Goal: Transaction & Acquisition: Purchase product/service

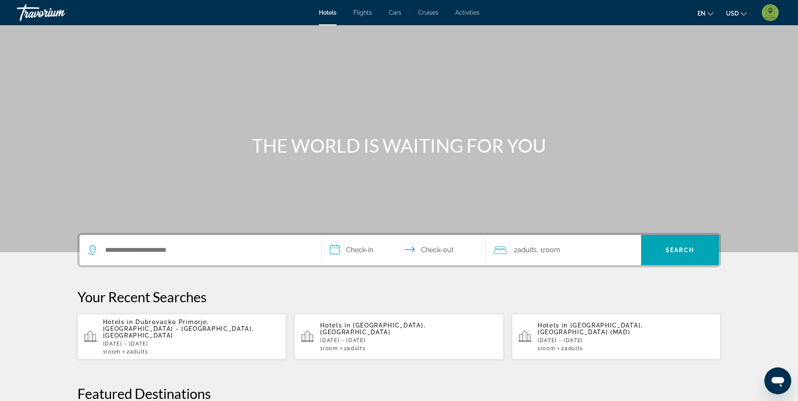
click at [472, 13] on span "Activities" at bounding box center [467, 12] width 24 height 7
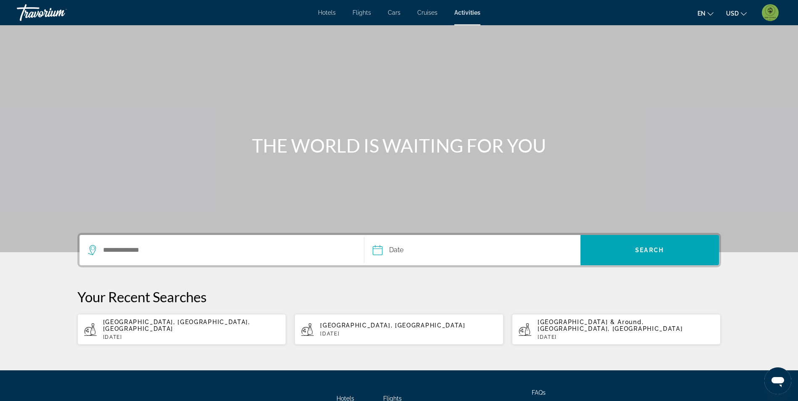
click at [195, 334] on p "Mon, 20 Oct" at bounding box center [191, 337] width 177 height 6
type input "**********"
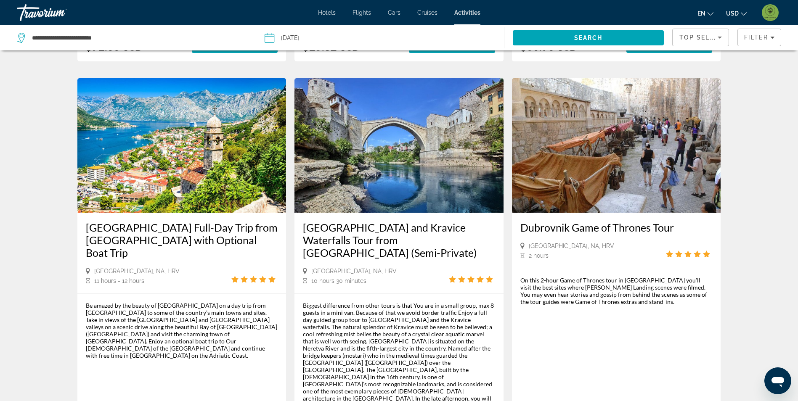
scroll to position [378, 0]
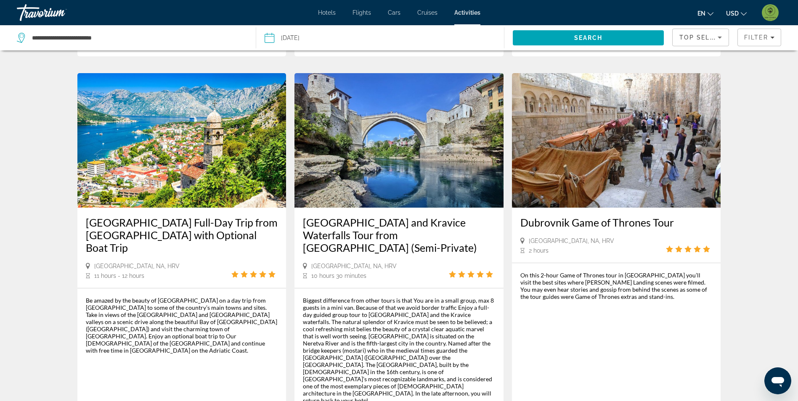
click at [282, 34] on input "Date: Oct 20, 2025" at bounding box center [323, 39] width 123 height 28
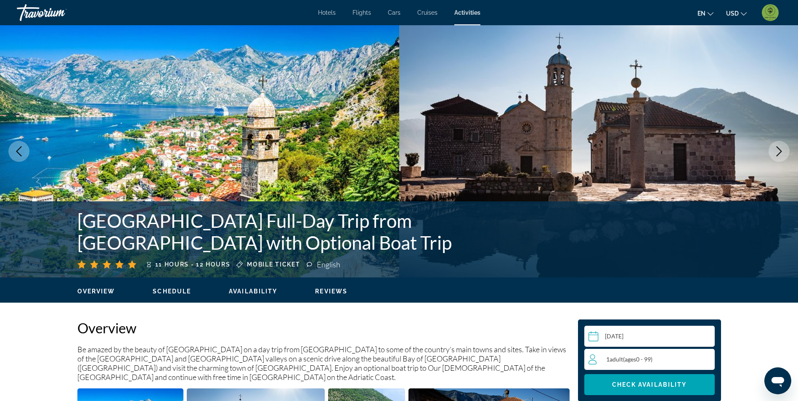
select select "*"
select select "****"
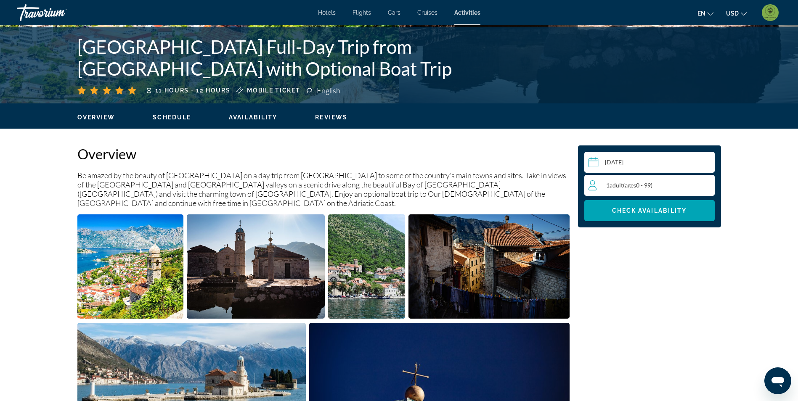
scroll to position [210, 0]
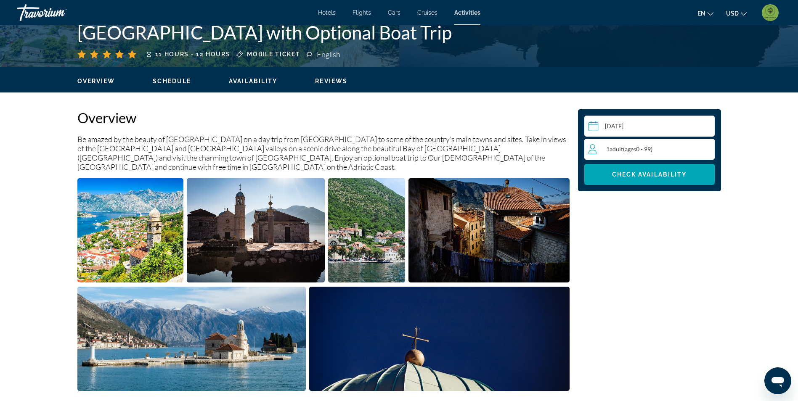
click at [651, 137] on input "Main content" at bounding box center [651, 128] width 134 height 24
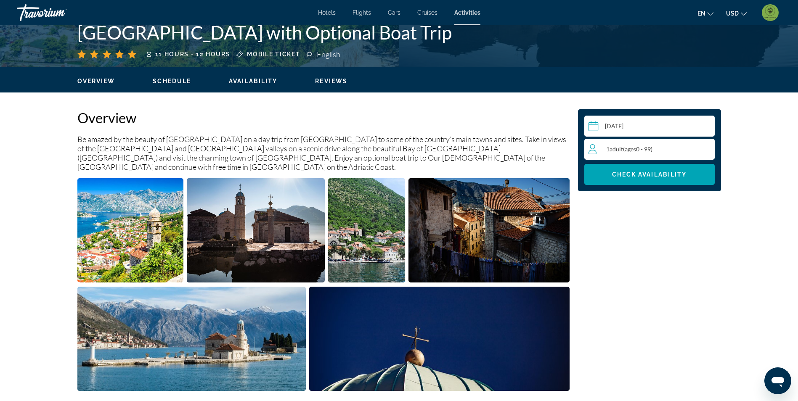
click at [665, 152] on div "1 Adult Adults ( ages 0 - 99)" at bounding box center [651, 149] width 126 height 10
click at [706, 144] on icon "Increment adults" at bounding box center [706, 149] width 8 height 10
click at [691, 174] on span "Main content" at bounding box center [649, 174] width 130 height 20
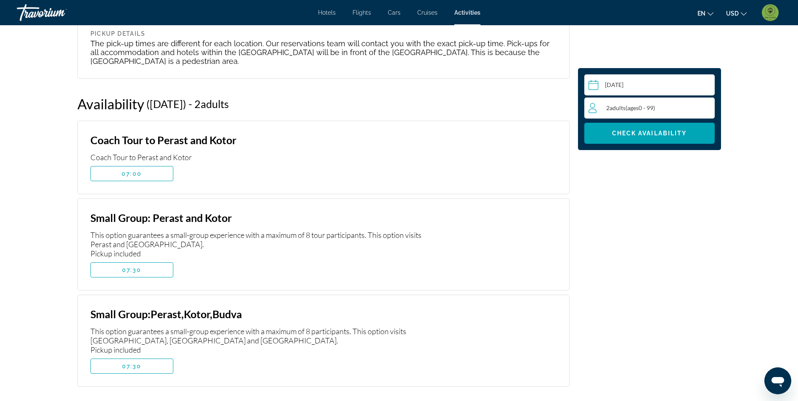
scroll to position [1473, 0]
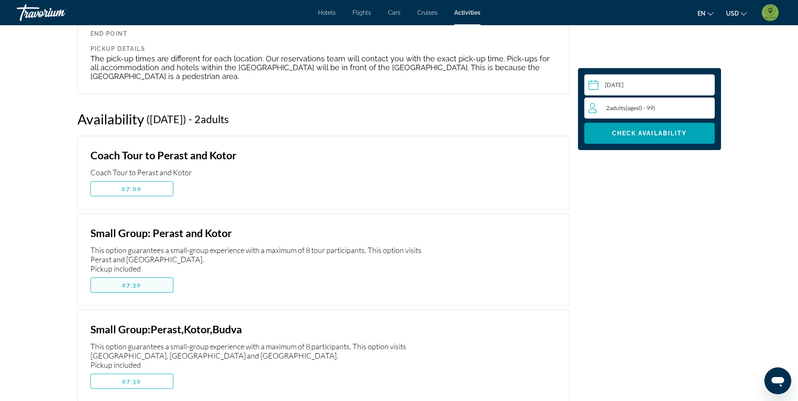
click at [147, 275] on span "Main content" at bounding box center [132, 285] width 82 height 20
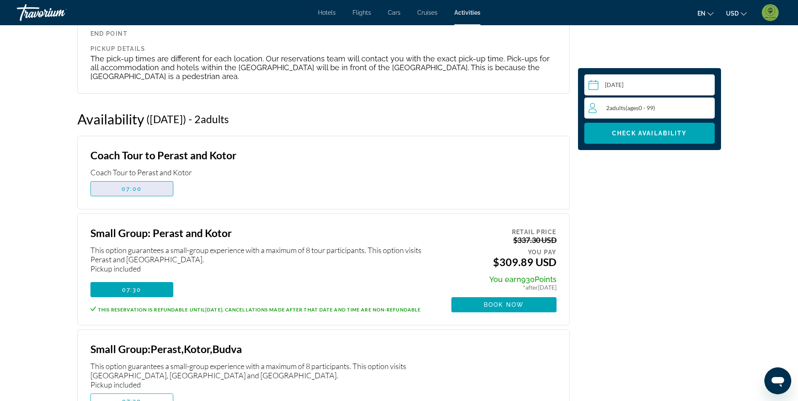
click at [158, 179] on span "Main content" at bounding box center [132, 189] width 82 height 20
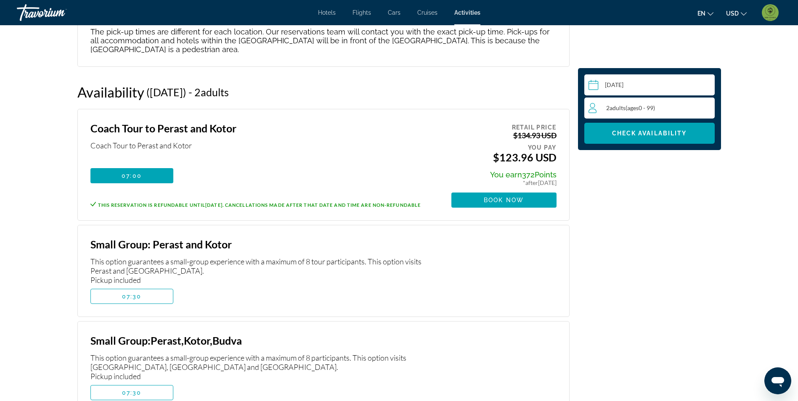
scroll to position [1515, 0]
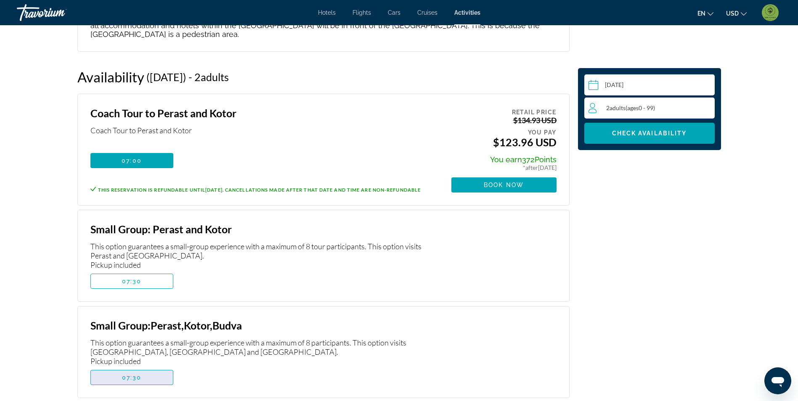
click at [143, 367] on span "Main content" at bounding box center [132, 377] width 82 height 20
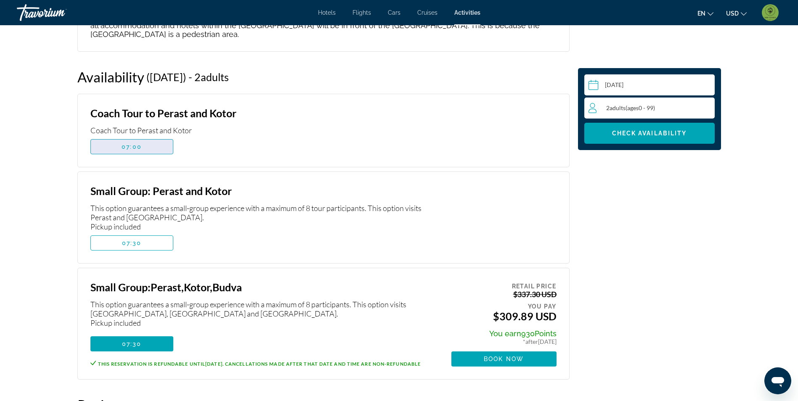
click at [153, 137] on span "Main content" at bounding box center [132, 147] width 82 height 20
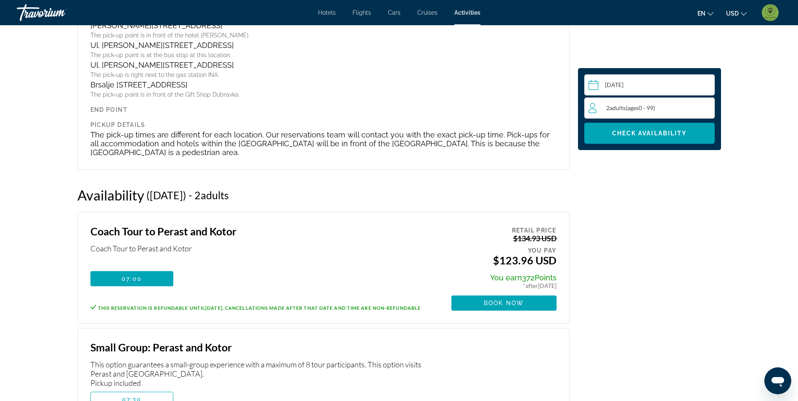
scroll to position [1389, 0]
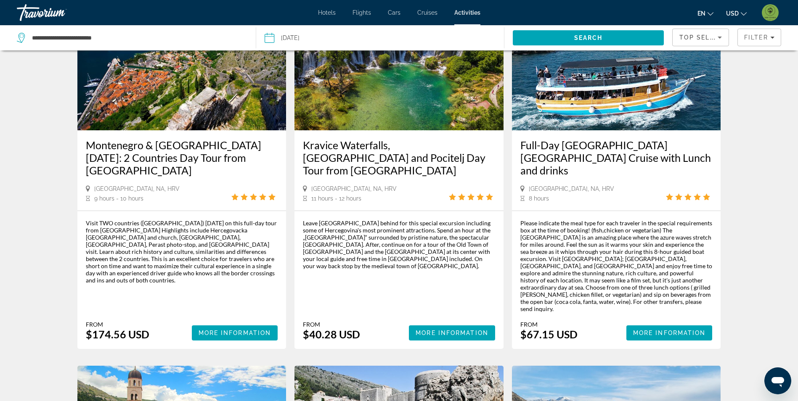
scroll to position [841, 0]
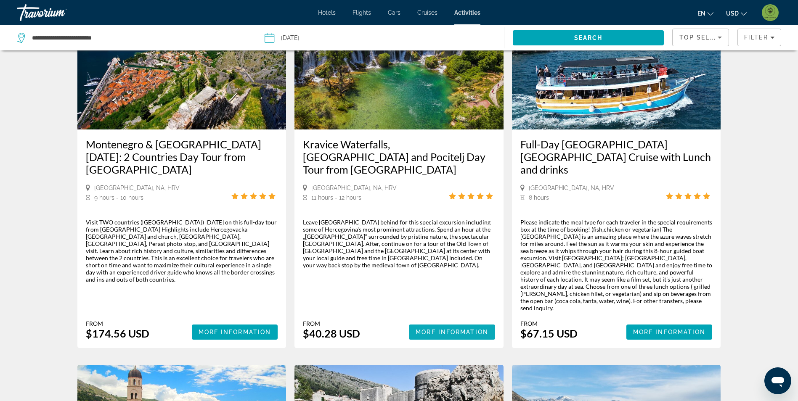
click at [472, 329] on span "More Information" at bounding box center [451, 332] width 73 height 7
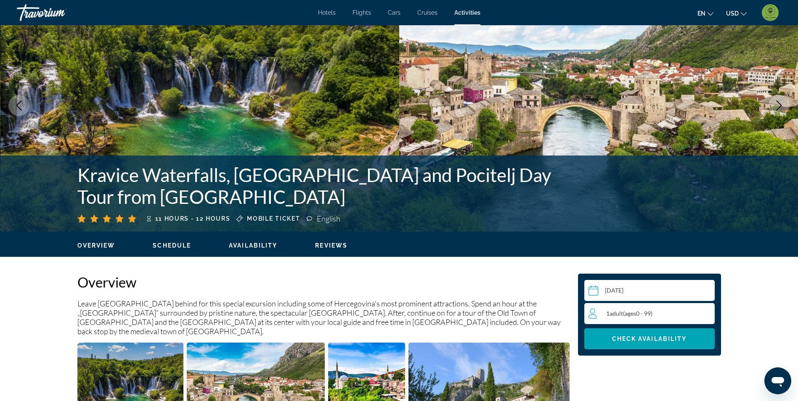
scroll to position [126, 0]
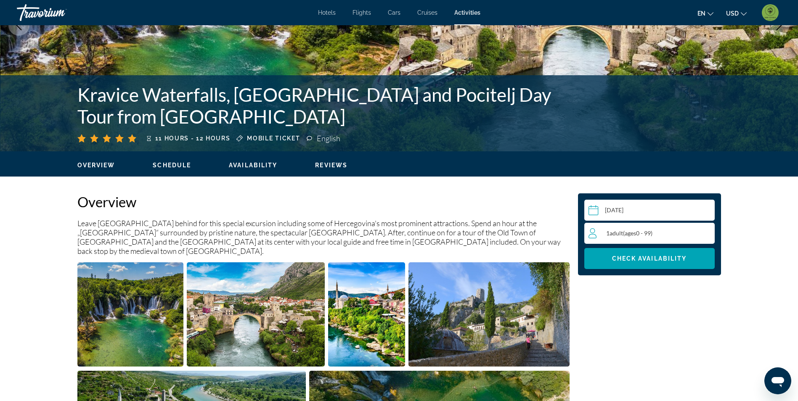
click at [638, 238] on div "1 Adult Adults ( ages 0 - 99)" at bounding box center [651, 233] width 126 height 10
click at [710, 232] on div "1 Adult Adults ( ages 0 - 99) min : 1, max : 15" at bounding box center [651, 233] width 126 height 13
click at [701, 230] on div "1 Adult Adults ( ages 0 - 99) min : 1, max : 15" at bounding box center [651, 233] width 126 height 13
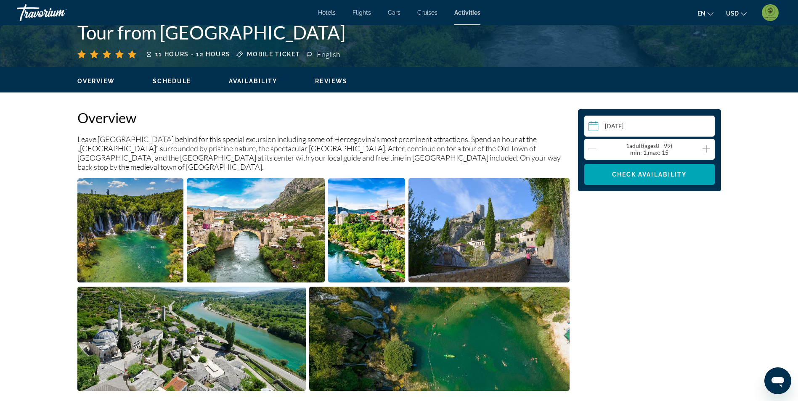
click at [709, 146] on icon "Increment adults" at bounding box center [706, 149] width 8 height 10
drag, startPoint x: 693, startPoint y: 161, endPoint x: 692, endPoint y: 168, distance: 7.6
click at [693, 161] on div "Select a date Oct 20, 2025 Oct *** *** *** *** *** *** *** *** *** *** *** *** …" at bounding box center [649, 150] width 130 height 69
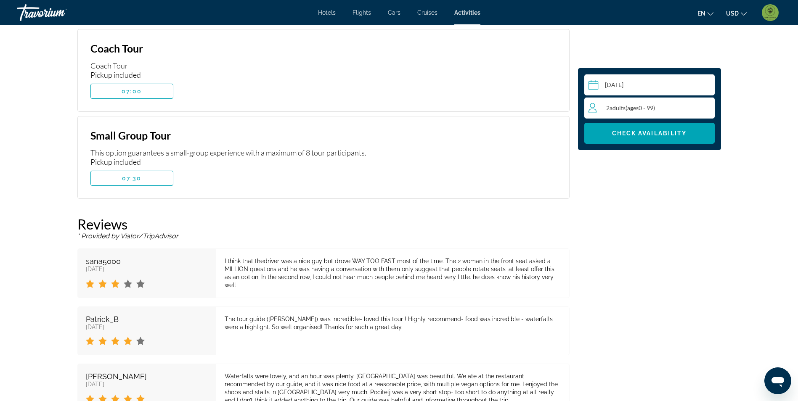
scroll to position [1531, 0]
click at [158, 167] on span "Main content" at bounding box center [132, 177] width 82 height 20
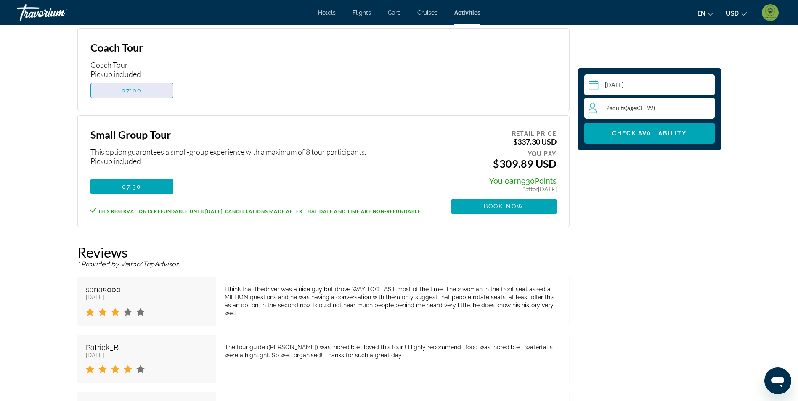
click at [156, 80] on span "Main content" at bounding box center [132, 90] width 82 height 20
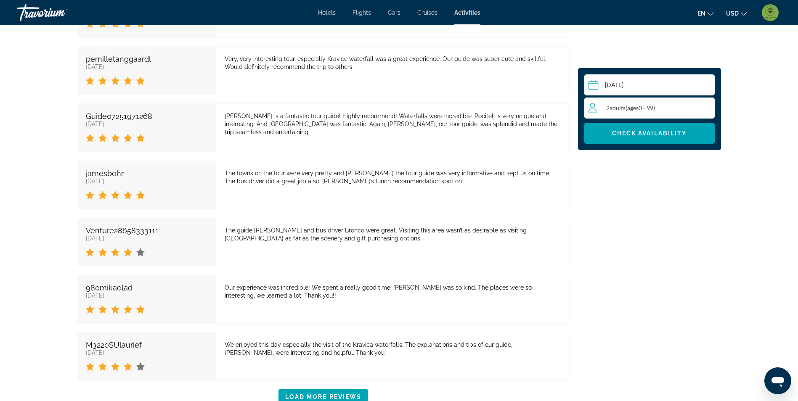
scroll to position [1993, 0]
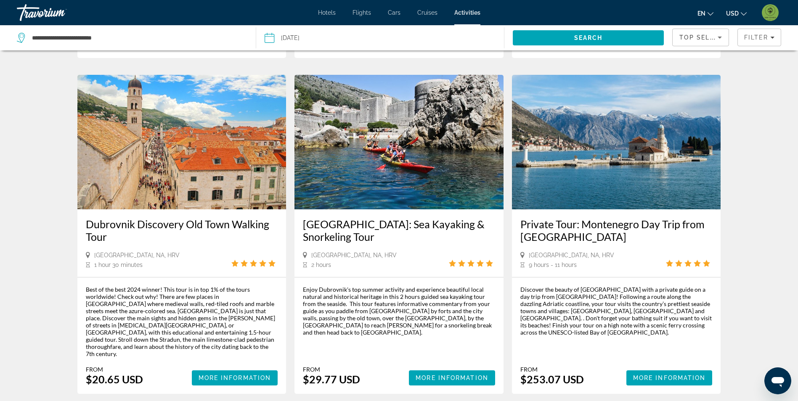
scroll to position [1188, 0]
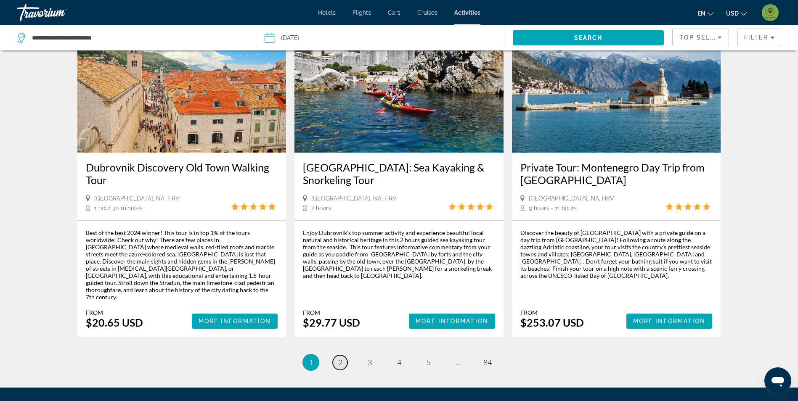
click at [338, 358] on span "2" at bounding box center [340, 362] width 4 height 9
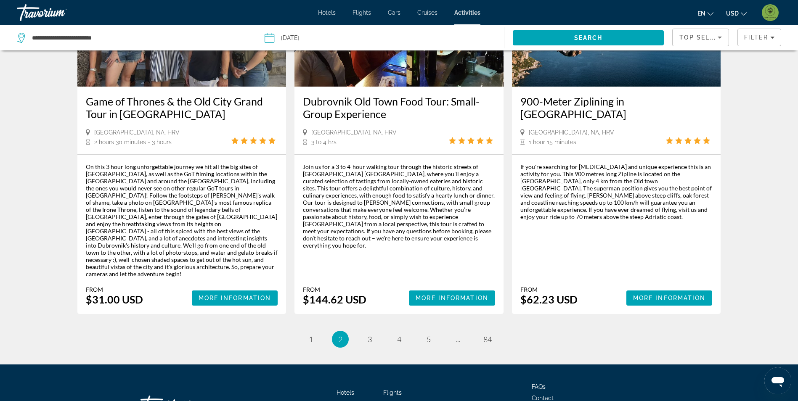
scroll to position [1245, 0]
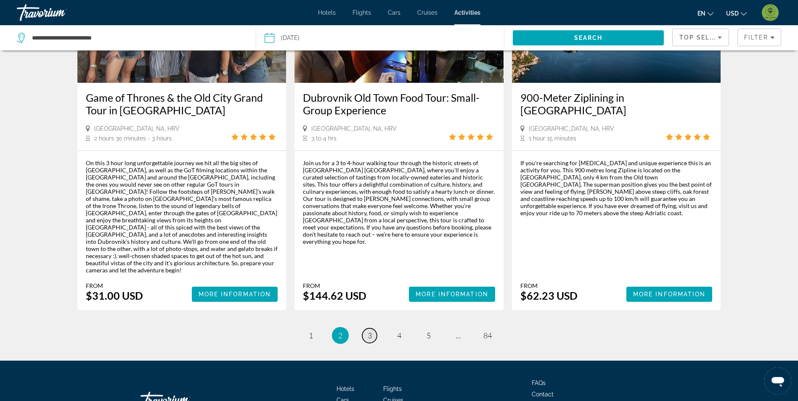
click at [370, 331] on span "3" at bounding box center [369, 335] width 4 height 9
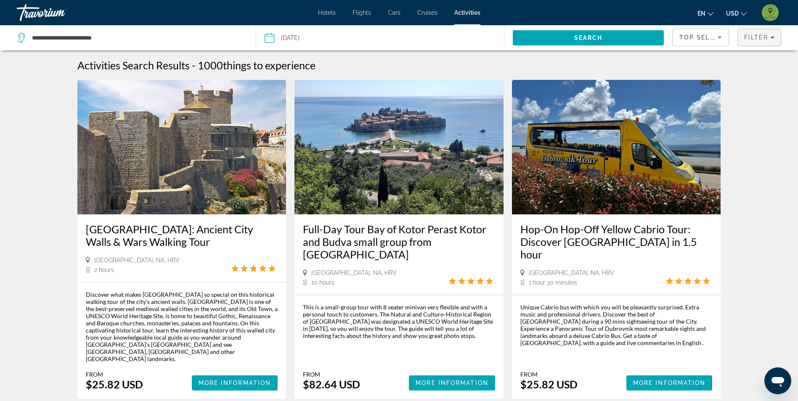
click at [769, 40] on div "Filter" at bounding box center [759, 37] width 30 height 7
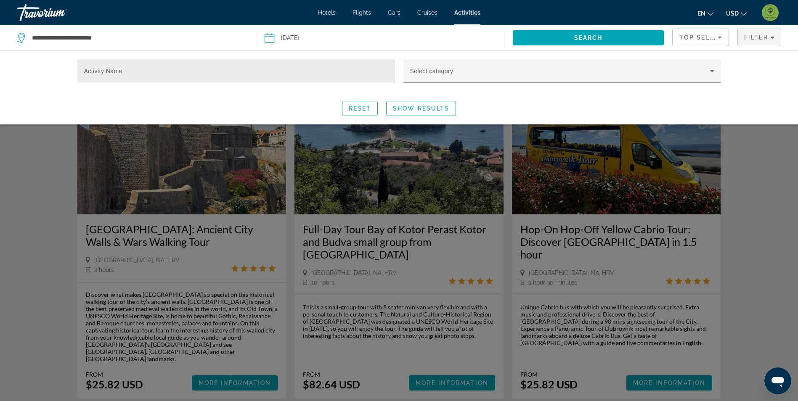
click at [347, 66] on div "Activity Name" at bounding box center [236, 71] width 304 height 24
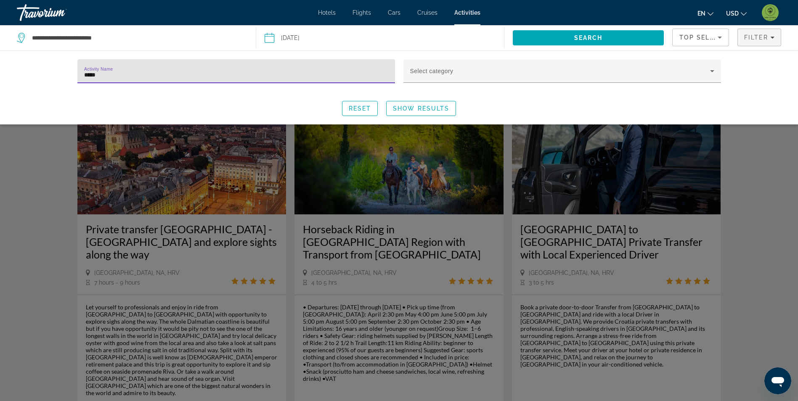
type input "*****"
click at [68, 240] on div "Search widget" at bounding box center [399, 261] width 798 height 279
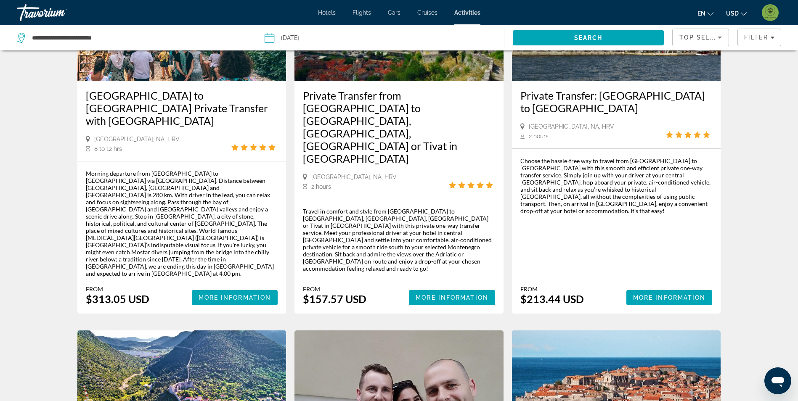
scroll to position [504, 0]
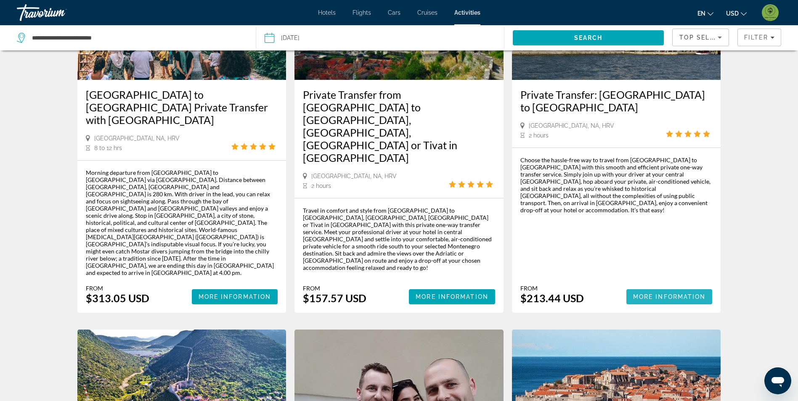
click at [640, 287] on span "Main content" at bounding box center [669, 297] width 86 height 20
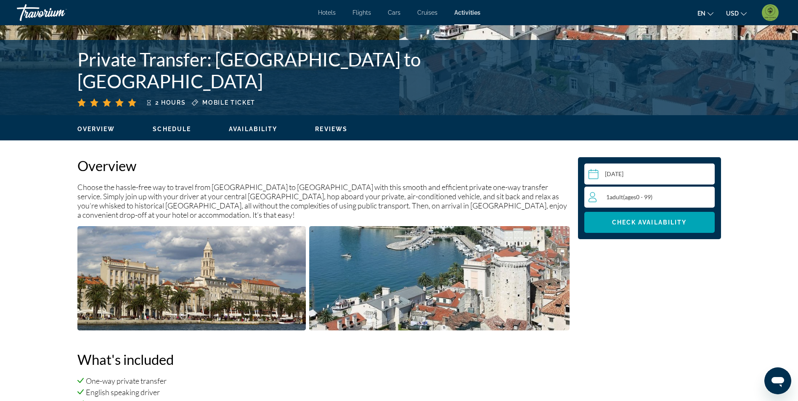
scroll to position [168, 0]
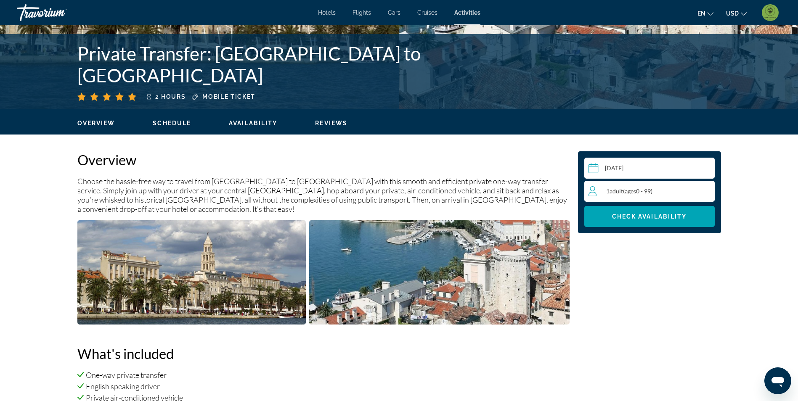
click at [708, 188] on div "1 Adult Adults ( ages 0 - 99)" at bounding box center [651, 191] width 126 height 10
click at [708, 190] on icon "Increment adults" at bounding box center [706, 191] width 8 height 8
click at [684, 217] on span "Check Availability" at bounding box center [649, 216] width 75 height 7
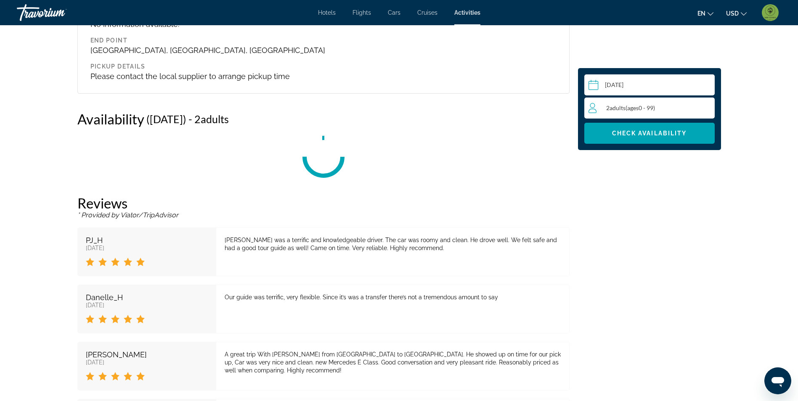
scroll to position [1074, 0]
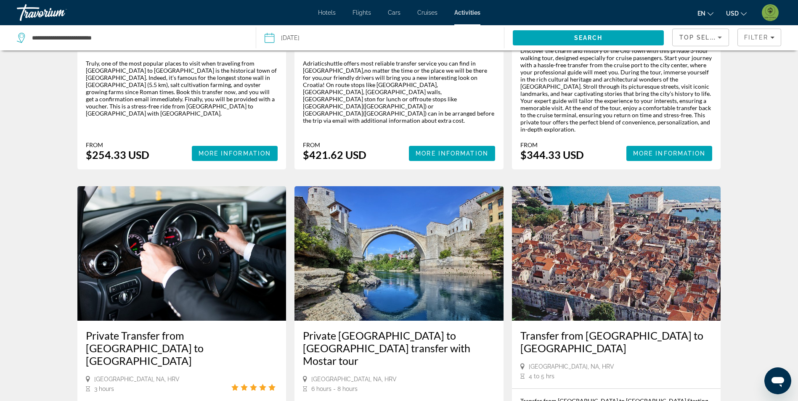
scroll to position [1009, 0]
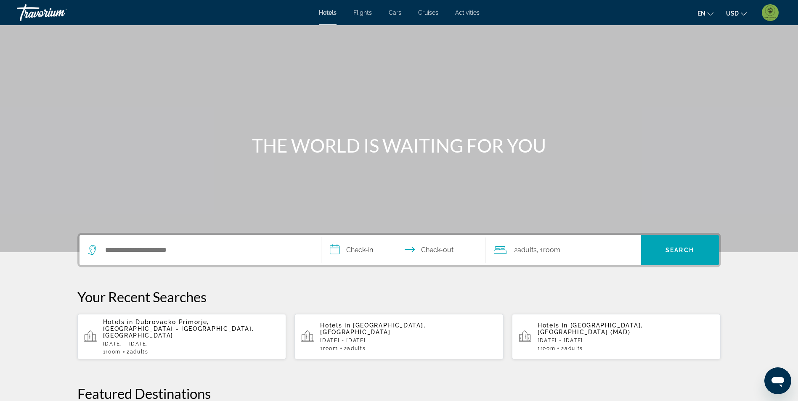
click at [772, 13] on img "User Menu" at bounding box center [769, 12] width 17 height 17
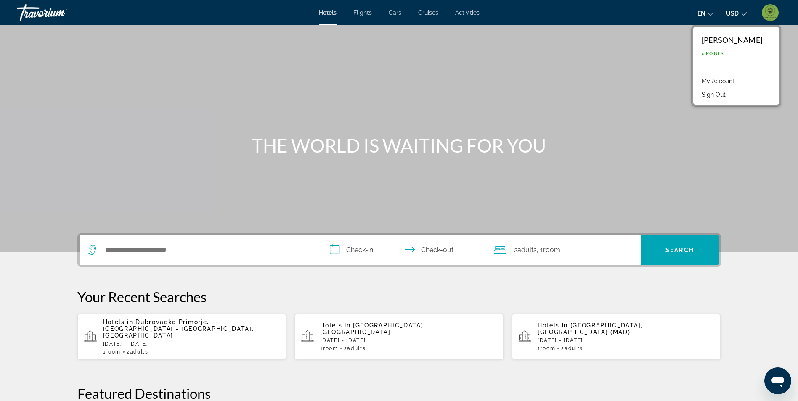
click at [703, 80] on link "My Account" at bounding box center [717, 81] width 41 height 11
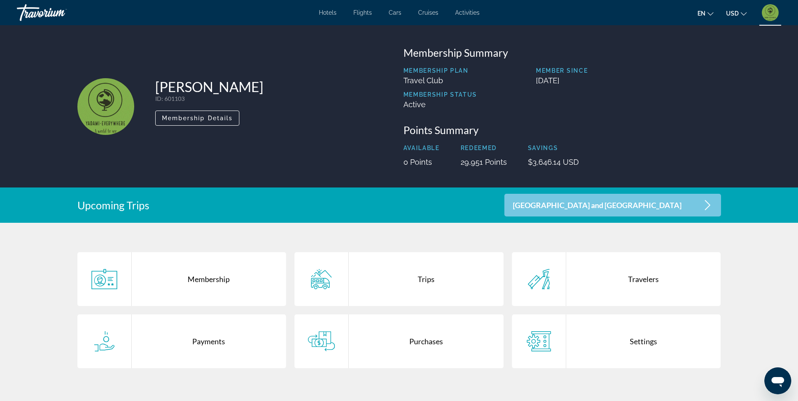
click at [433, 343] on div "Purchases" at bounding box center [426, 341] width 155 height 54
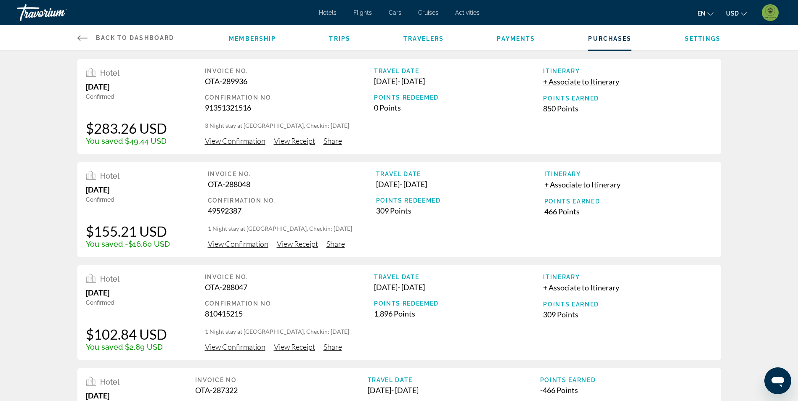
click at [228, 142] on span "View Confirmation" at bounding box center [235, 140] width 61 height 9
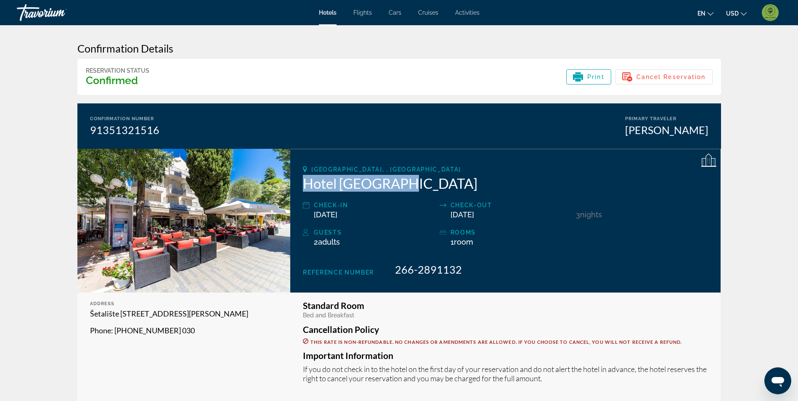
drag, startPoint x: 405, startPoint y: 185, endPoint x: 303, endPoint y: 183, distance: 101.8
click at [303, 183] on h2 "Hotel Dubrovnik" at bounding box center [505, 183] width 405 height 17
drag, startPoint x: 303, startPoint y: 183, endPoint x: 303, endPoint y: 190, distance: 6.3
copy h2 "Hotel Dubrovnik"
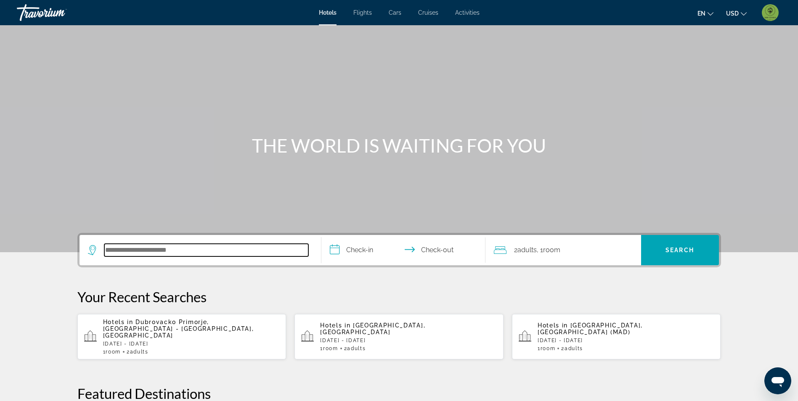
click at [192, 249] on input "Search hotel destination" at bounding box center [206, 250] width 204 height 13
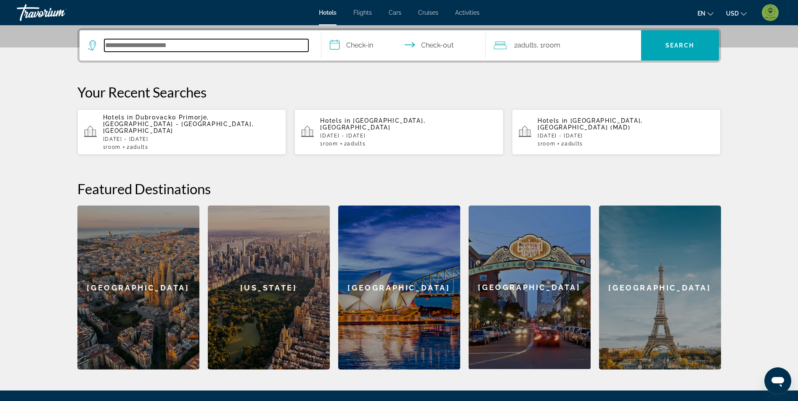
scroll to position [206, 0]
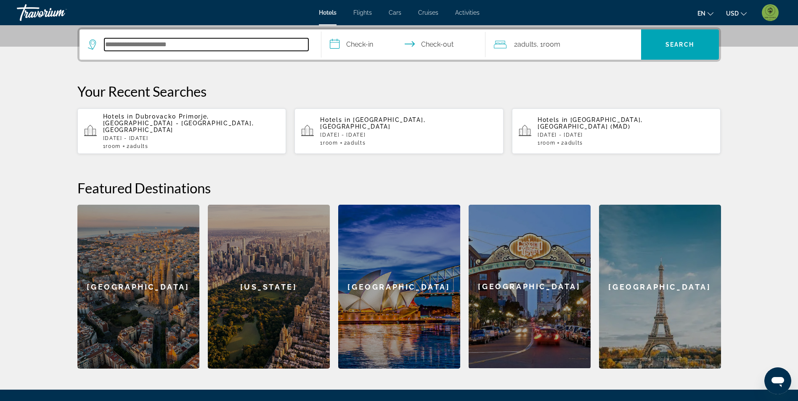
paste input "**********"
drag, startPoint x: 161, startPoint y: 45, endPoint x: 81, endPoint y: 29, distance: 81.0
click at [81, 29] on div "**********" at bounding box center [398, 44] width 643 height 34
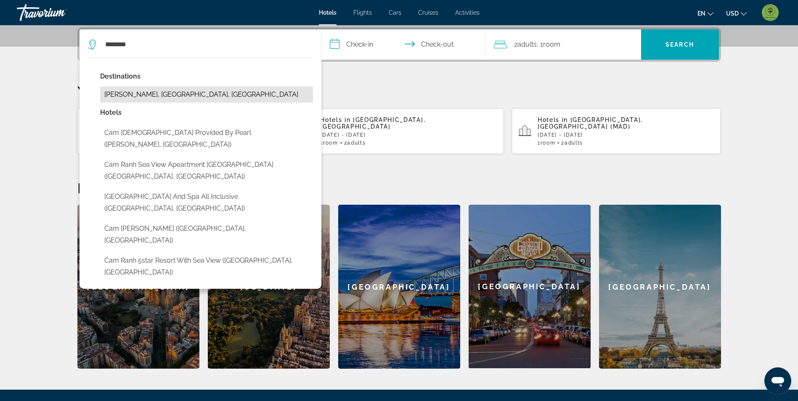
click at [194, 98] on button "[PERSON_NAME], [GEOGRAPHIC_DATA], [GEOGRAPHIC_DATA]" at bounding box center [206, 95] width 213 height 16
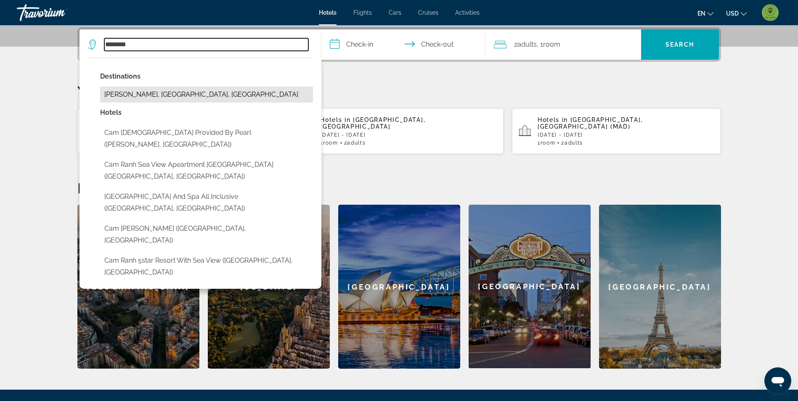
type input "**********"
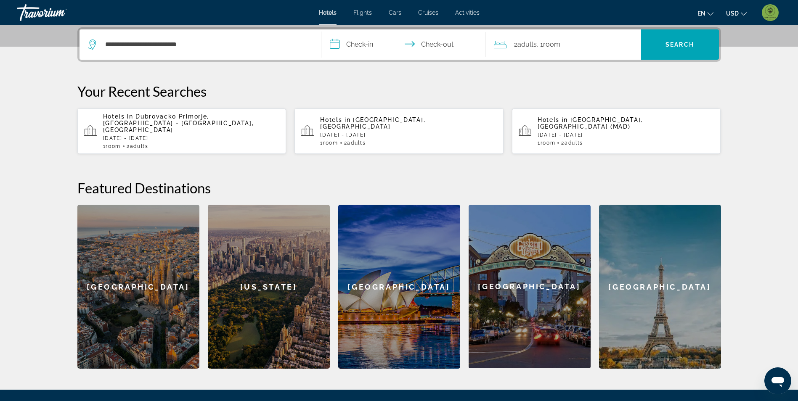
click at [362, 42] on input "**********" at bounding box center [404, 45] width 167 height 33
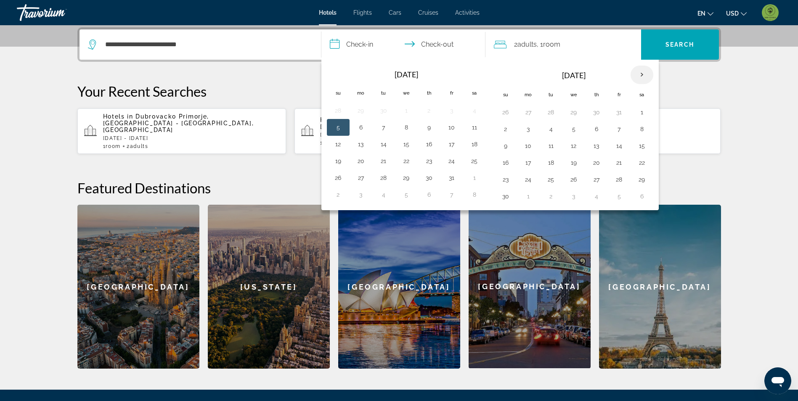
click at [643, 71] on th "Next month" at bounding box center [641, 75] width 23 height 18
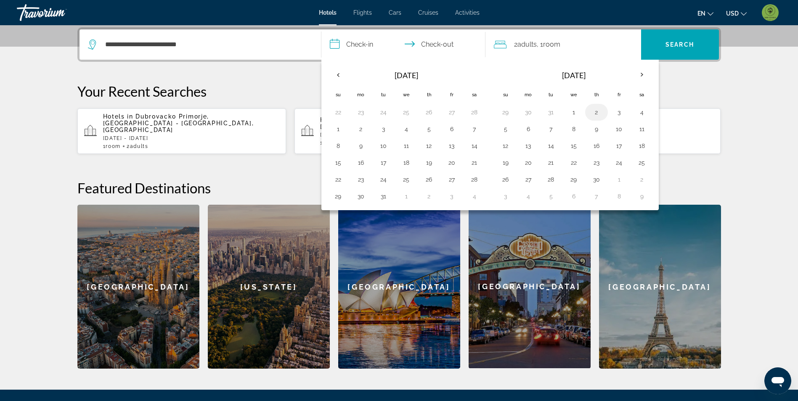
click at [594, 114] on button "2" at bounding box center [595, 112] width 13 height 12
click at [507, 129] on button "5" at bounding box center [505, 129] width 13 height 12
type input "**********"
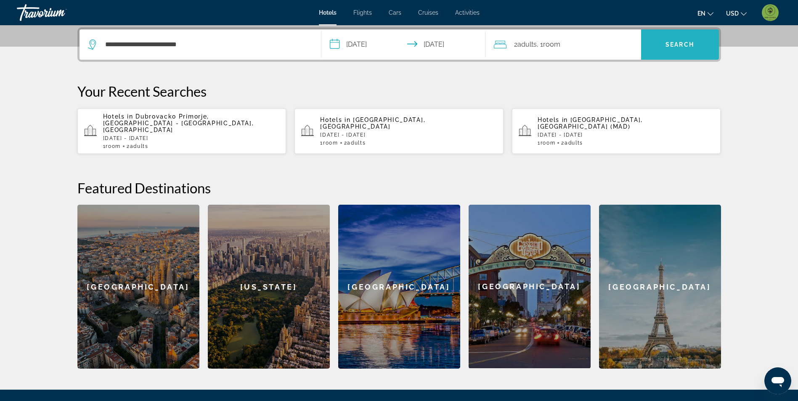
click at [668, 48] on span "Search" at bounding box center [679, 44] width 29 height 7
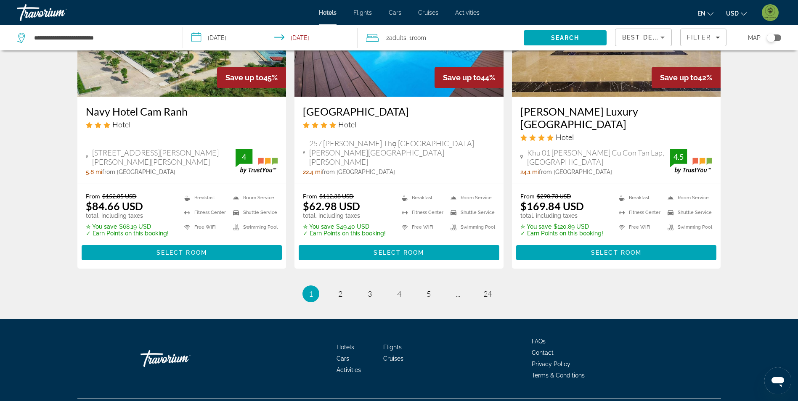
scroll to position [1069, 0]
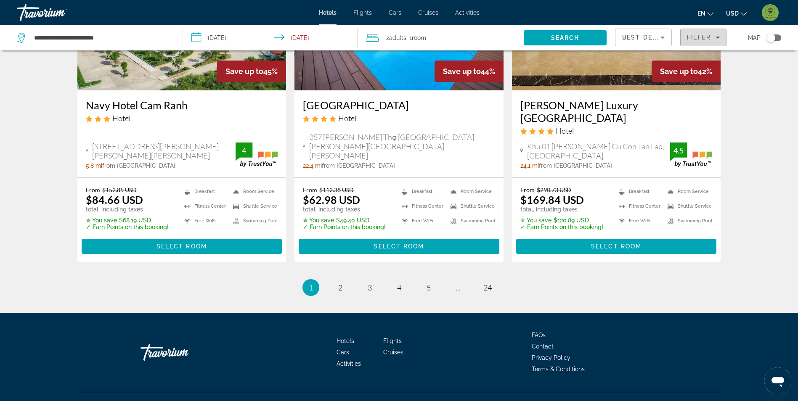
click at [710, 32] on span "Filters" at bounding box center [702, 37] width 45 height 20
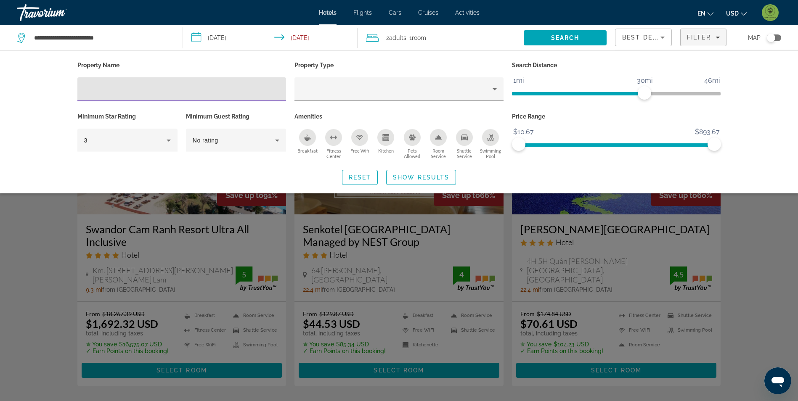
paste input "**********"
drag, startPoint x: 133, startPoint y: 91, endPoint x: 193, endPoint y: 92, distance: 59.3
click at [193, 92] on input "**********" at bounding box center [181, 90] width 195 height 10
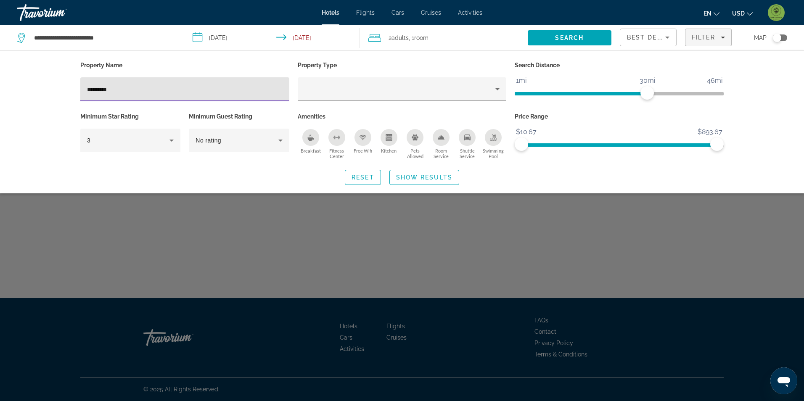
type input "*********"
click at [615, 218] on div "Search widget" at bounding box center [402, 263] width 804 height 275
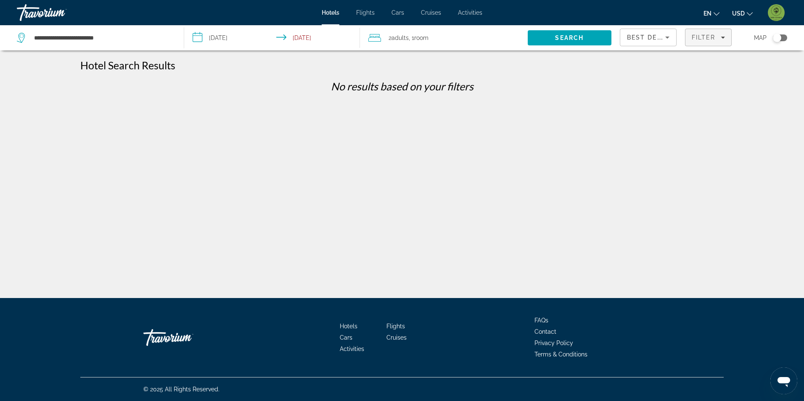
click at [710, 37] on span "Filter" at bounding box center [704, 37] width 24 height 7
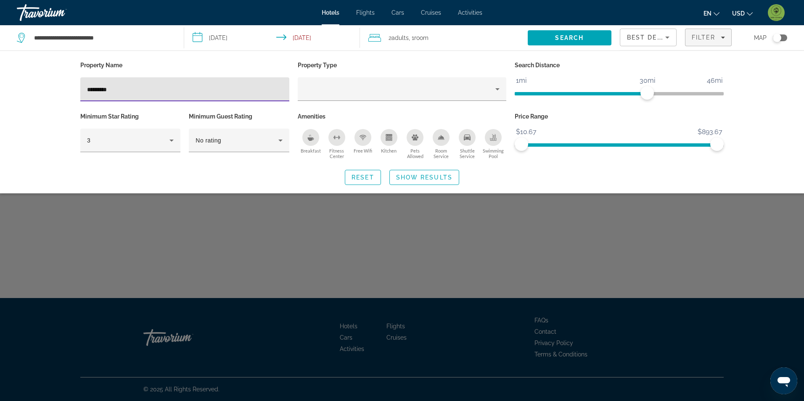
drag, startPoint x: 227, startPoint y: 89, endPoint x: 44, endPoint y: 83, distance: 183.4
click at [45, 83] on div "Property Name ********* Property Type Search Distance 1mi 46mi 30mi Minimum Sta…" at bounding box center [402, 121] width 804 height 143
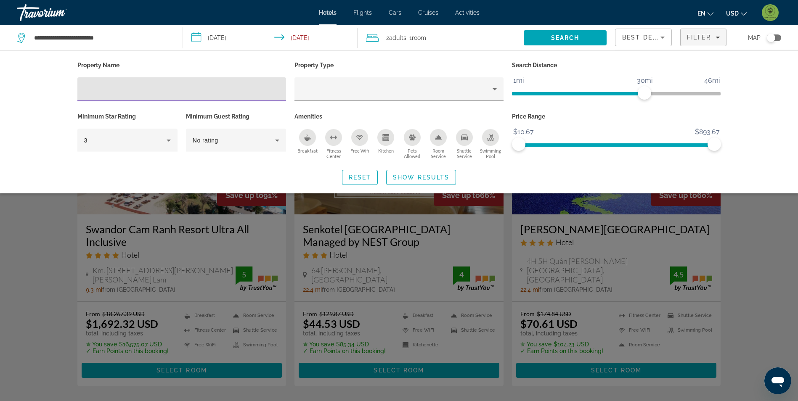
click at [40, 257] on div "Search widget" at bounding box center [399, 263] width 798 height 275
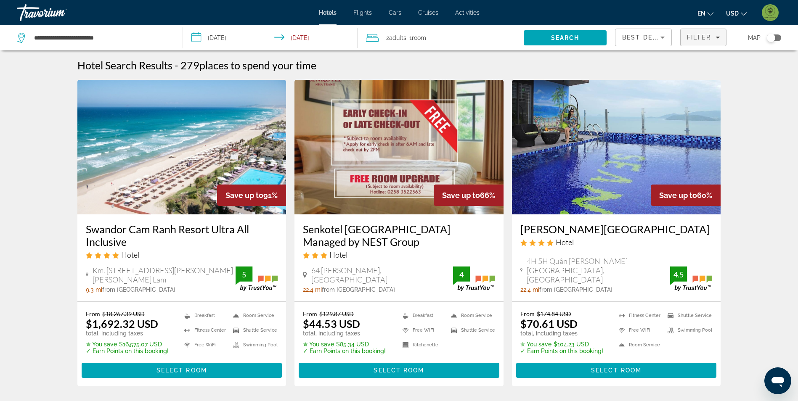
click at [706, 32] on span "Filters" at bounding box center [702, 37] width 45 height 20
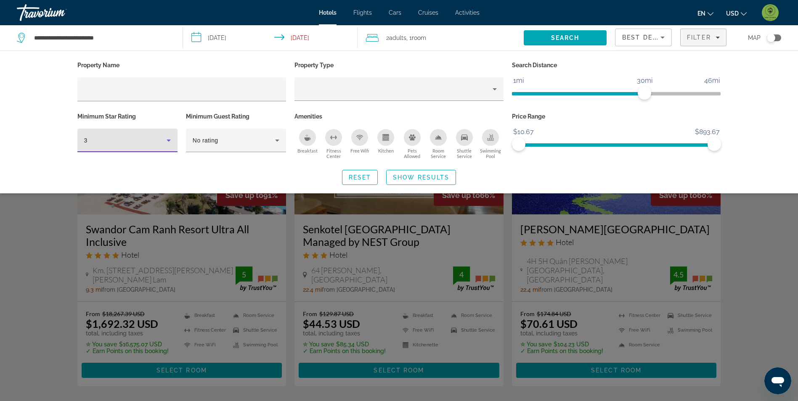
click at [100, 142] on div "3" at bounding box center [125, 140] width 82 height 10
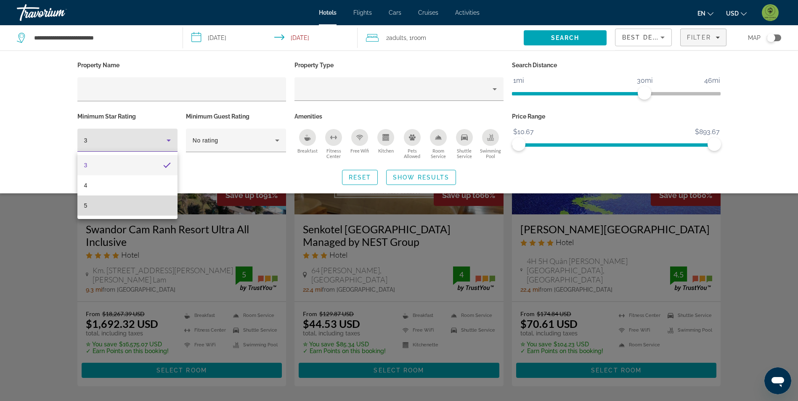
click at [106, 203] on mat-option "5" at bounding box center [127, 205] width 100 height 20
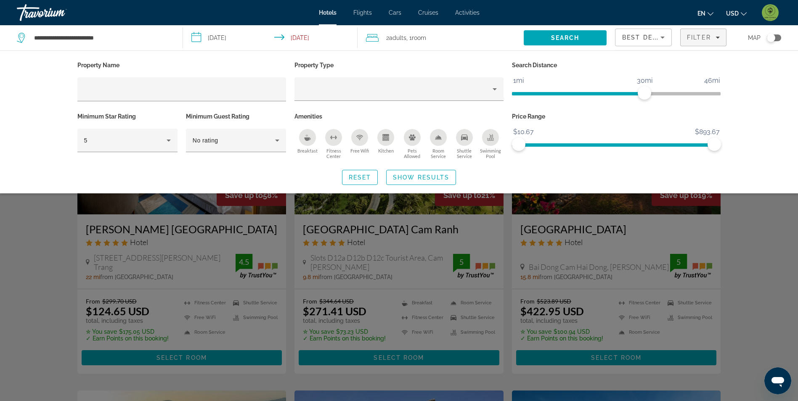
click at [43, 238] on div "Search widget" at bounding box center [399, 263] width 798 height 275
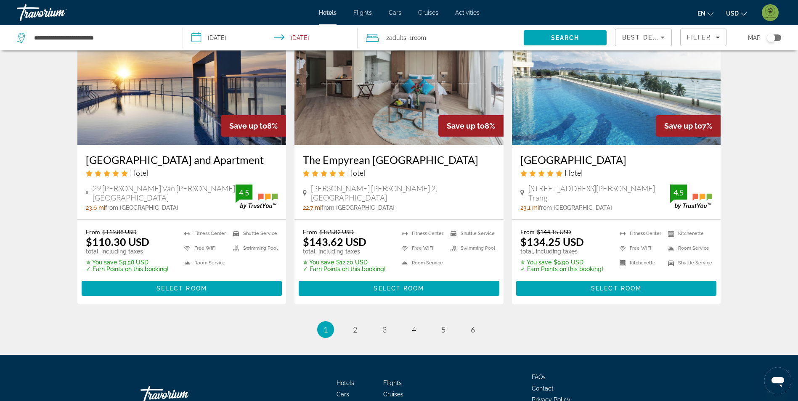
scroll to position [1051, 0]
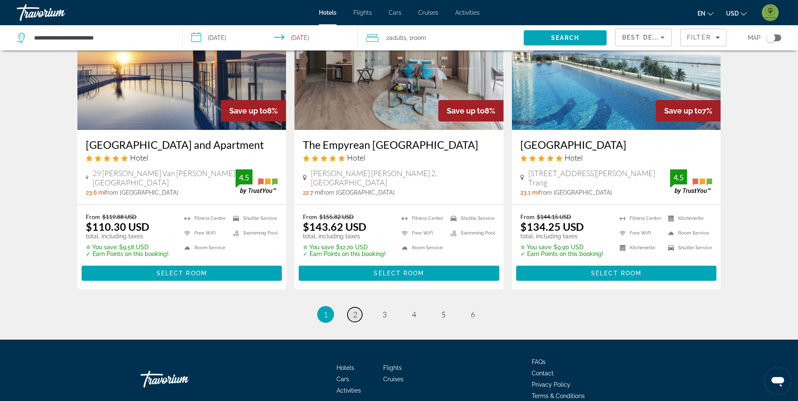
click at [353, 310] on span "2" at bounding box center [355, 314] width 4 height 9
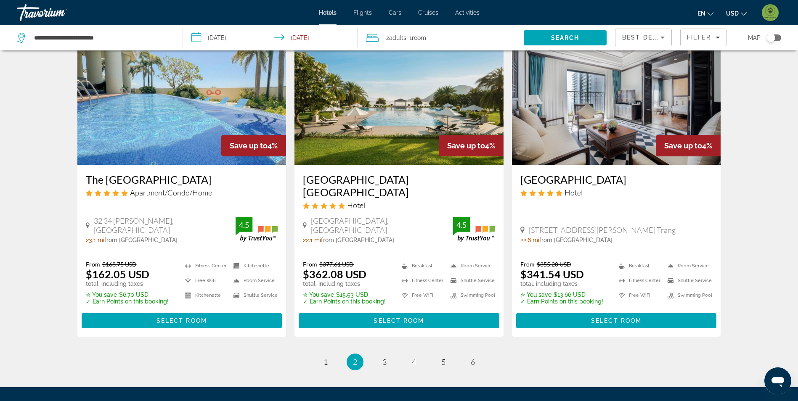
scroll to position [1051, 0]
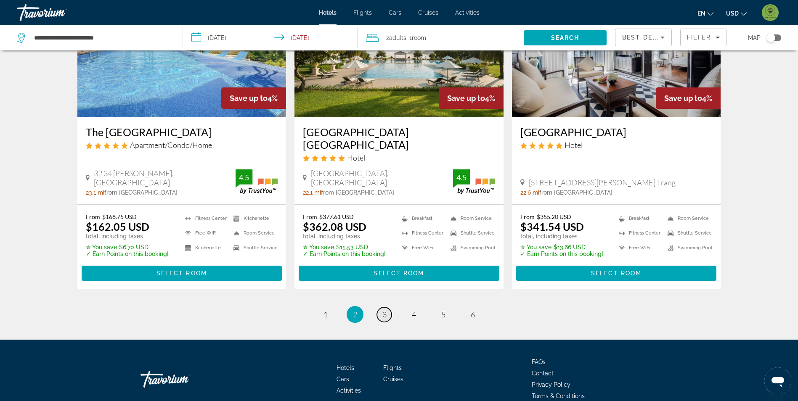
click at [383, 310] on span "3" at bounding box center [384, 314] width 4 height 9
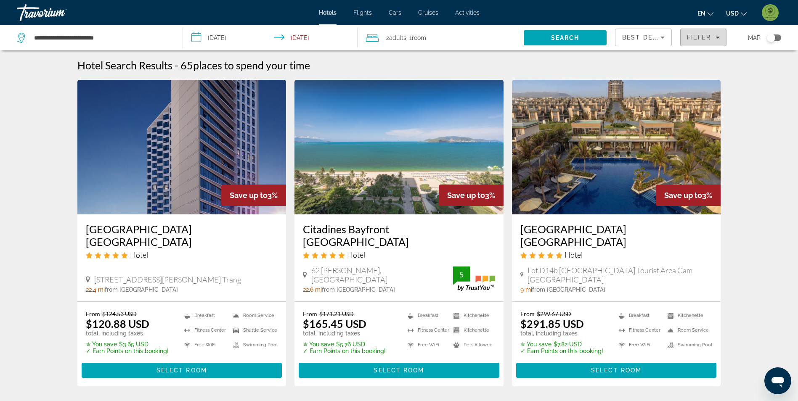
click at [696, 37] on span "Filter" at bounding box center [699, 37] width 24 height 7
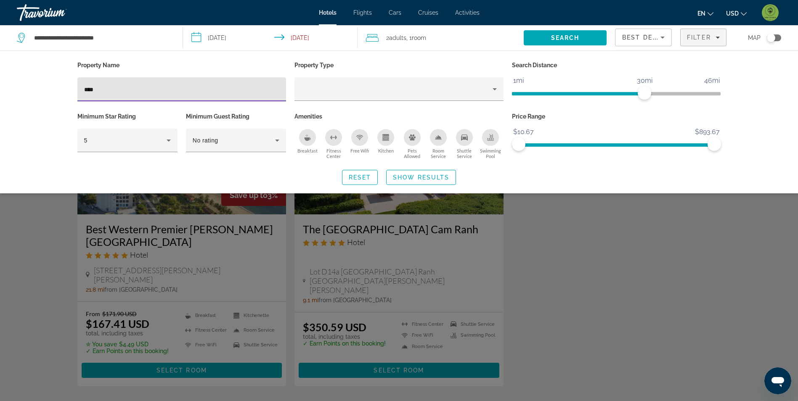
type input "****"
click at [73, 235] on div "Search widget" at bounding box center [399, 263] width 798 height 275
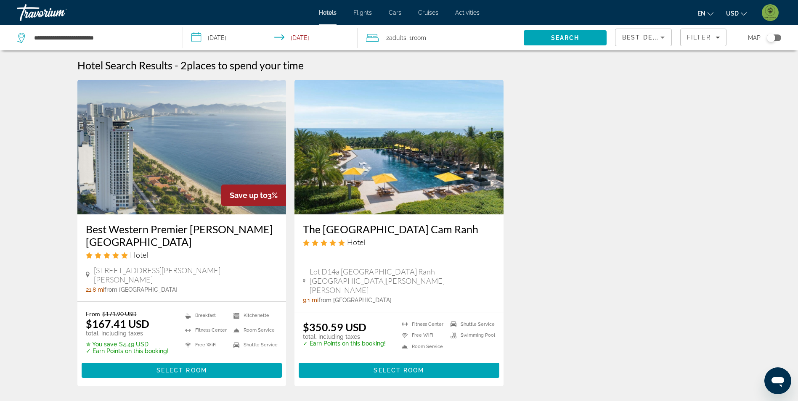
click at [467, 195] on img "Main content" at bounding box center [398, 147] width 209 height 135
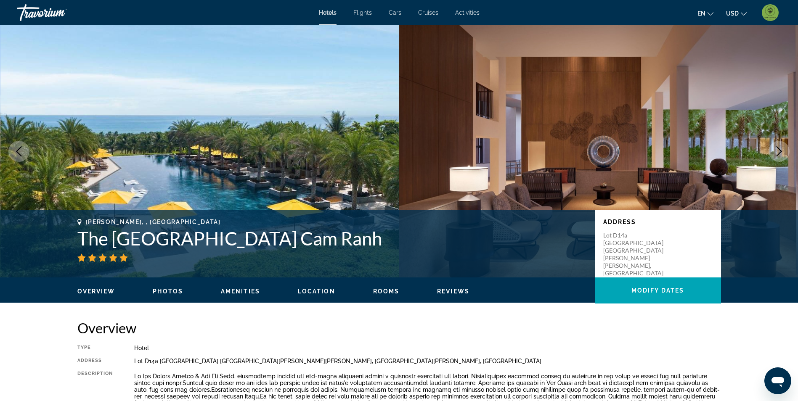
click at [177, 289] on span "Photos" at bounding box center [168, 291] width 30 height 7
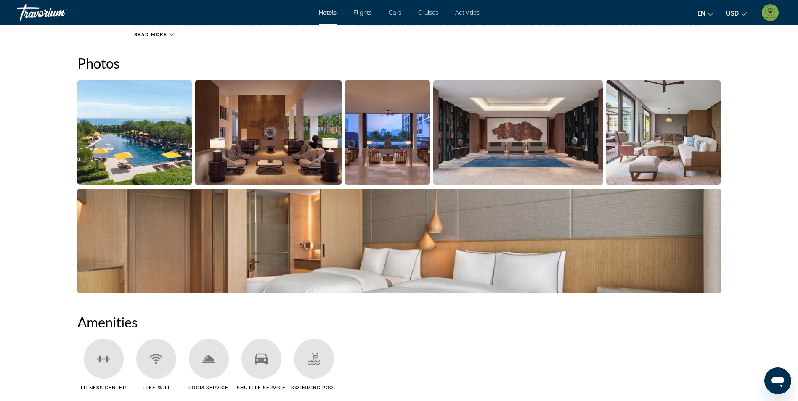
scroll to position [411, 0]
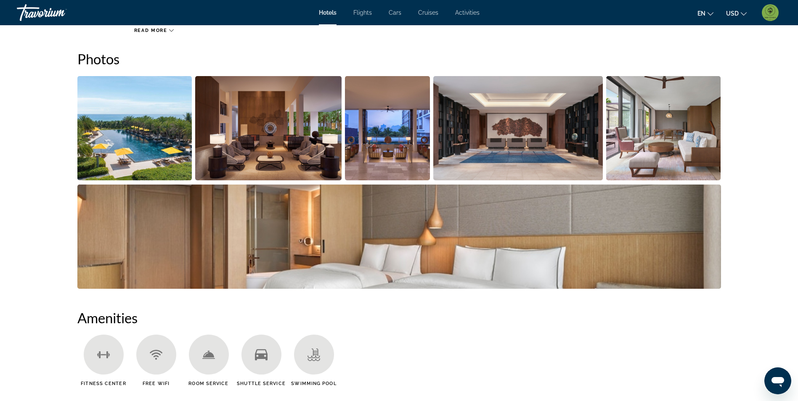
click at [147, 161] on img "Open full-screen image slider" at bounding box center [134, 128] width 115 height 104
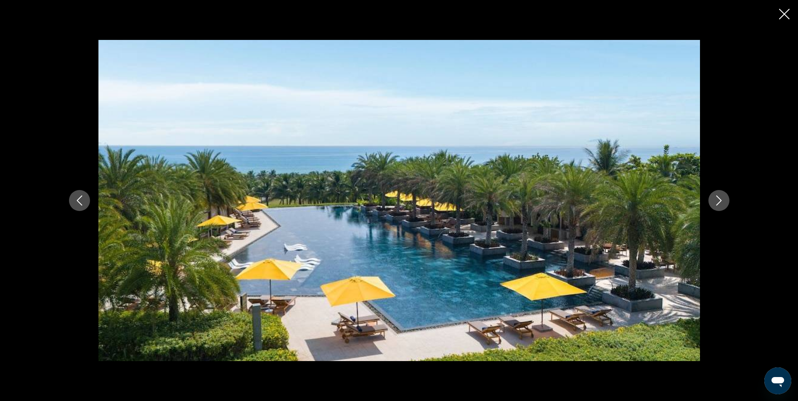
click at [713, 200] on icon "Next image" at bounding box center [718, 200] width 10 height 10
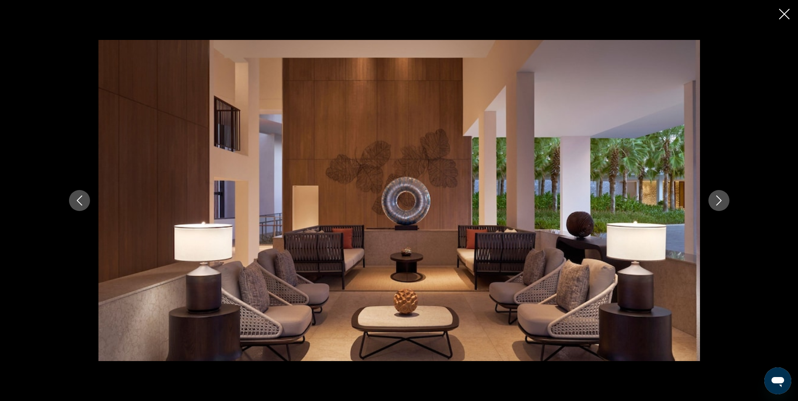
click at [722, 200] on icon "Next image" at bounding box center [718, 200] width 10 height 10
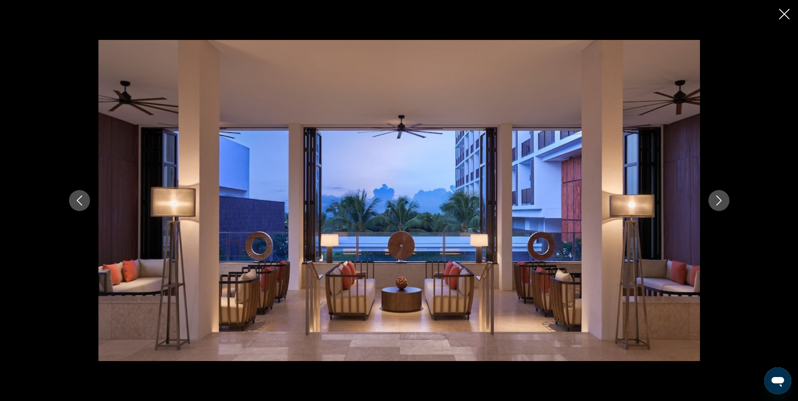
click at [722, 200] on icon "Next image" at bounding box center [718, 200] width 10 height 10
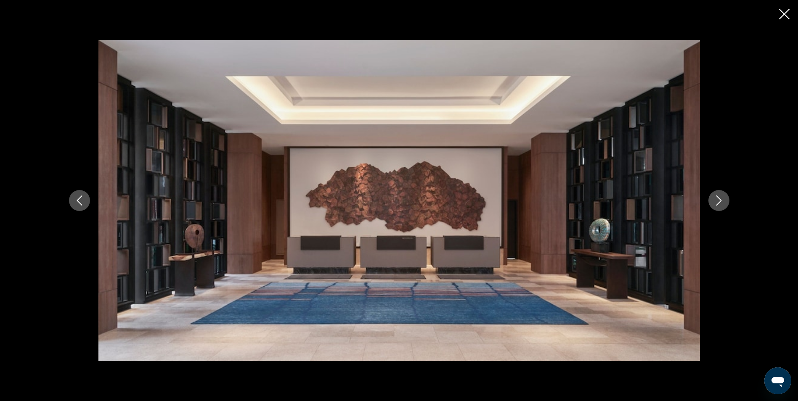
click at [722, 200] on icon "Next image" at bounding box center [718, 200] width 10 height 10
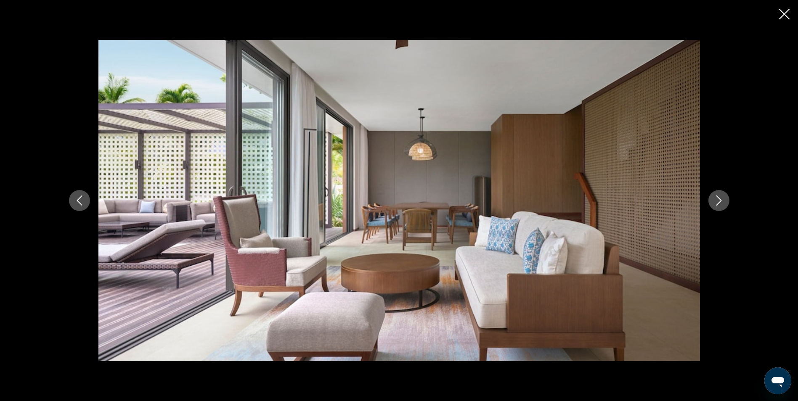
click at [722, 200] on icon "Next image" at bounding box center [718, 200] width 10 height 10
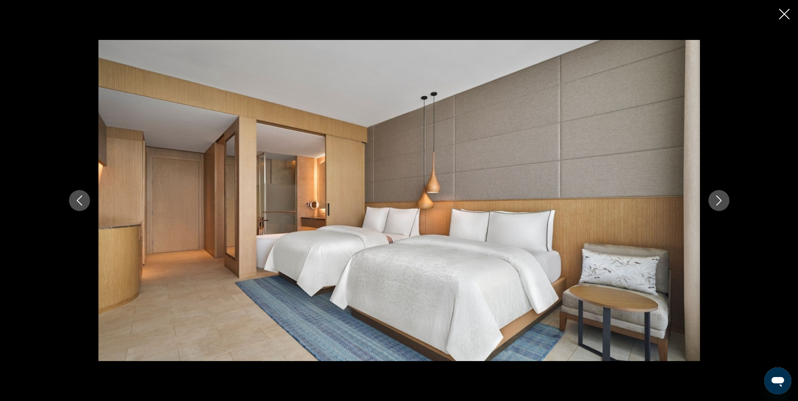
click at [722, 200] on icon "Next image" at bounding box center [718, 200] width 10 height 10
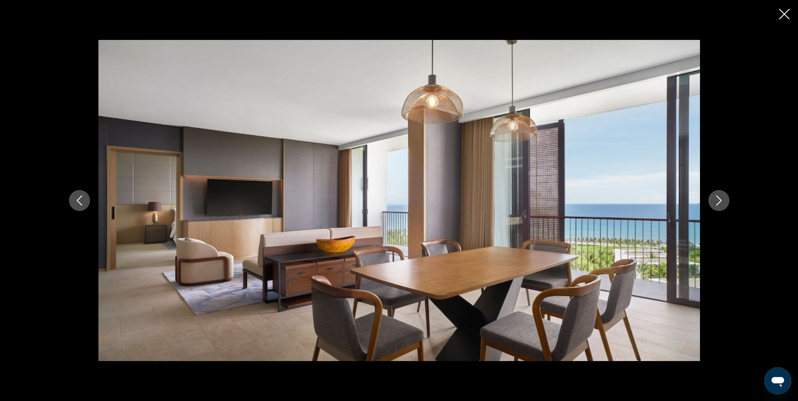
click at [722, 200] on icon "Next image" at bounding box center [718, 200] width 10 height 10
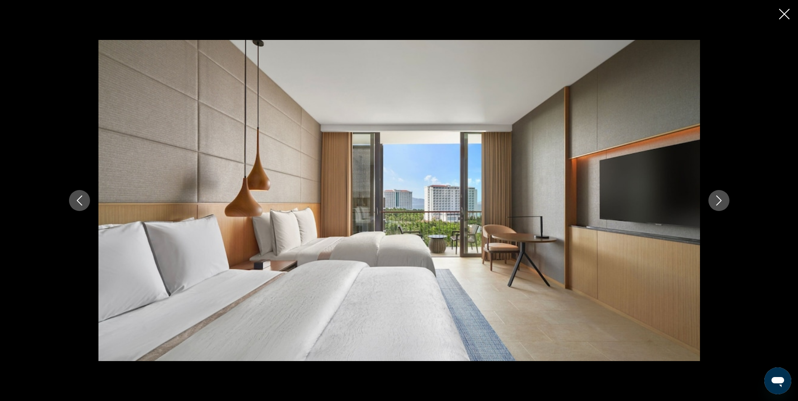
click at [722, 200] on icon "Next image" at bounding box center [718, 200] width 10 height 10
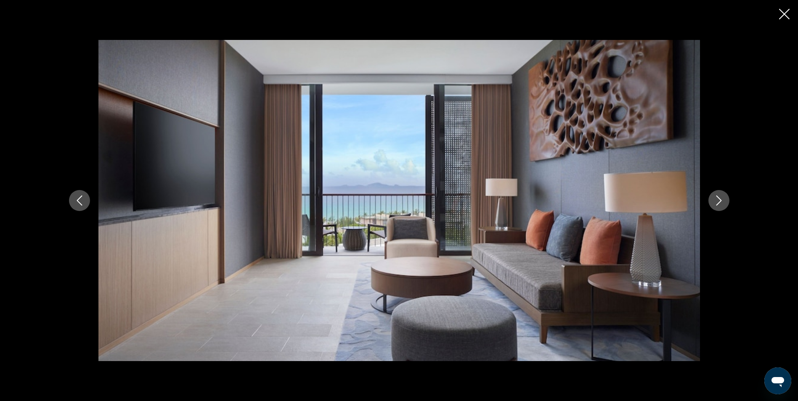
click at [722, 200] on icon "Next image" at bounding box center [718, 200] width 10 height 10
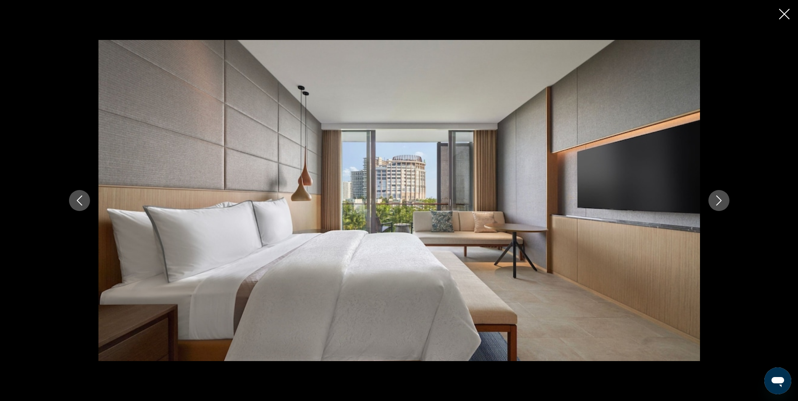
click at [785, 18] on icon "Close slideshow" at bounding box center [784, 14] width 11 height 11
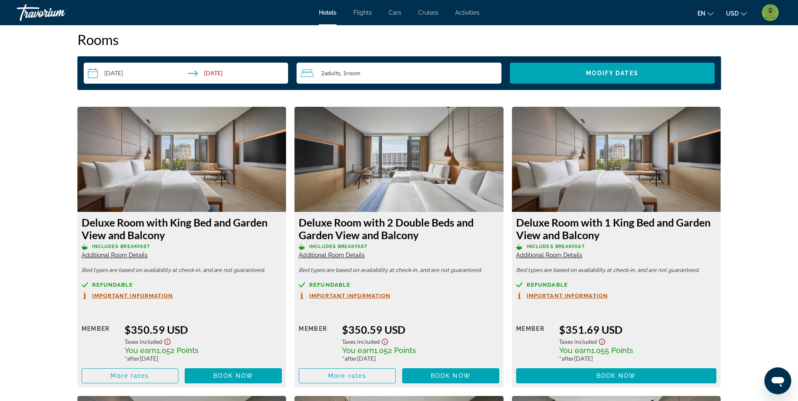
scroll to position [1125, 0]
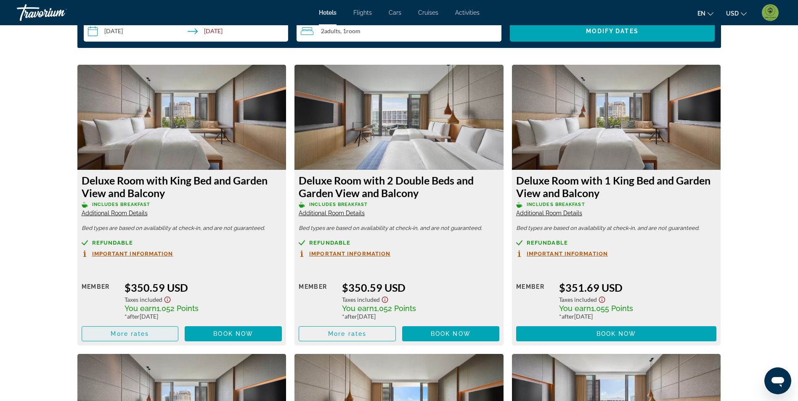
click at [140, 331] on span "More rates" at bounding box center [130, 333] width 38 height 7
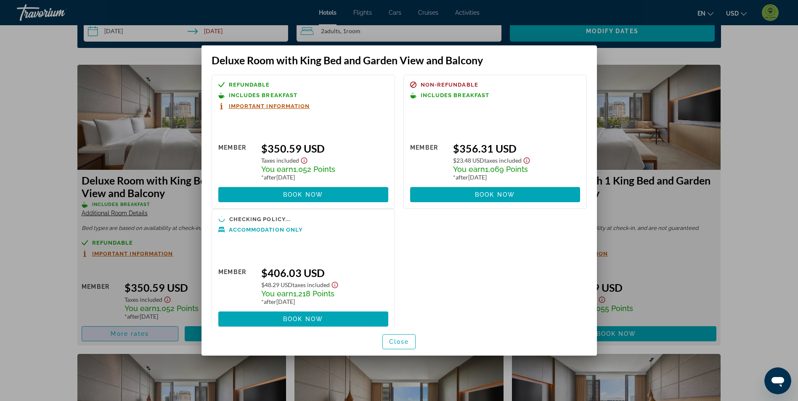
scroll to position [0, 0]
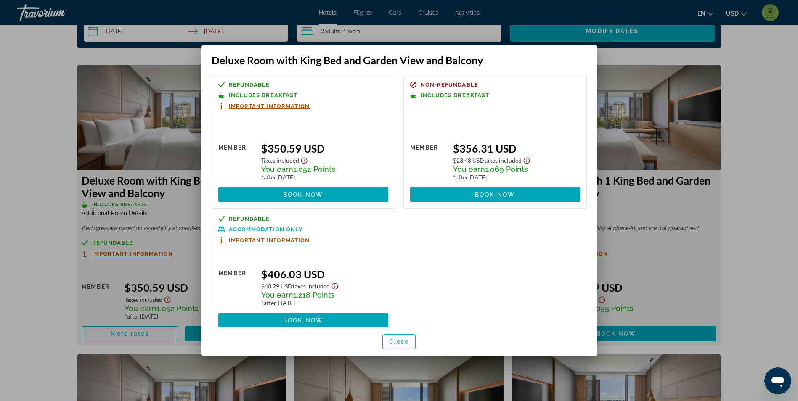
click at [37, 170] on div at bounding box center [399, 200] width 798 height 401
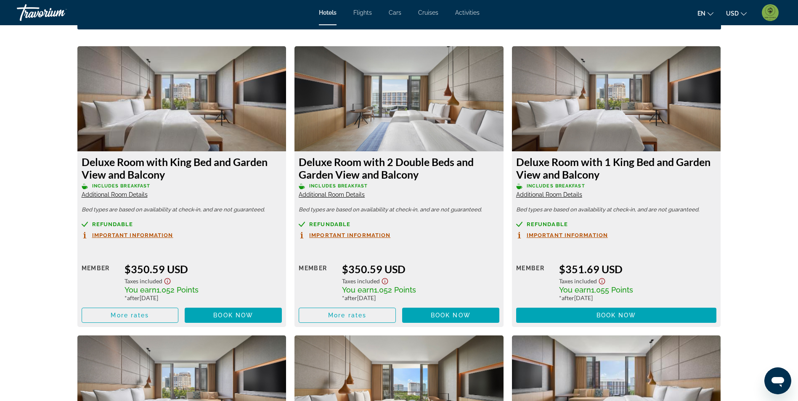
scroll to position [1167, 0]
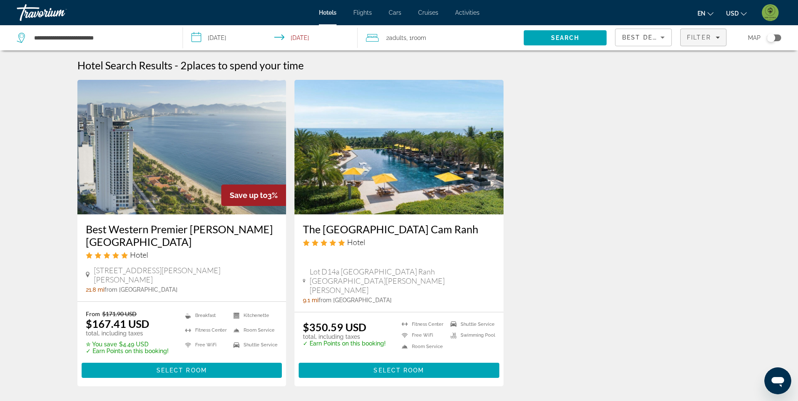
click at [697, 42] on span "Filters" at bounding box center [702, 37] width 45 height 20
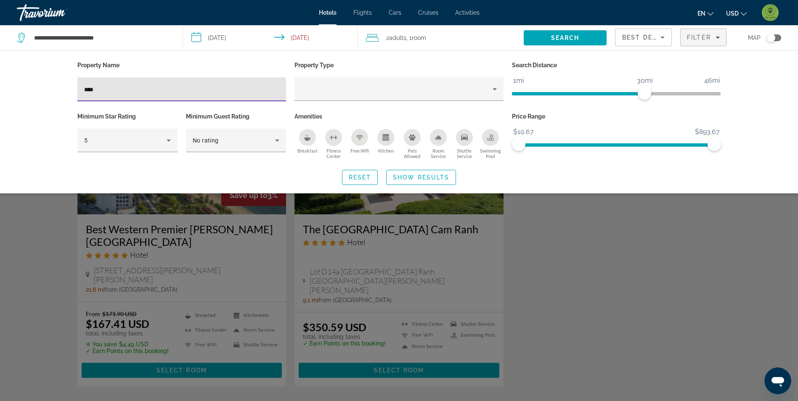
drag, startPoint x: 155, startPoint y: 90, endPoint x: 23, endPoint y: 105, distance: 132.9
click at [23, 105] on div "Property Name **** Property Type Search Distance 1mi 46mi 30mi Minimum Star Rat…" at bounding box center [399, 121] width 798 height 143
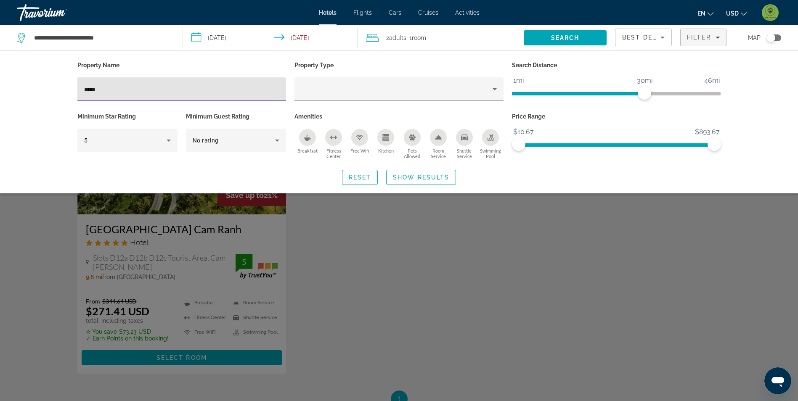
type input "*****"
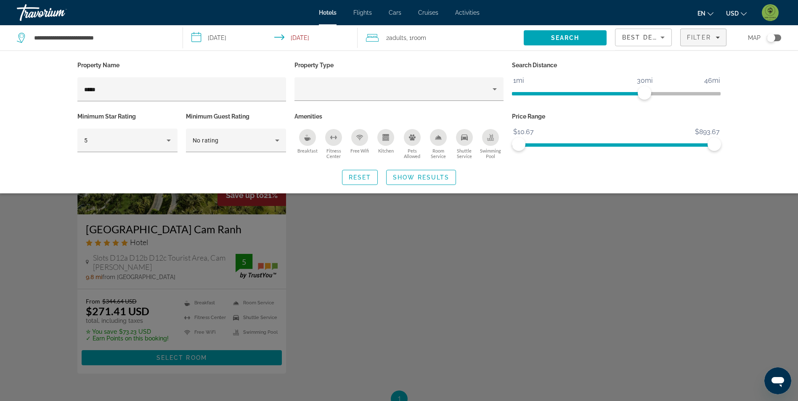
drag, startPoint x: 359, startPoint y: 266, endPoint x: 364, endPoint y: 269, distance: 5.4
click at [359, 267] on div "Search widget" at bounding box center [399, 263] width 798 height 275
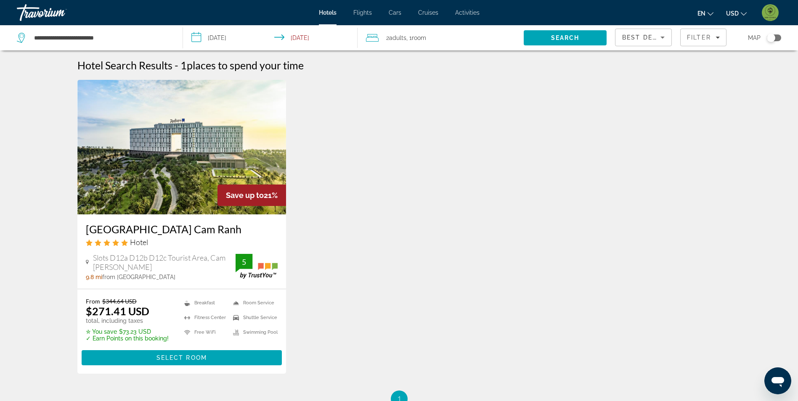
click at [227, 161] on img "Main content" at bounding box center [181, 147] width 209 height 135
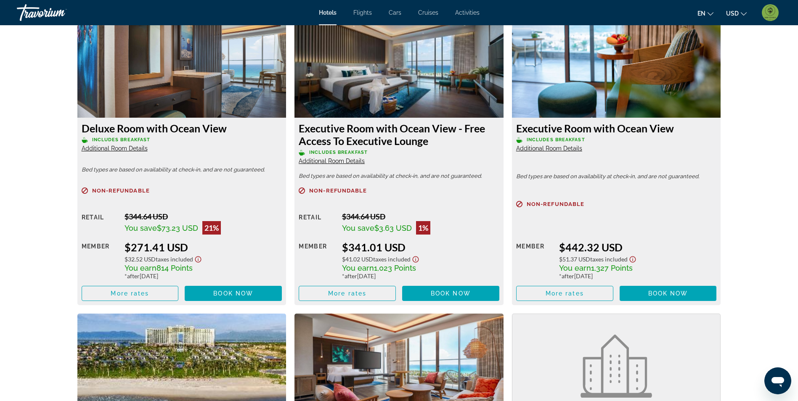
scroll to position [1177, 0]
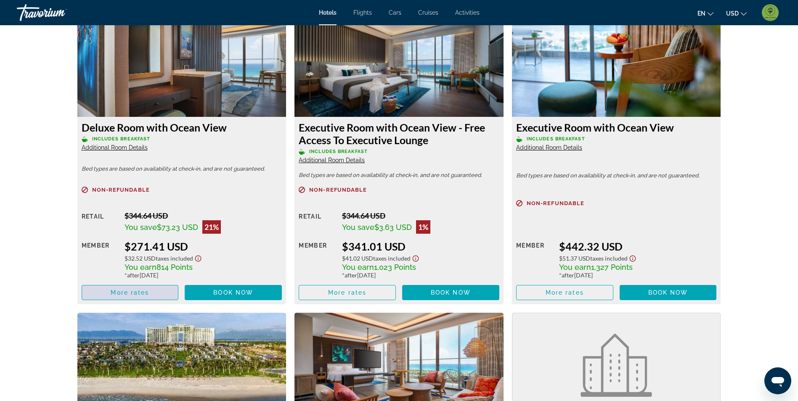
click at [135, 295] on span "More rates" at bounding box center [130, 292] width 38 height 7
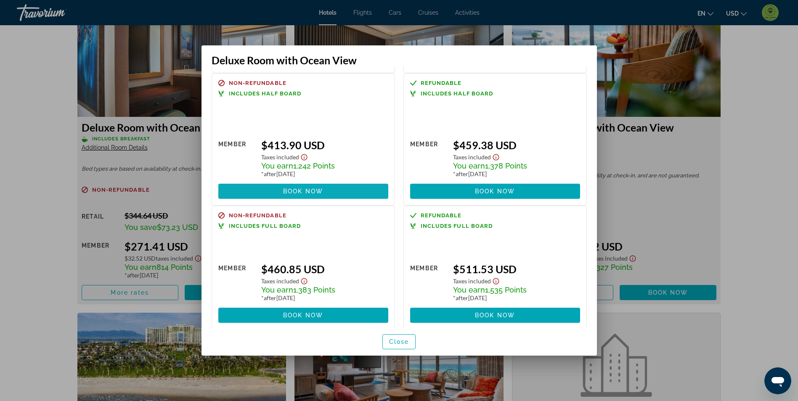
scroll to position [160, 0]
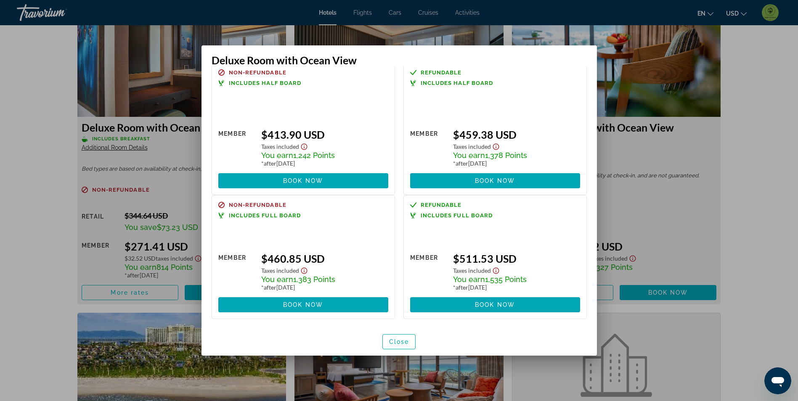
click at [30, 225] on div at bounding box center [399, 200] width 798 height 401
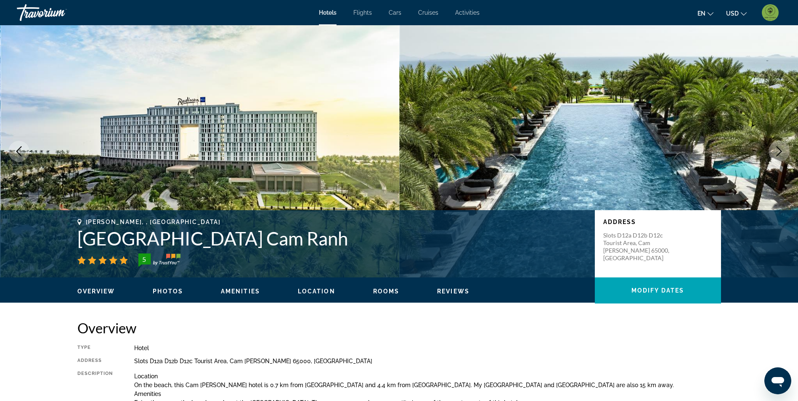
scroll to position [1177, 0]
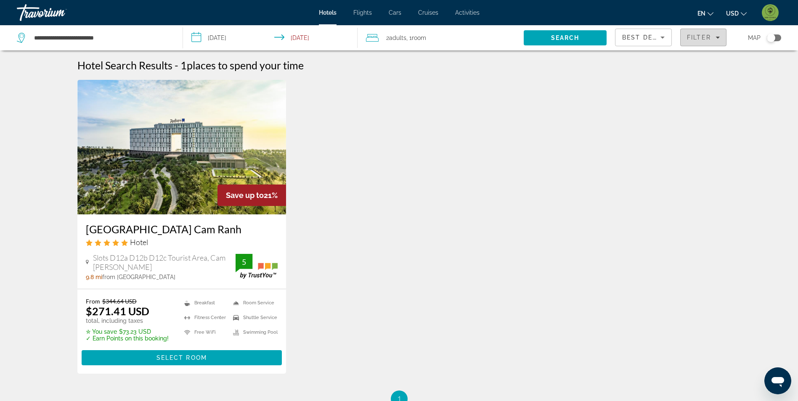
click at [698, 36] on span "Filter" at bounding box center [699, 37] width 24 height 7
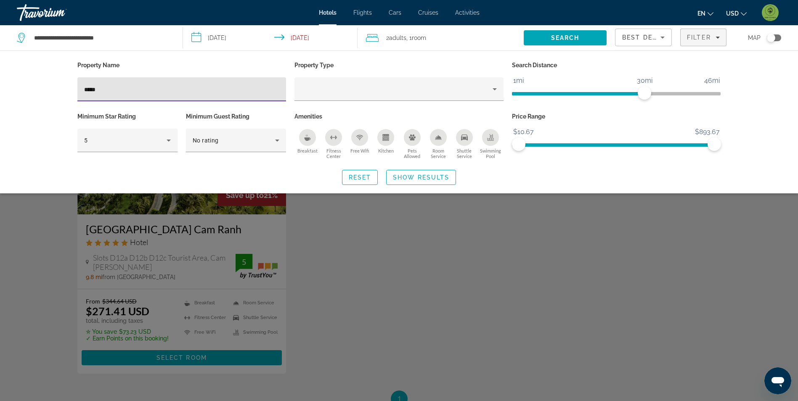
click at [367, 317] on div "Search widget" at bounding box center [399, 263] width 798 height 275
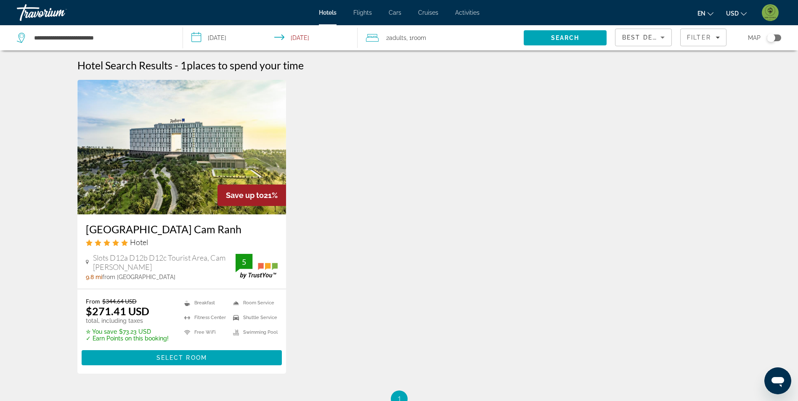
click at [217, 176] on img "Main content" at bounding box center [181, 147] width 209 height 135
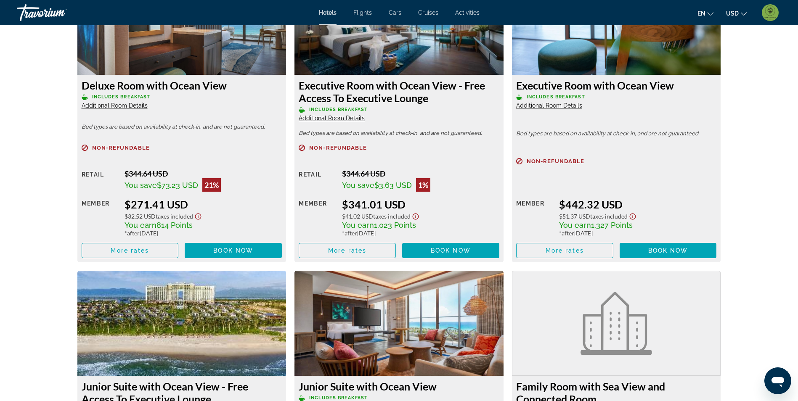
scroll to position [1135, 0]
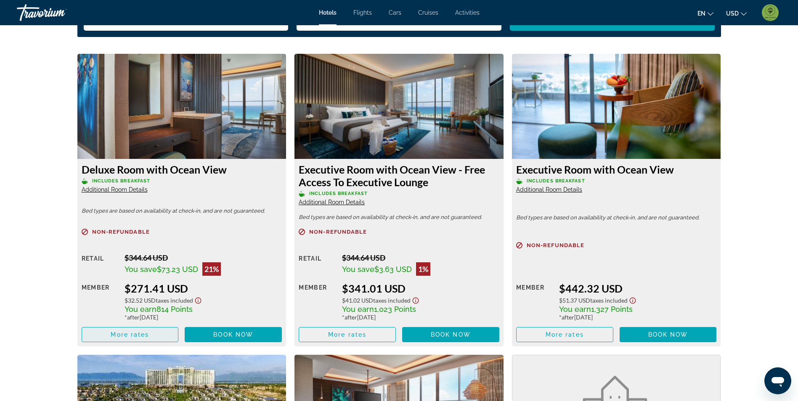
click at [151, 341] on span "Main content" at bounding box center [130, 335] width 96 height 20
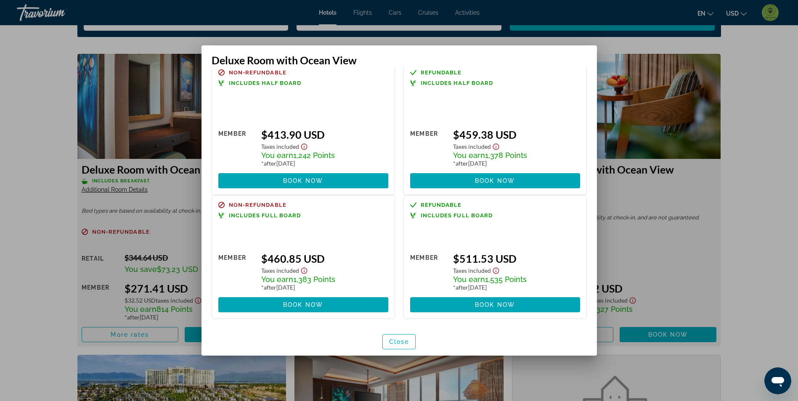
scroll to position [118, 0]
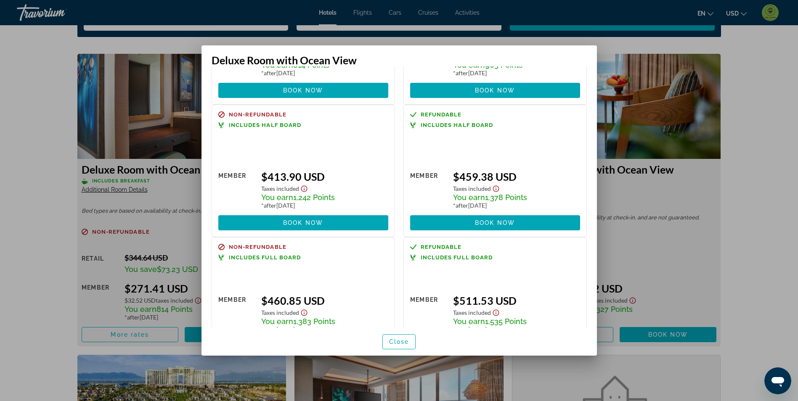
drag, startPoint x: 729, startPoint y: 106, endPoint x: 639, endPoint y: 95, distance: 91.4
click at [729, 106] on div at bounding box center [399, 200] width 798 height 401
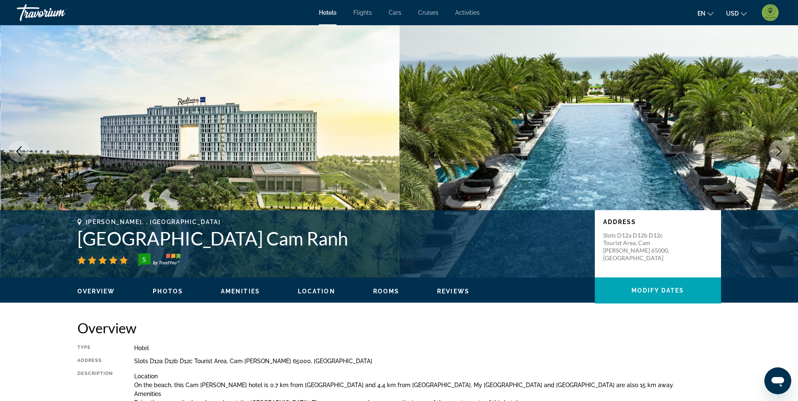
scroll to position [1135, 0]
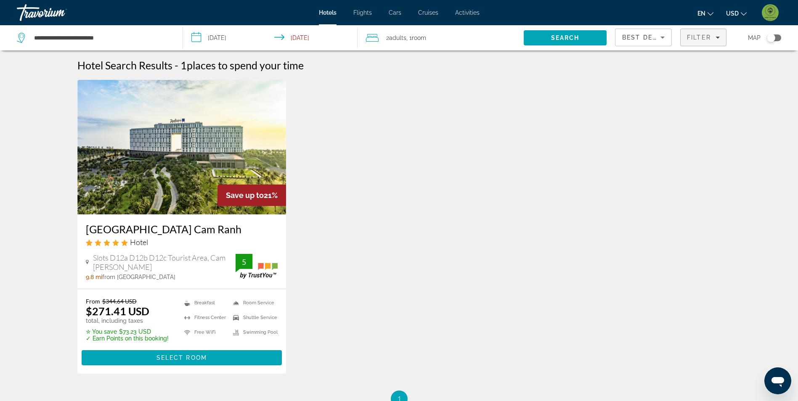
click at [691, 42] on span "Filters" at bounding box center [702, 37] width 45 height 20
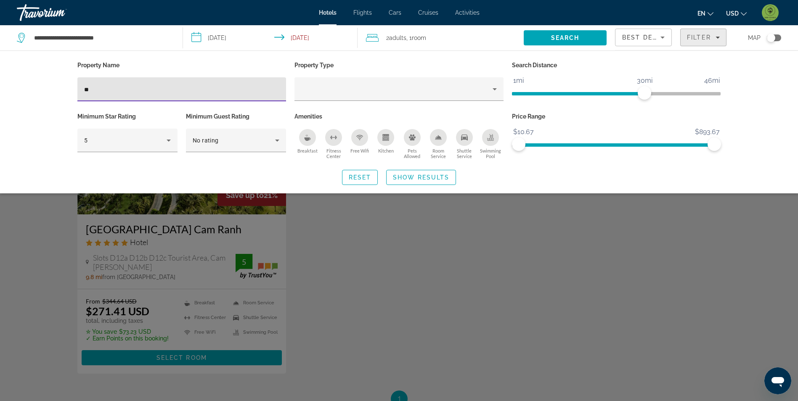
type input "*"
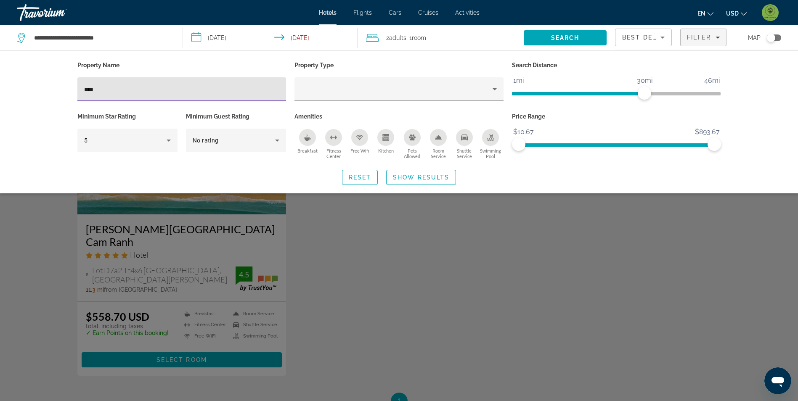
type input "****"
click at [381, 283] on div "Search widget" at bounding box center [399, 263] width 798 height 275
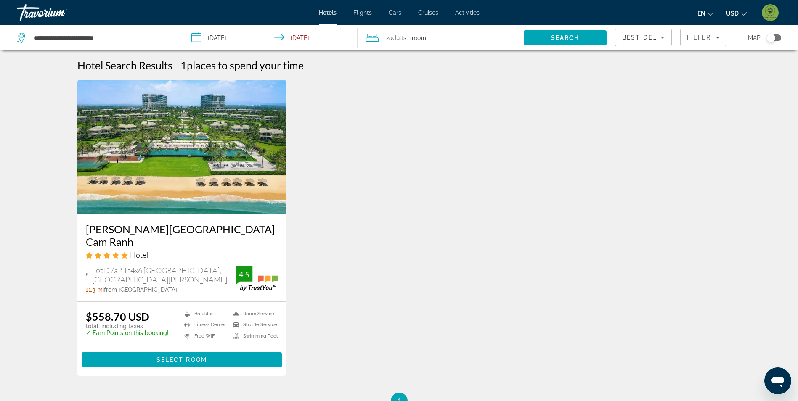
click at [161, 160] on img "Main content" at bounding box center [181, 147] width 209 height 135
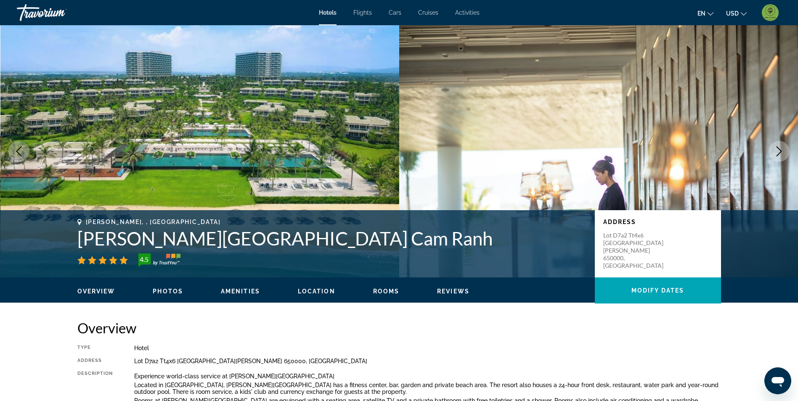
click at [162, 293] on span "Photos" at bounding box center [168, 291] width 30 height 7
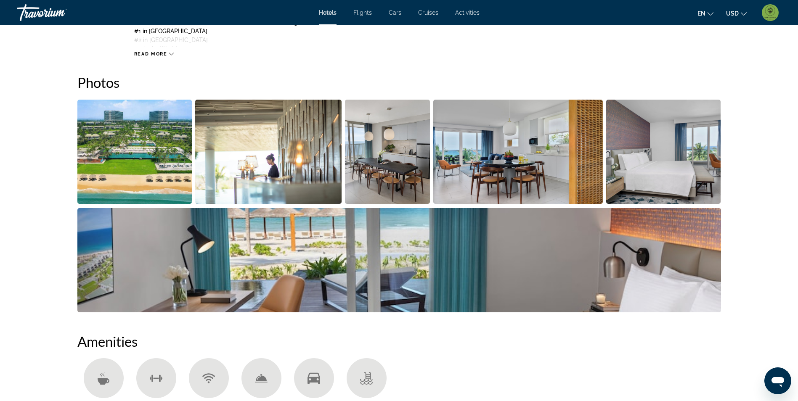
scroll to position [411, 0]
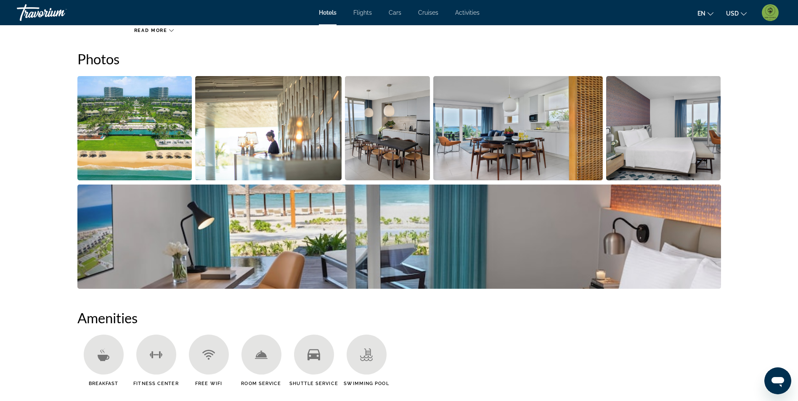
click at [147, 150] on img "Open full-screen image slider" at bounding box center [134, 128] width 115 height 104
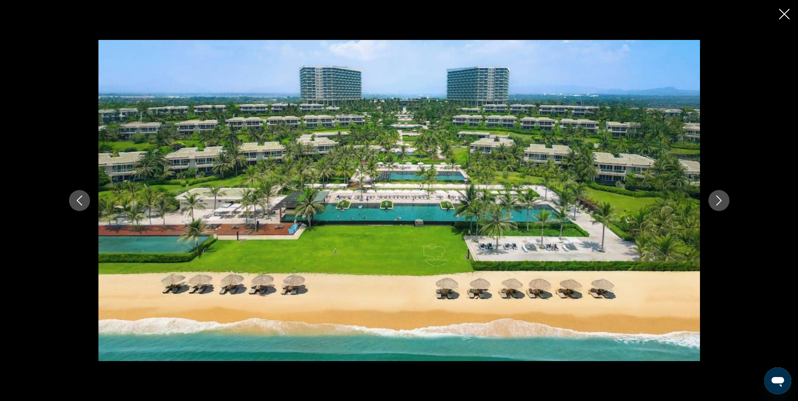
click at [719, 195] on button "Next image" at bounding box center [718, 200] width 21 height 21
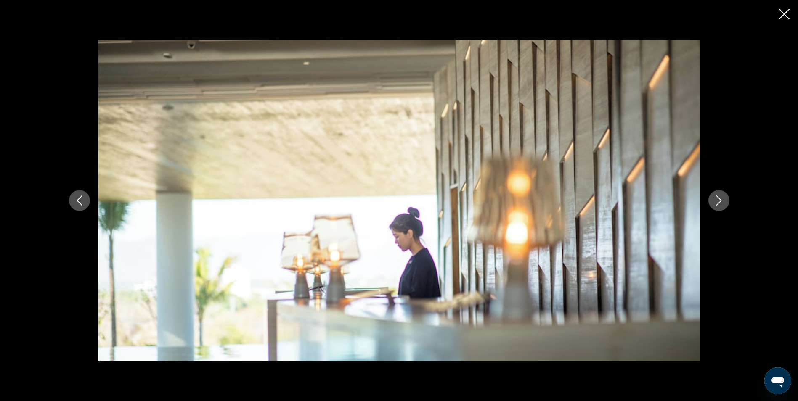
click at [719, 195] on button "Next image" at bounding box center [718, 200] width 21 height 21
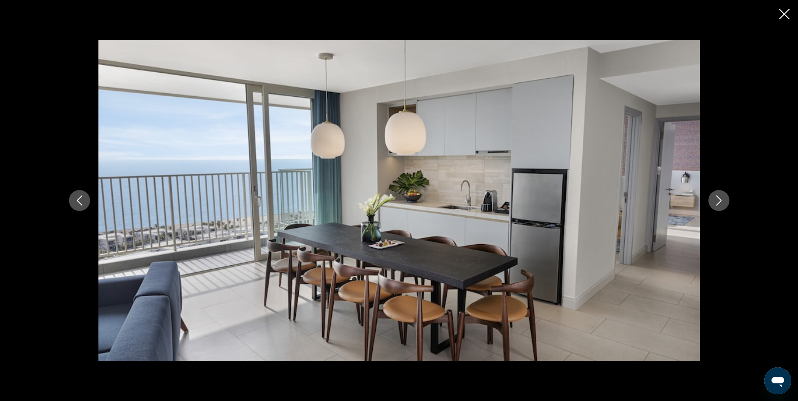
click at [719, 195] on button "Next image" at bounding box center [718, 200] width 21 height 21
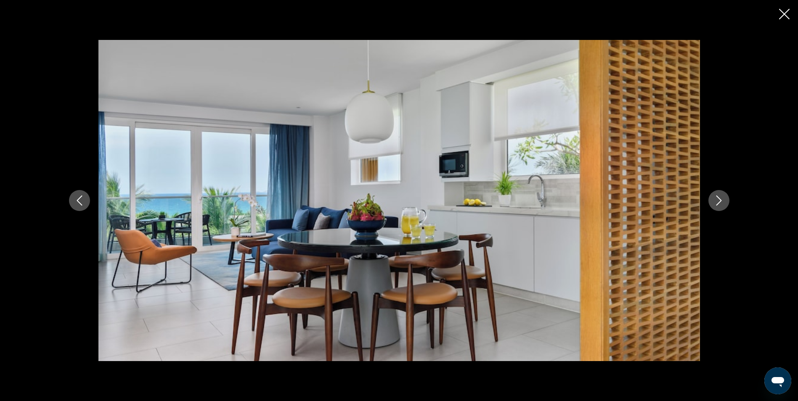
click at [719, 195] on button "Next image" at bounding box center [718, 200] width 21 height 21
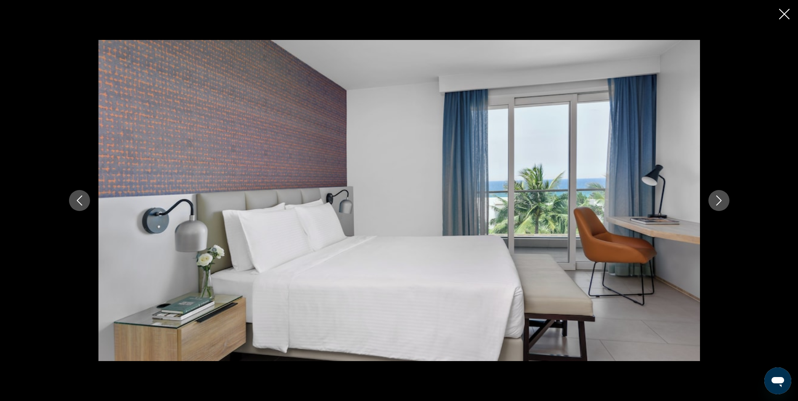
click at [719, 195] on button "Next image" at bounding box center [718, 200] width 21 height 21
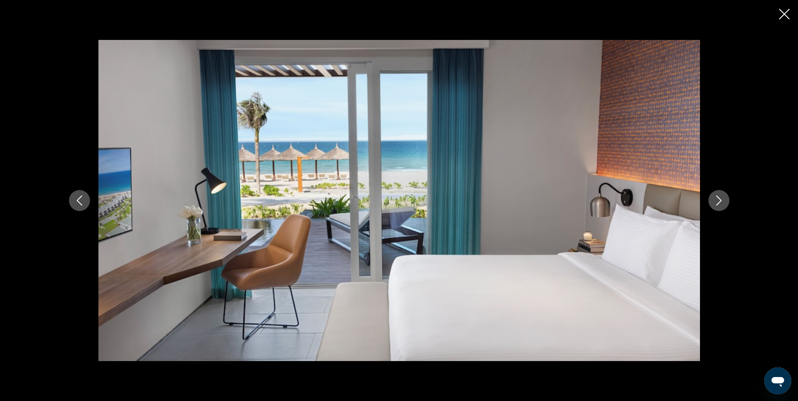
click at [719, 195] on button "Next image" at bounding box center [718, 200] width 21 height 21
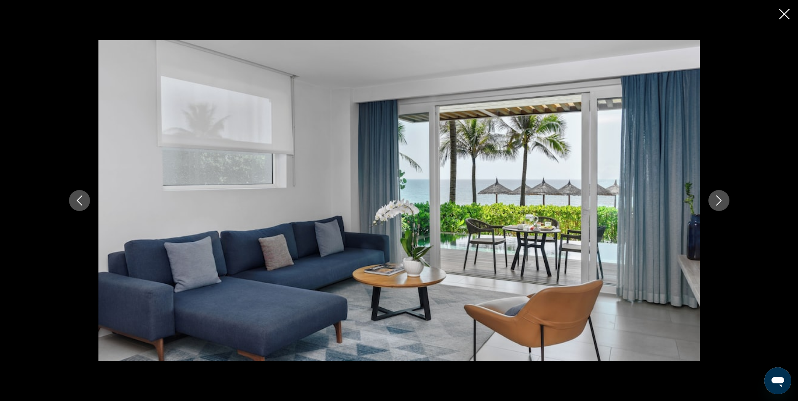
click at [719, 195] on button "Next image" at bounding box center [718, 200] width 21 height 21
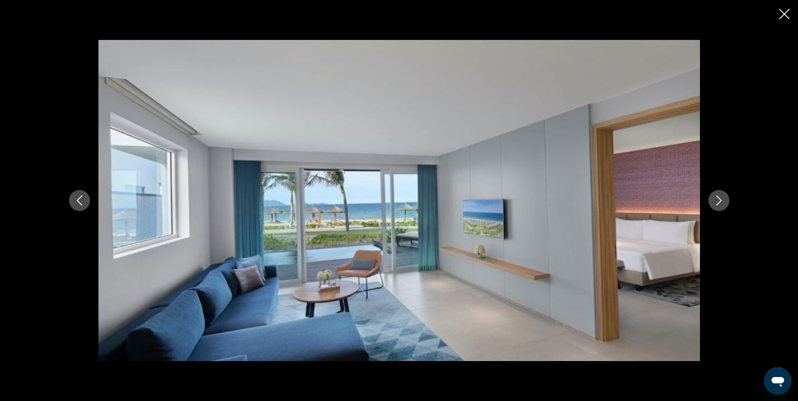
click at [726, 203] on button "Next image" at bounding box center [718, 200] width 21 height 21
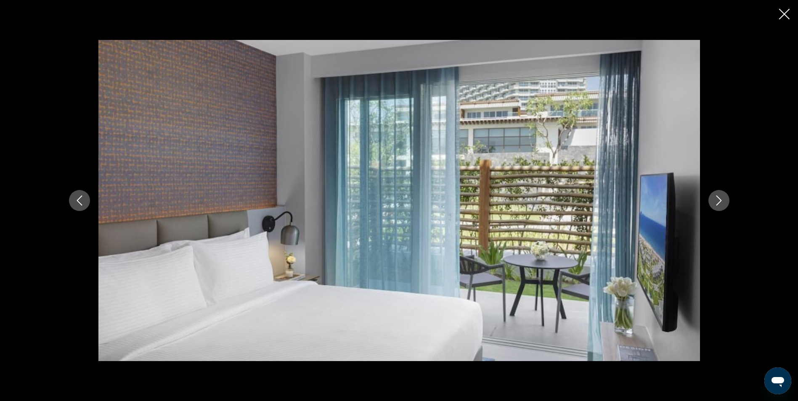
click at [719, 206] on button "Next image" at bounding box center [718, 200] width 21 height 21
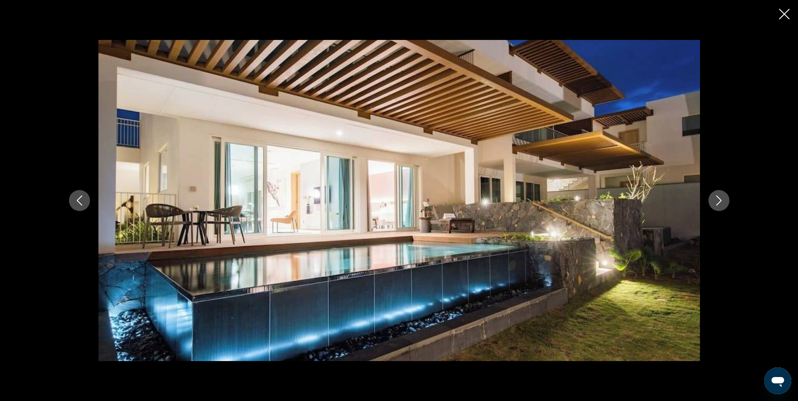
click at [719, 206] on button "Next image" at bounding box center [718, 200] width 21 height 21
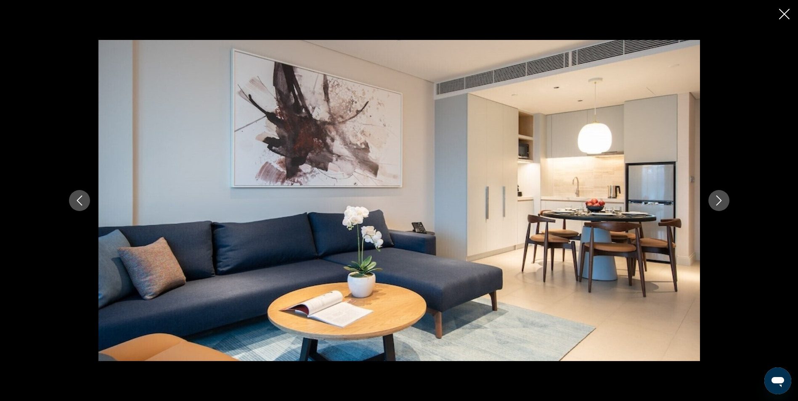
click at [786, 13] on icon "Close slideshow" at bounding box center [784, 14] width 11 height 11
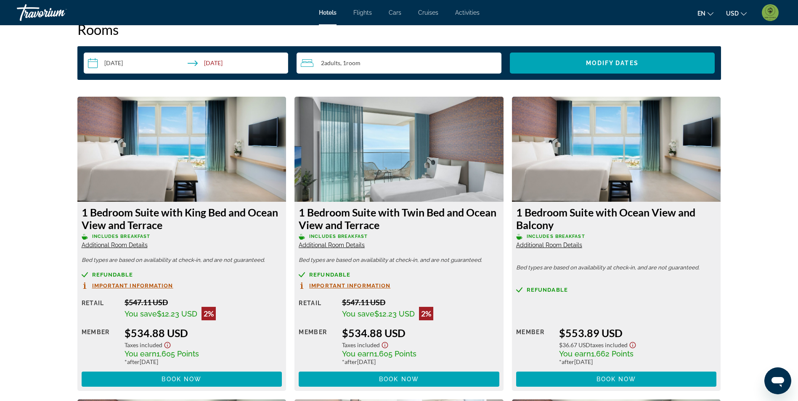
scroll to position [1091, 0]
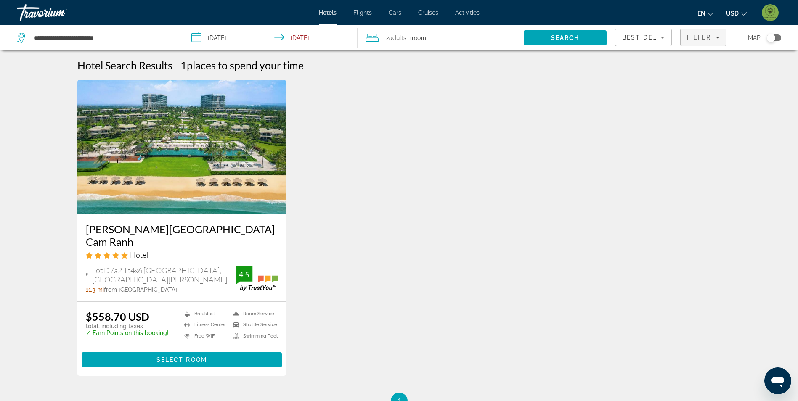
click at [700, 37] on span "Filter" at bounding box center [699, 37] width 24 height 7
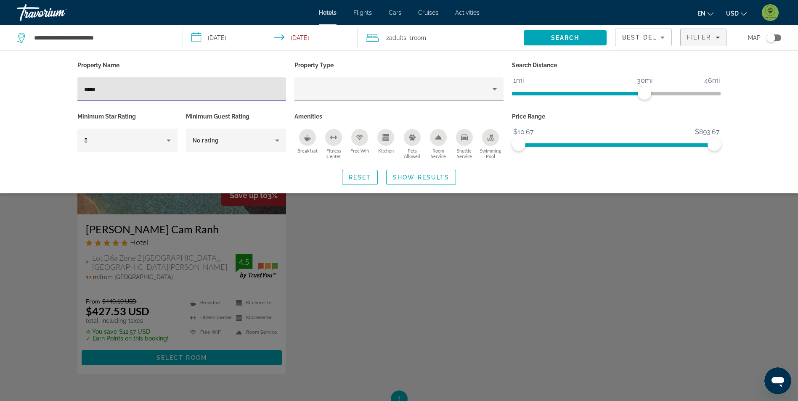
type input "*****"
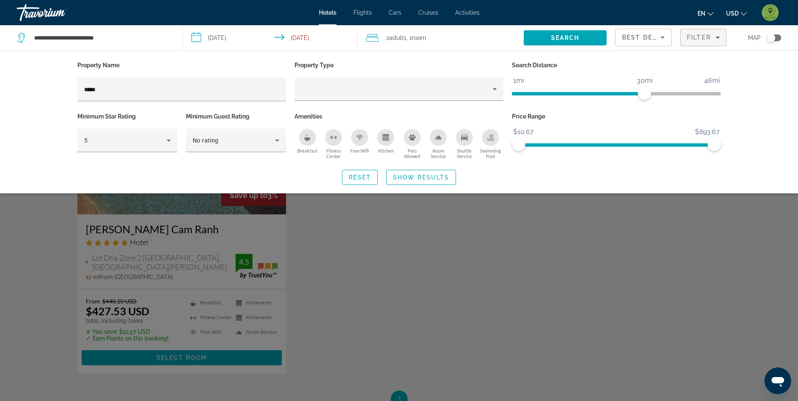
click at [499, 280] on div "Search widget" at bounding box center [399, 263] width 798 height 275
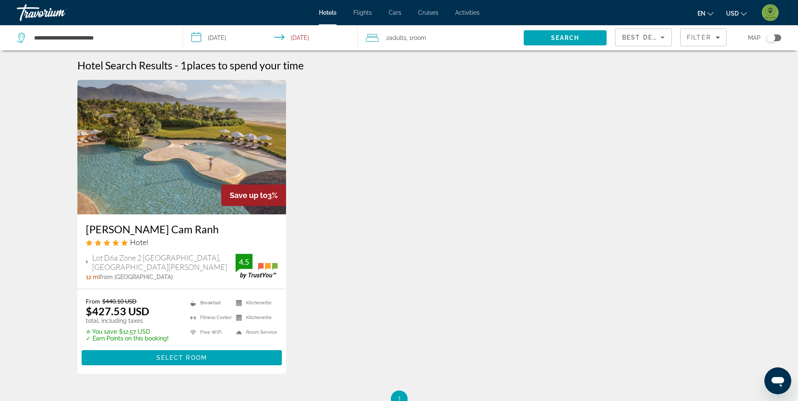
click at [220, 164] on img "Main content" at bounding box center [181, 147] width 209 height 135
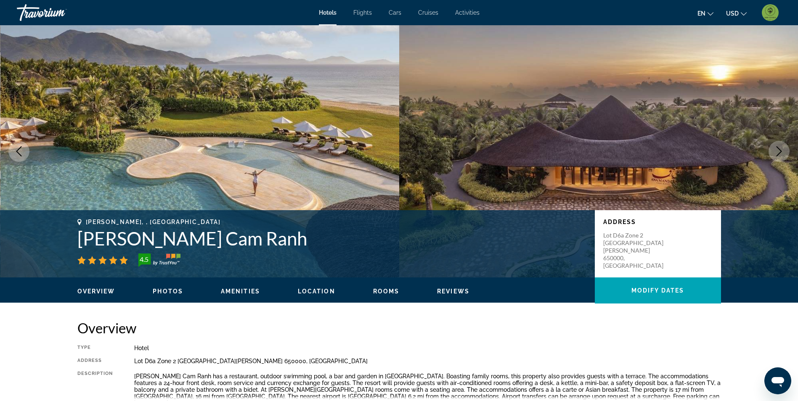
click at [161, 293] on span "Photos" at bounding box center [168, 291] width 30 height 7
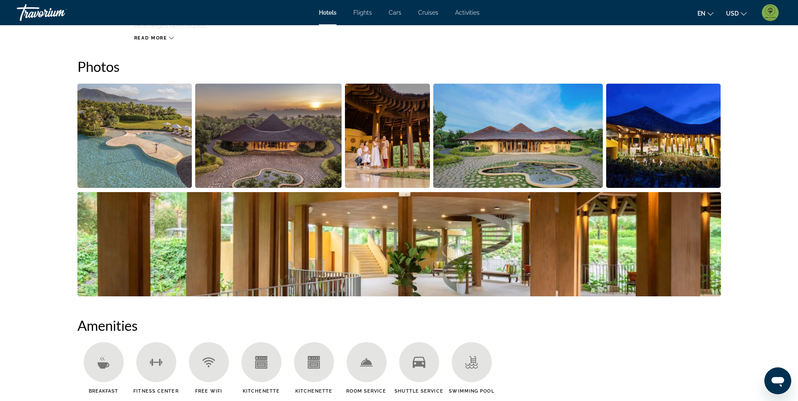
scroll to position [379, 0]
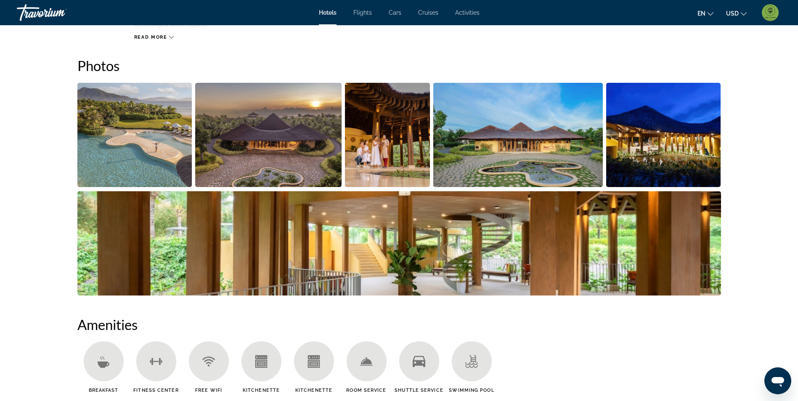
click at [172, 136] on img "Open full-screen image slider" at bounding box center [134, 135] width 115 height 104
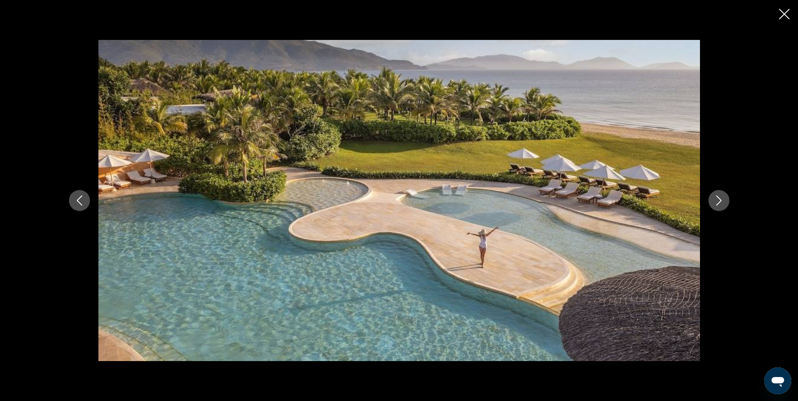
click at [716, 202] on icon "Next image" at bounding box center [718, 200] width 10 height 10
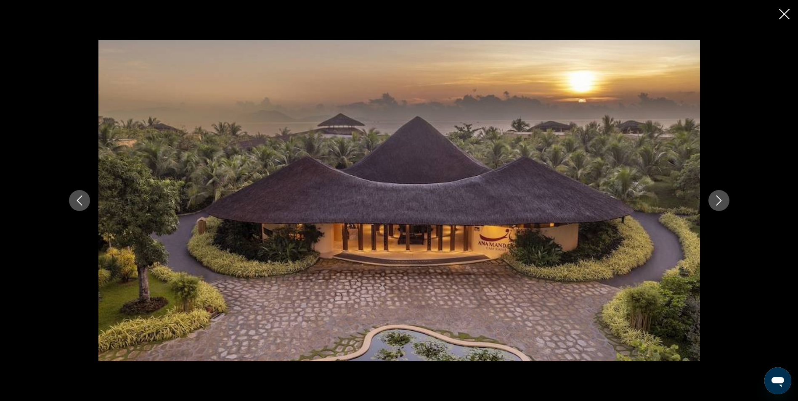
click at [717, 201] on icon "Next image" at bounding box center [718, 200] width 10 height 10
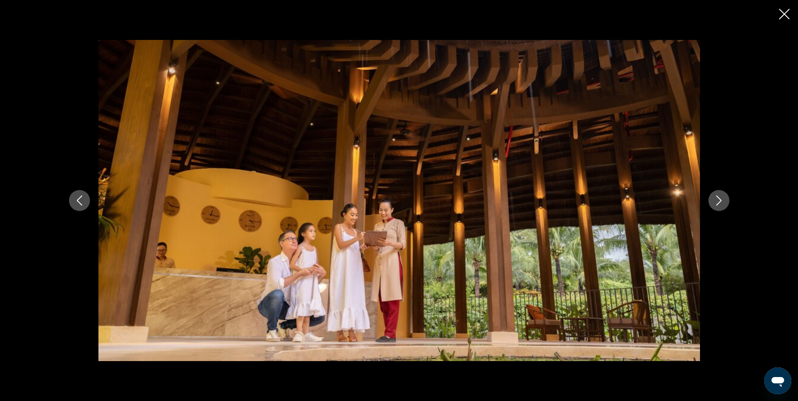
click at [717, 201] on icon "Next image" at bounding box center [718, 200] width 10 height 10
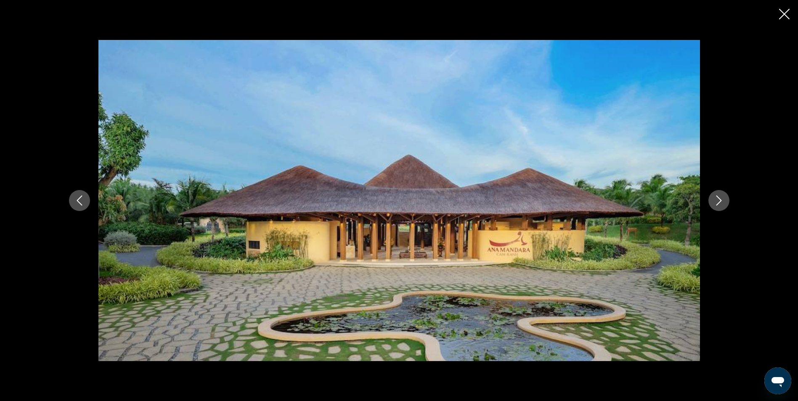
click at [718, 200] on icon "Next image" at bounding box center [718, 200] width 10 height 10
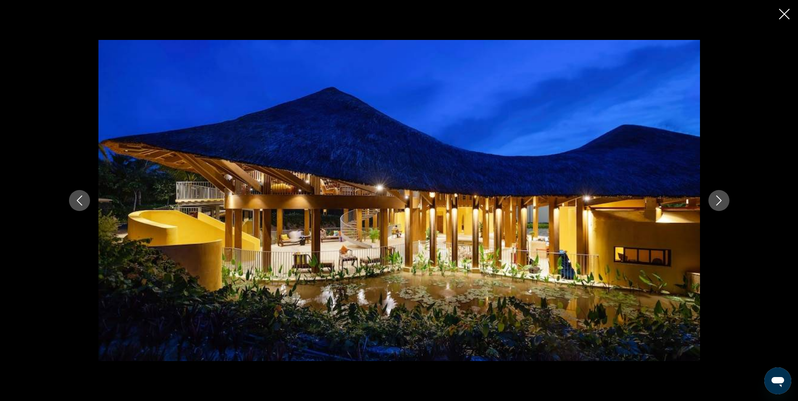
click at [718, 200] on icon "Next image" at bounding box center [718, 200] width 10 height 10
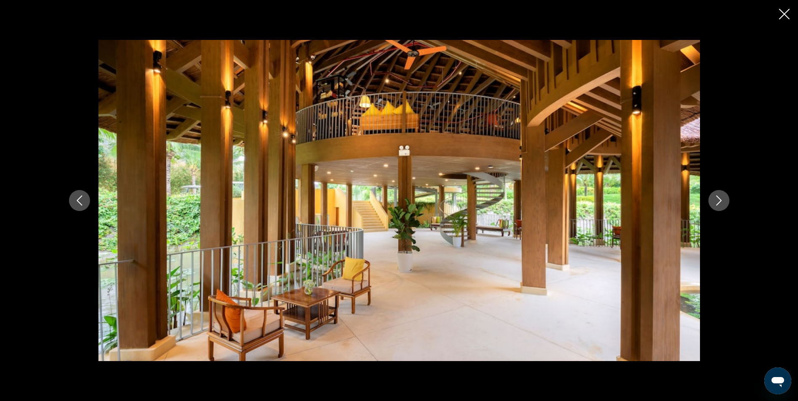
click at [718, 200] on icon "Next image" at bounding box center [718, 200] width 10 height 10
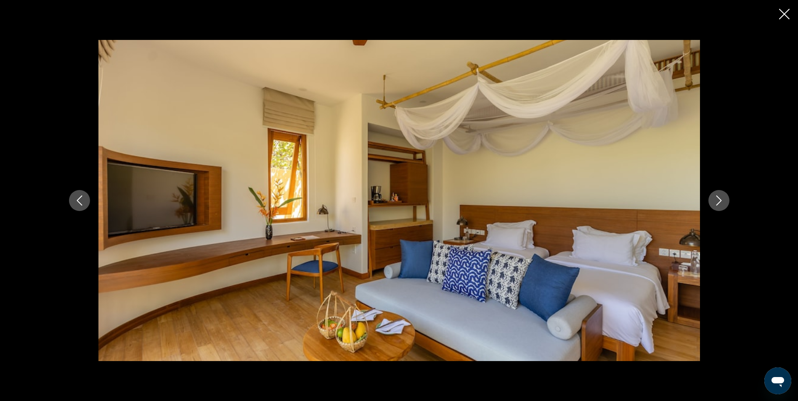
click at [718, 200] on icon "Next image" at bounding box center [718, 200] width 10 height 10
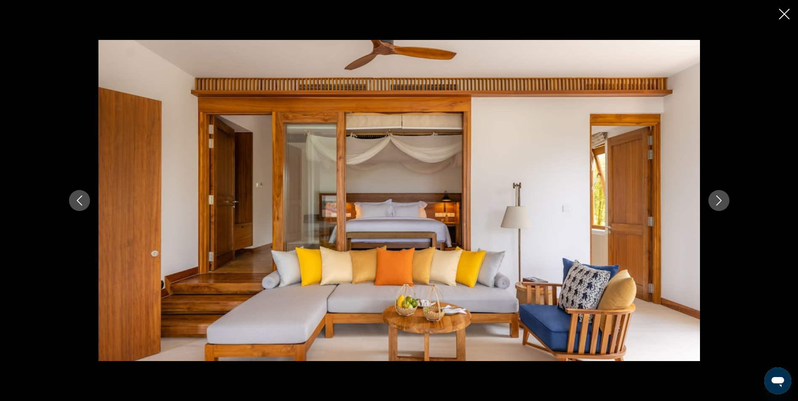
click at [719, 199] on icon "Next image" at bounding box center [718, 200] width 5 height 10
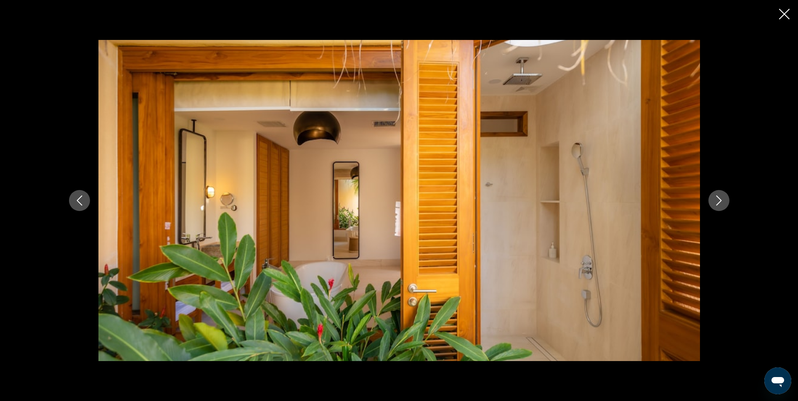
click at [719, 199] on icon "Next image" at bounding box center [718, 200] width 5 height 10
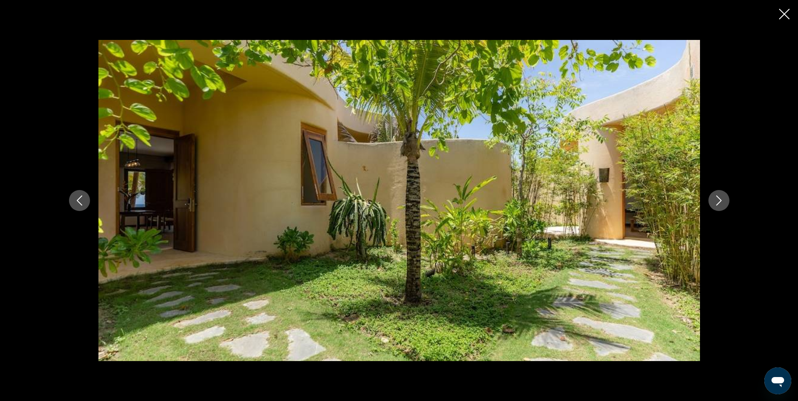
click at [719, 199] on icon "Next image" at bounding box center [718, 200] width 5 height 10
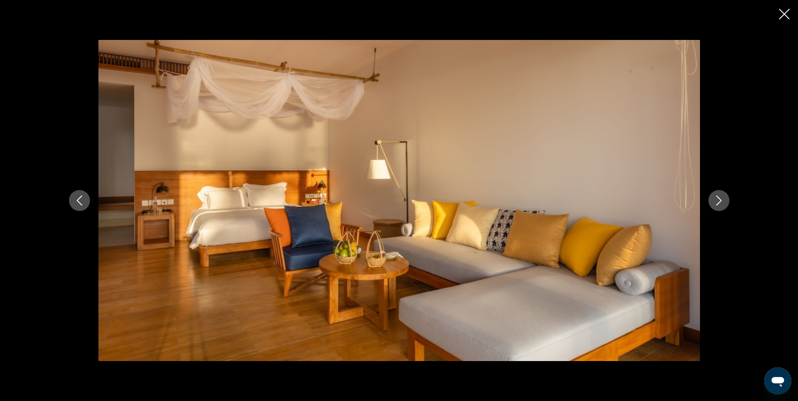
click at [719, 199] on icon "Next image" at bounding box center [718, 200] width 5 height 10
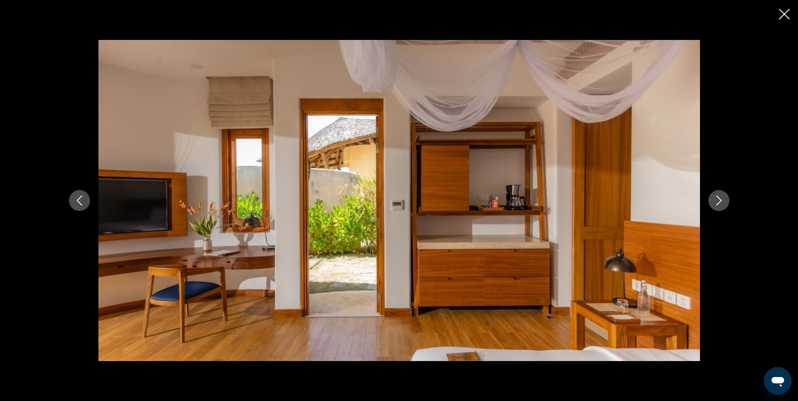
click at [719, 199] on icon "Next image" at bounding box center [718, 200] width 5 height 10
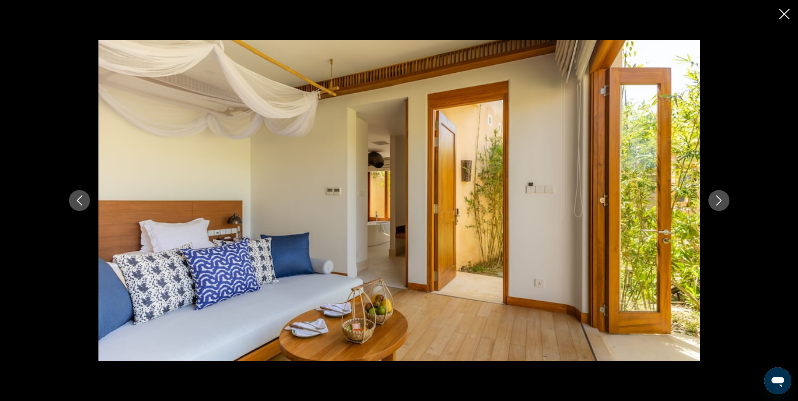
click at [719, 199] on icon "Next image" at bounding box center [718, 200] width 5 height 10
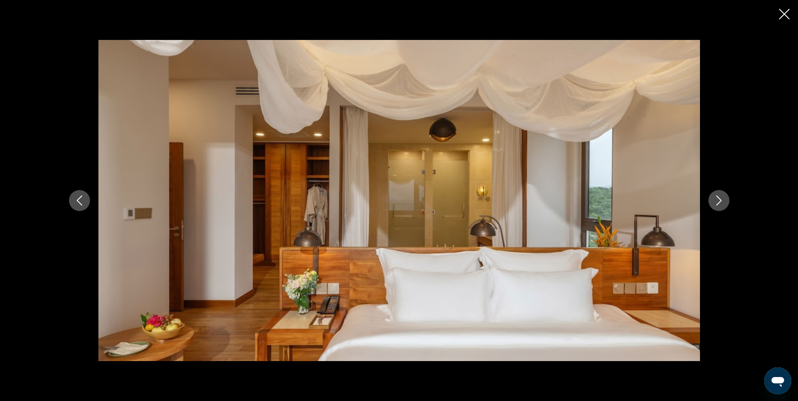
click at [719, 199] on icon "Next image" at bounding box center [718, 200] width 5 height 10
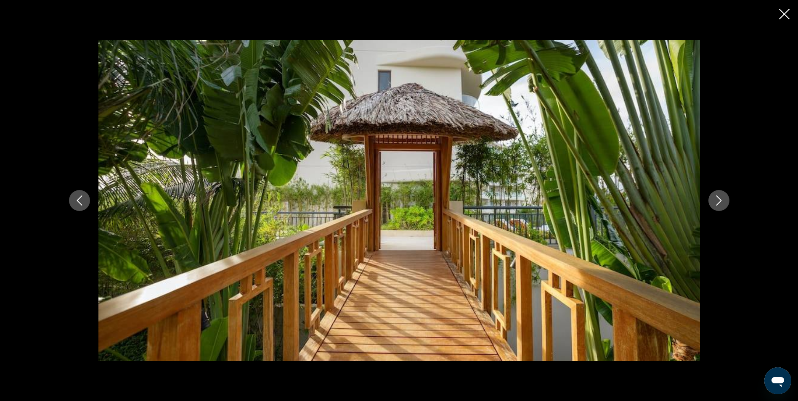
click at [719, 199] on icon "Next image" at bounding box center [718, 200] width 5 height 10
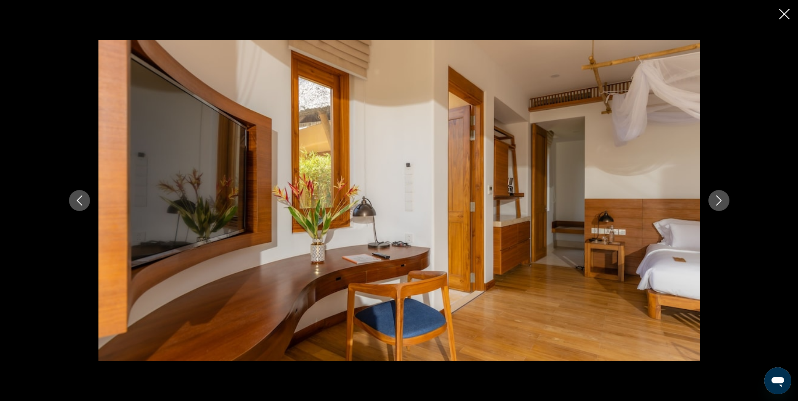
click at [719, 199] on icon "Next image" at bounding box center [718, 200] width 5 height 10
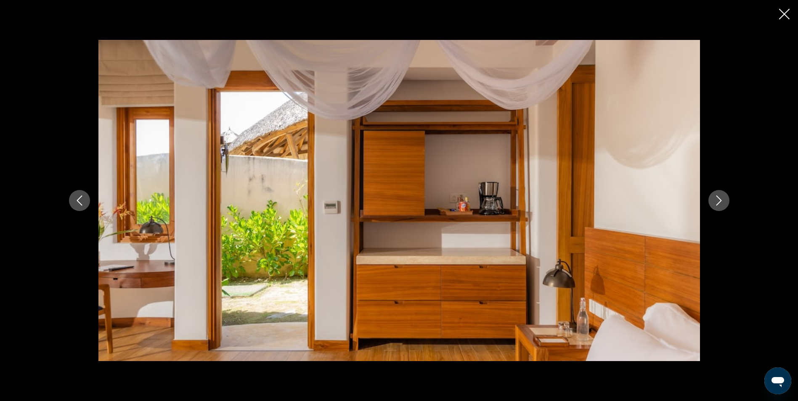
click at [719, 199] on icon "Next image" at bounding box center [718, 200] width 5 height 10
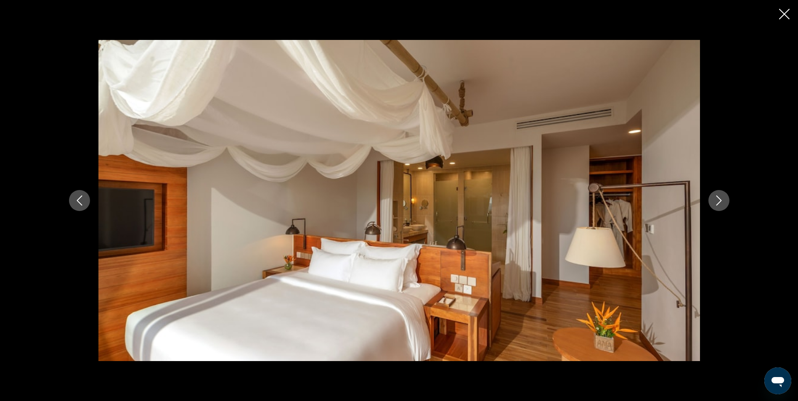
click at [719, 199] on icon "Next image" at bounding box center [718, 200] width 5 height 10
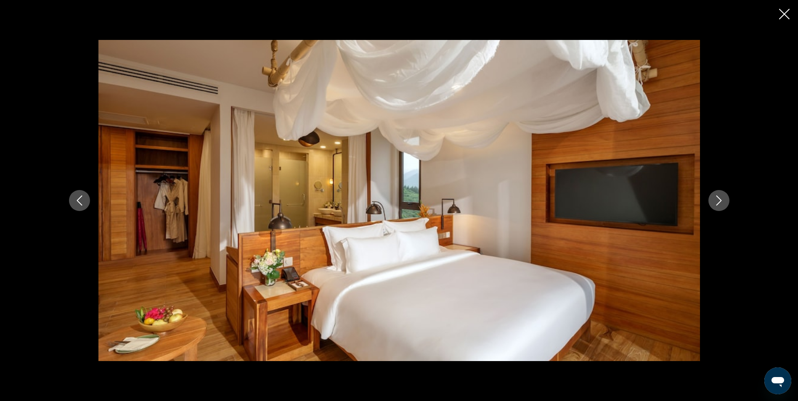
click at [719, 199] on icon "Next image" at bounding box center [718, 200] width 5 height 10
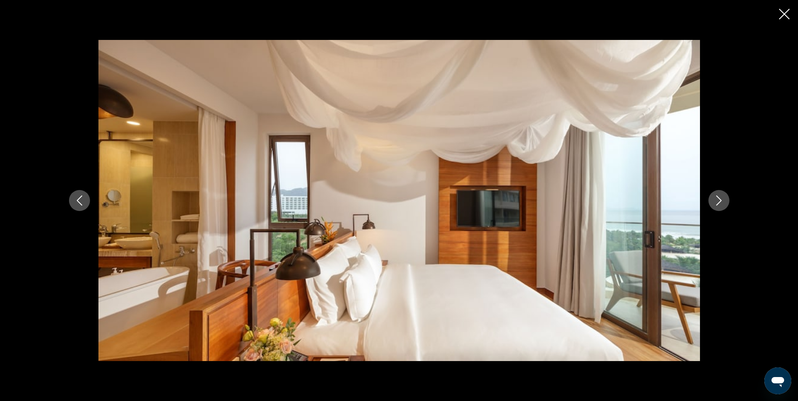
click at [785, 16] on icon "Close slideshow" at bounding box center [784, 14] width 11 height 11
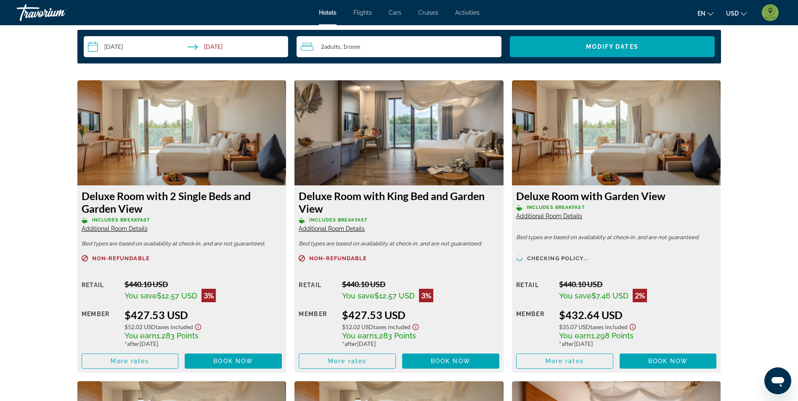
scroll to position [1093, 0]
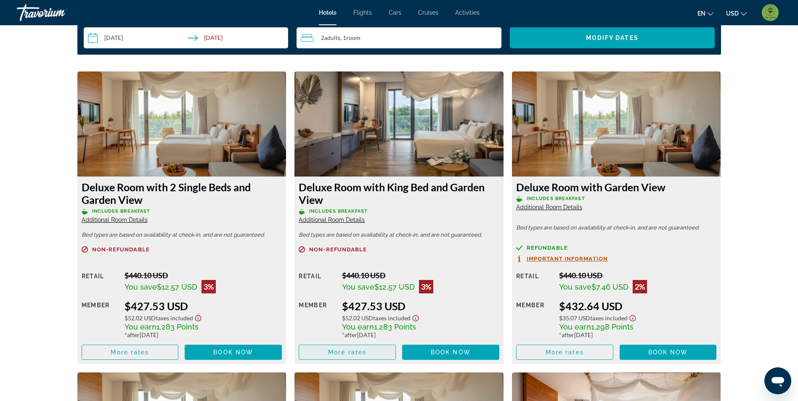
click at [359, 349] on span "Main content" at bounding box center [347, 352] width 96 height 20
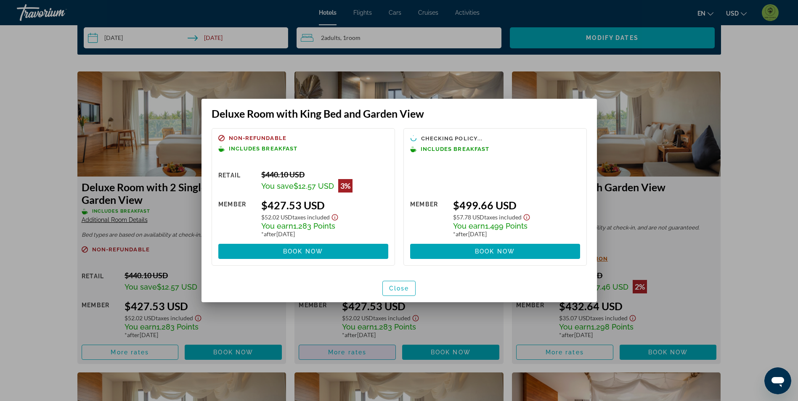
scroll to position [0, 0]
click at [394, 292] on span "button" at bounding box center [399, 288] width 33 height 20
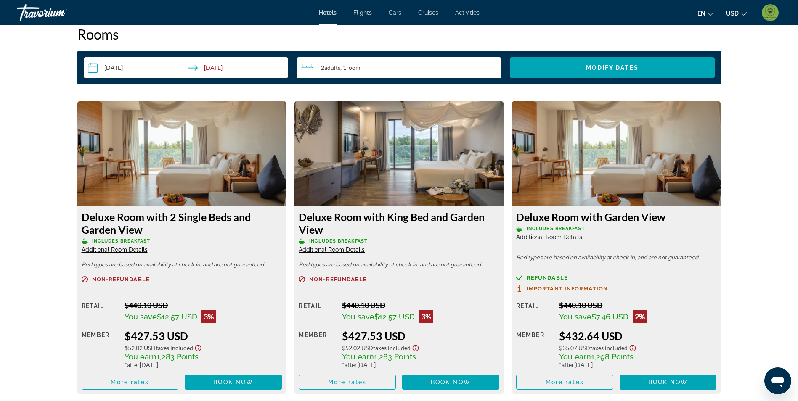
scroll to position [1051, 0]
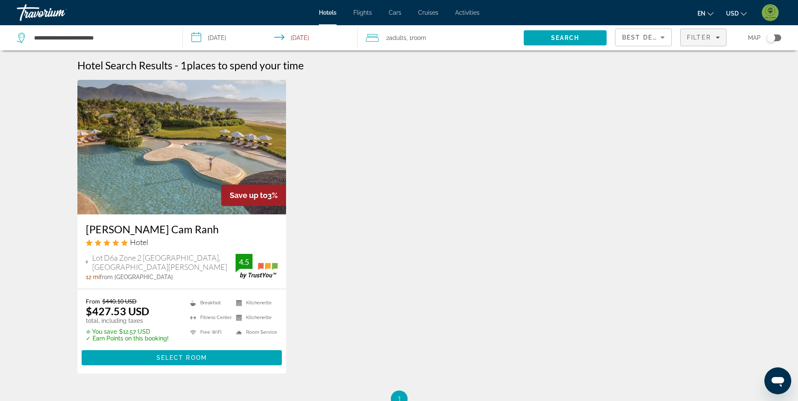
click at [710, 40] on span "Filter" at bounding box center [699, 37] width 24 height 7
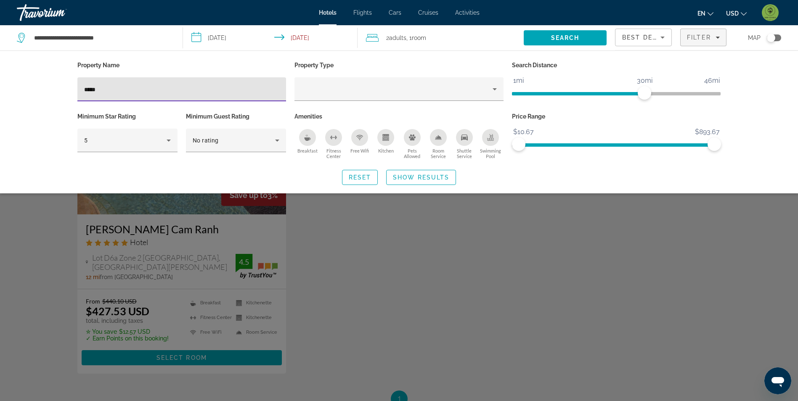
drag, startPoint x: 183, startPoint y: 89, endPoint x: 61, endPoint y: 83, distance: 122.9
click at [58, 81] on div "Property Name ***** Property Type Search Distance 1mi 46mi 30mi Minimum Star Ra…" at bounding box center [399, 121] width 798 height 143
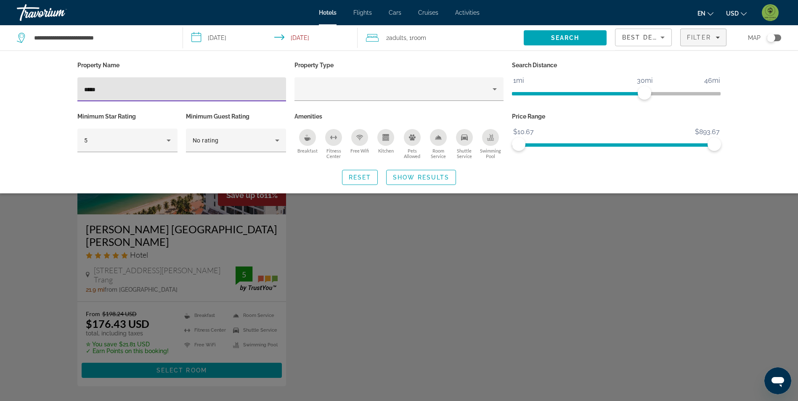
type input "*****"
click at [454, 254] on div "Search widget" at bounding box center [399, 263] width 798 height 275
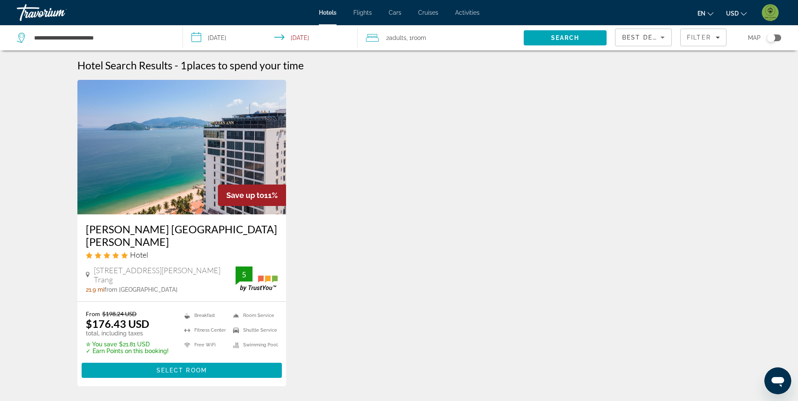
click at [246, 157] on img "Main content" at bounding box center [181, 147] width 209 height 135
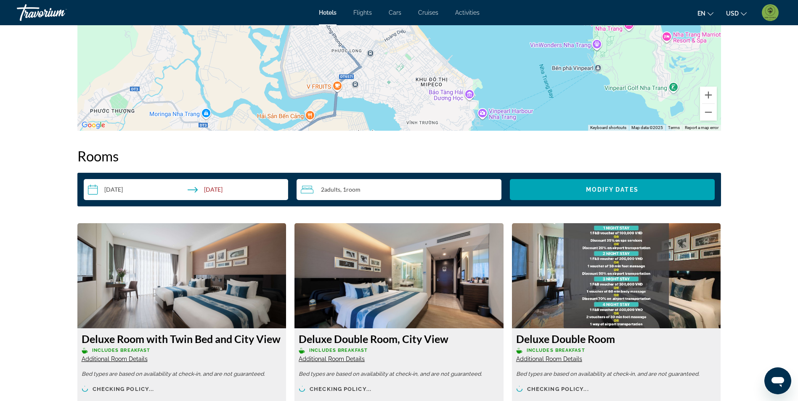
scroll to position [1135, 0]
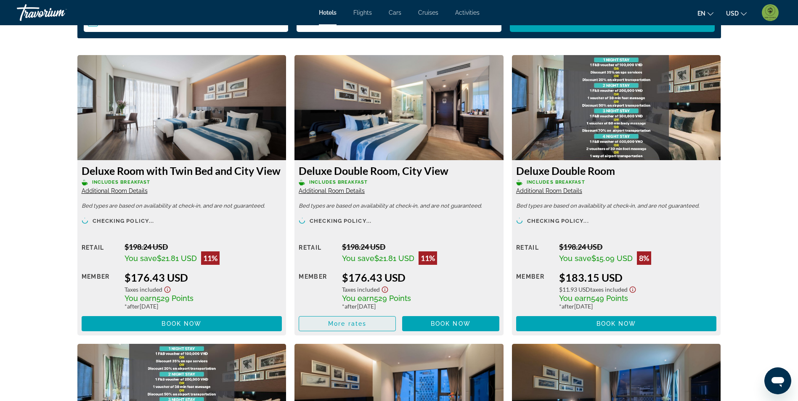
click at [359, 328] on span "Main content" at bounding box center [347, 324] width 96 height 20
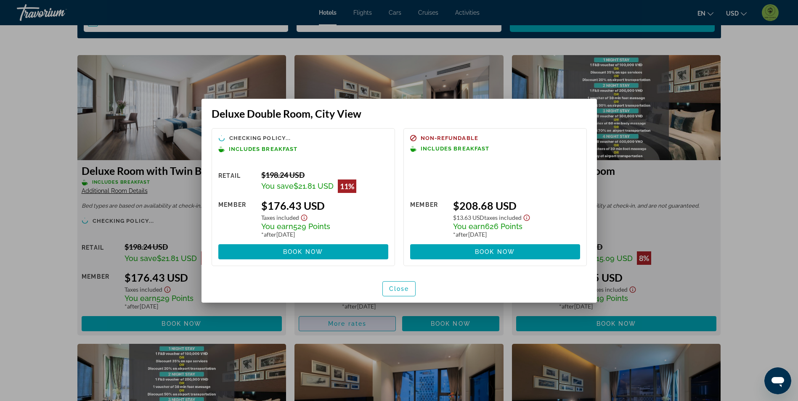
scroll to position [0, 0]
click at [408, 287] on span "Close" at bounding box center [399, 288] width 20 height 7
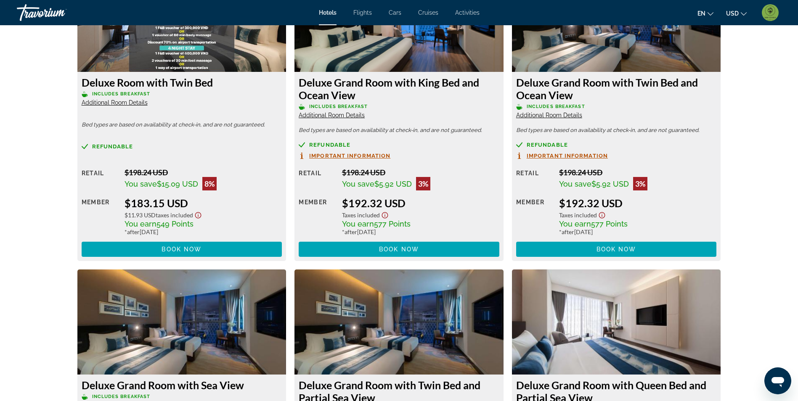
scroll to position [1724, 0]
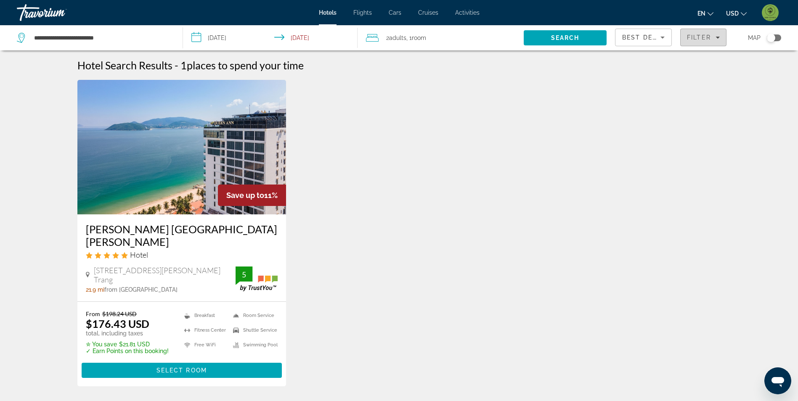
click at [705, 29] on span "Filters" at bounding box center [702, 37] width 45 height 20
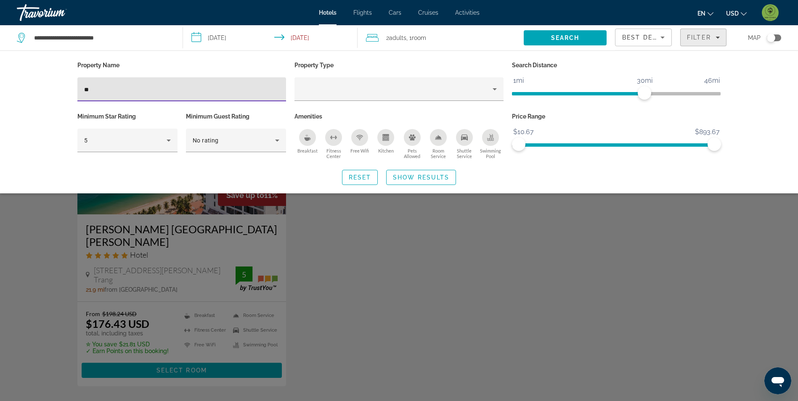
type input "*"
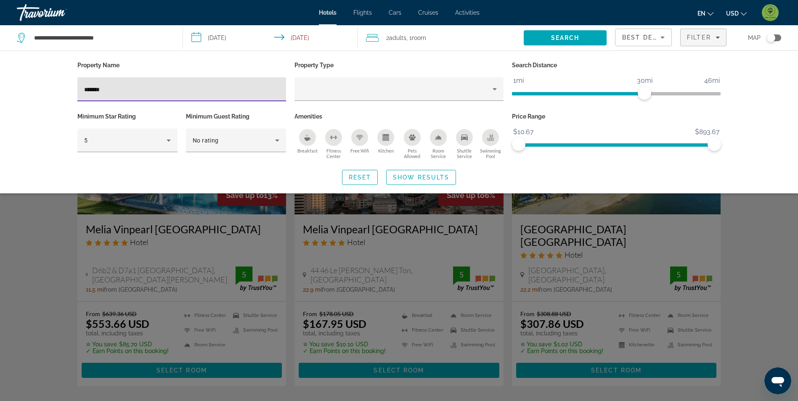
type input "*******"
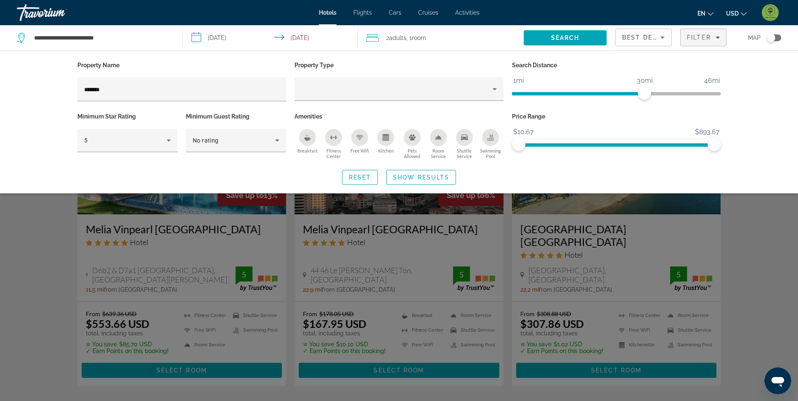
click at [59, 272] on div "Search widget" at bounding box center [399, 263] width 798 height 275
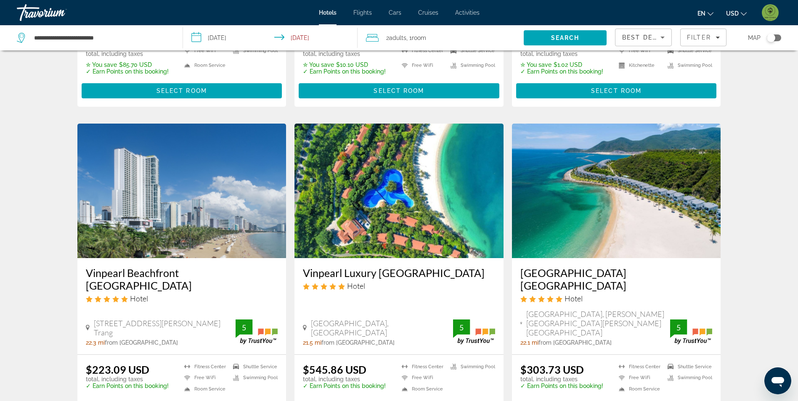
scroll to position [294, 0]
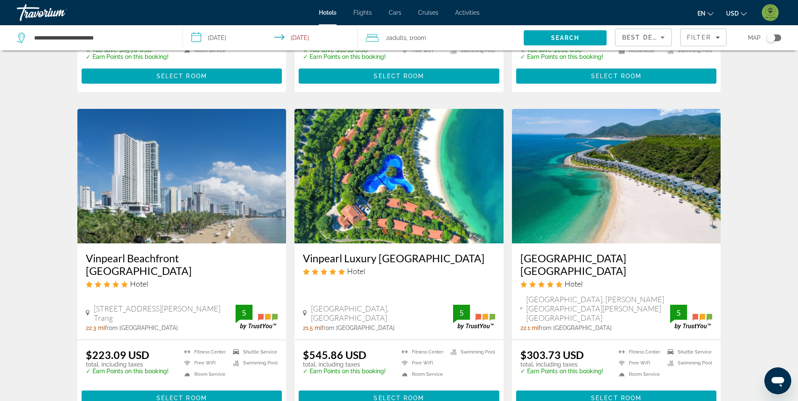
click at [661, 206] on img "Main content" at bounding box center [616, 176] width 209 height 135
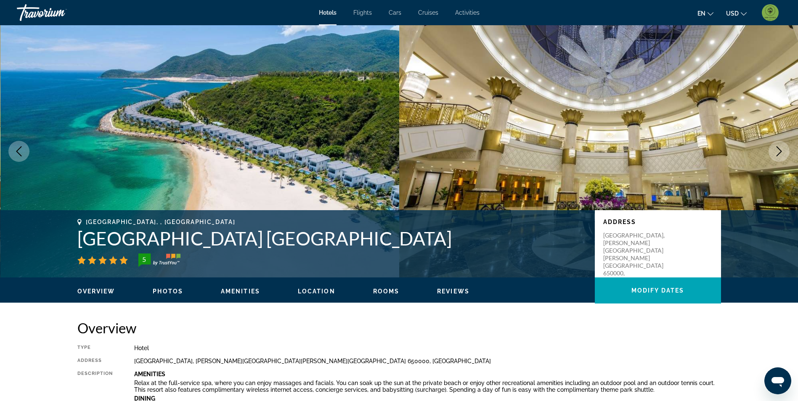
click at [162, 296] on div "Overview Photos Amenities Location Rooms Reviews Modify Dates" at bounding box center [399, 290] width 677 height 26
click at [160, 293] on span "Photos" at bounding box center [168, 291] width 30 height 7
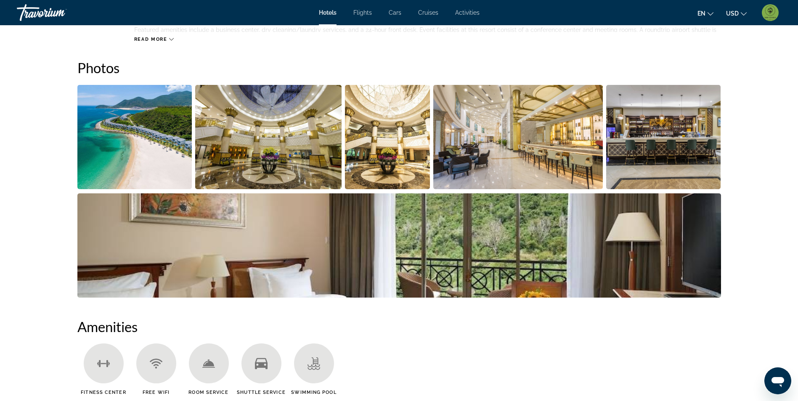
scroll to position [411, 0]
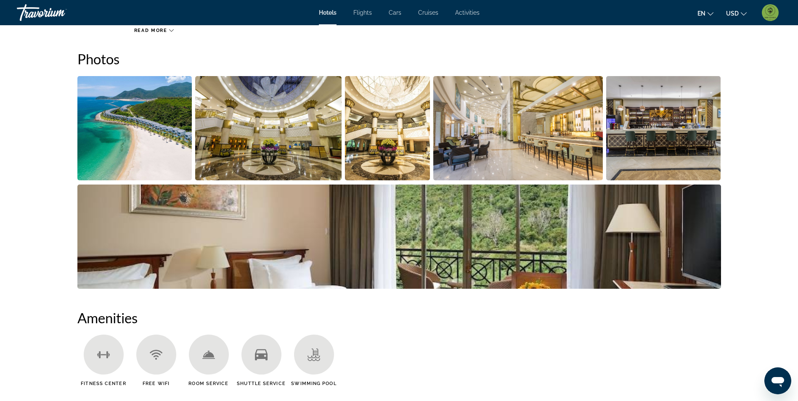
click at [174, 143] on img "Open full-screen image slider" at bounding box center [134, 128] width 115 height 104
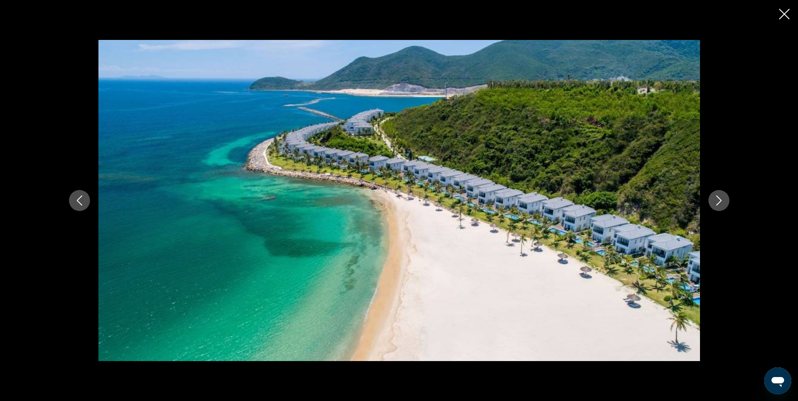
click at [722, 201] on icon "Next image" at bounding box center [718, 200] width 10 height 10
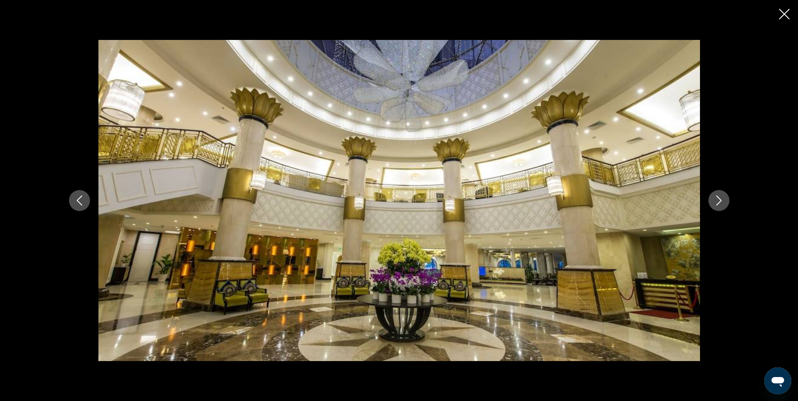
click at [721, 201] on icon "Next image" at bounding box center [718, 200] width 10 height 10
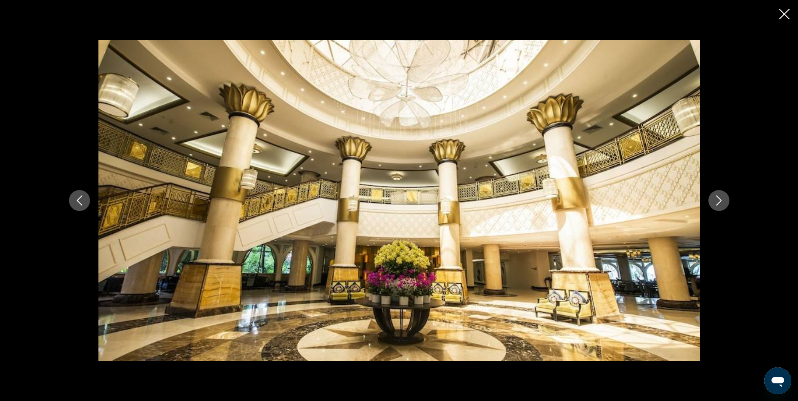
click at [721, 201] on icon "Next image" at bounding box center [718, 200] width 10 height 10
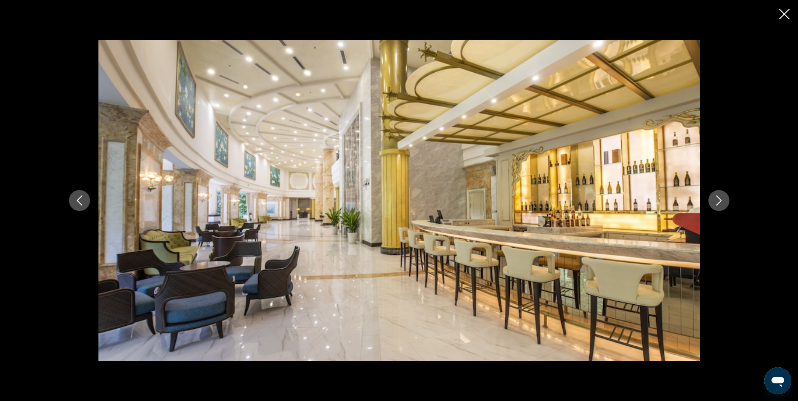
click at [721, 201] on icon "Next image" at bounding box center [718, 200] width 10 height 10
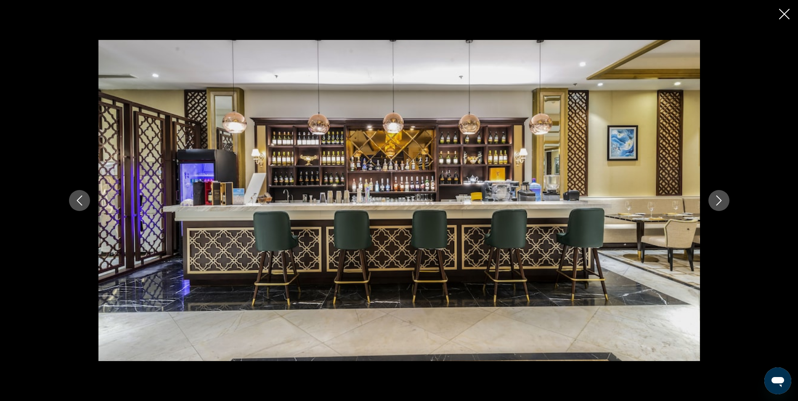
click at [721, 201] on icon "Next image" at bounding box center [718, 200] width 10 height 10
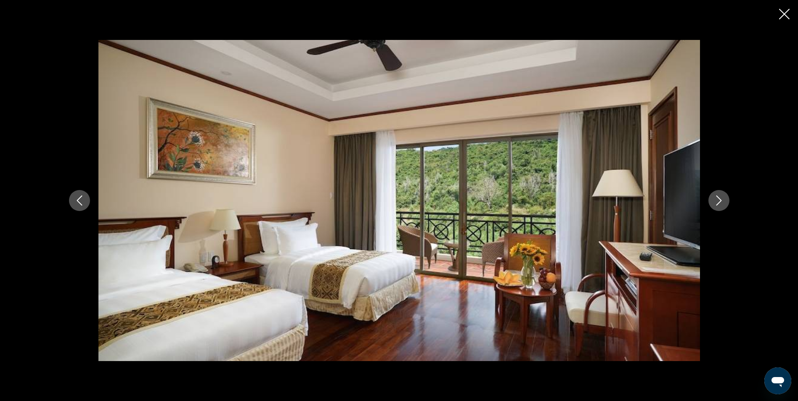
click at [721, 201] on icon "Next image" at bounding box center [718, 200] width 10 height 10
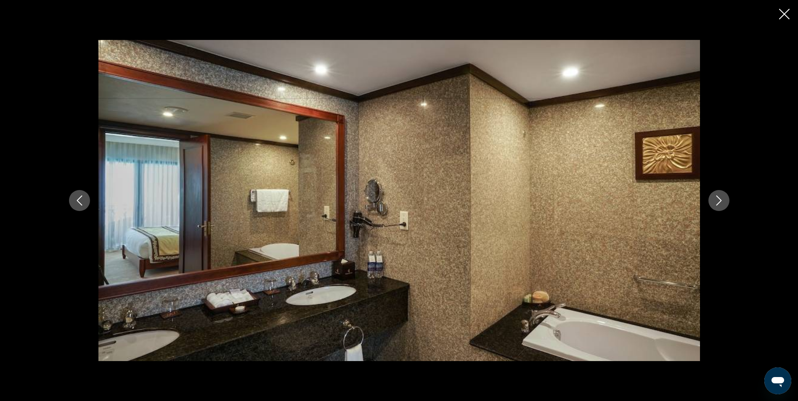
click at [721, 201] on icon "Next image" at bounding box center [718, 200] width 10 height 10
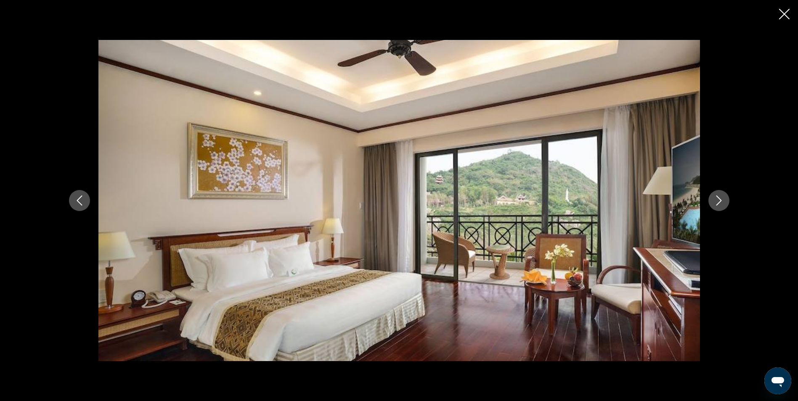
click at [721, 201] on icon "Next image" at bounding box center [718, 200] width 10 height 10
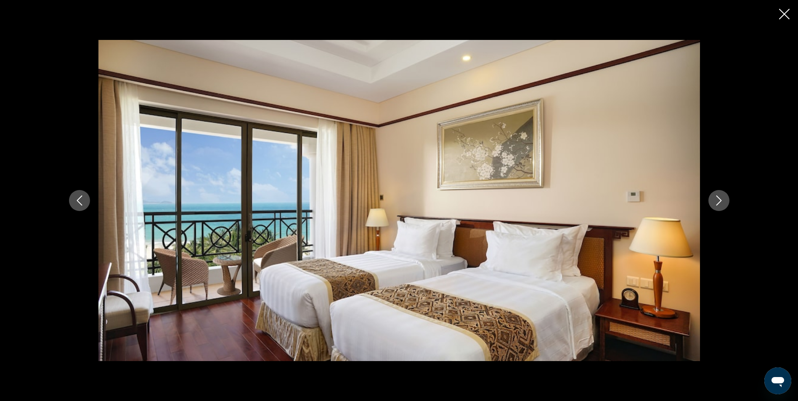
click at [721, 201] on icon "Next image" at bounding box center [718, 200] width 10 height 10
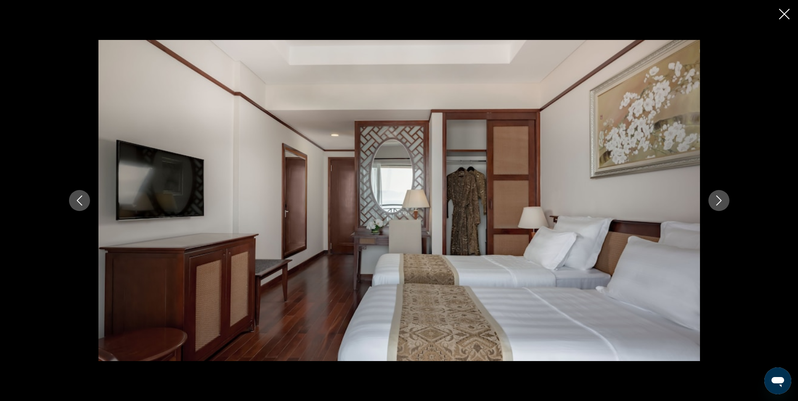
click at [721, 201] on icon "Next image" at bounding box center [718, 200] width 10 height 10
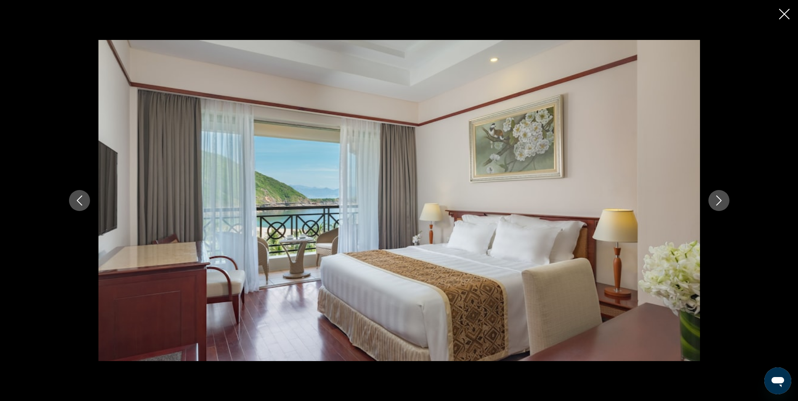
click at [721, 201] on icon "Next image" at bounding box center [718, 200] width 10 height 10
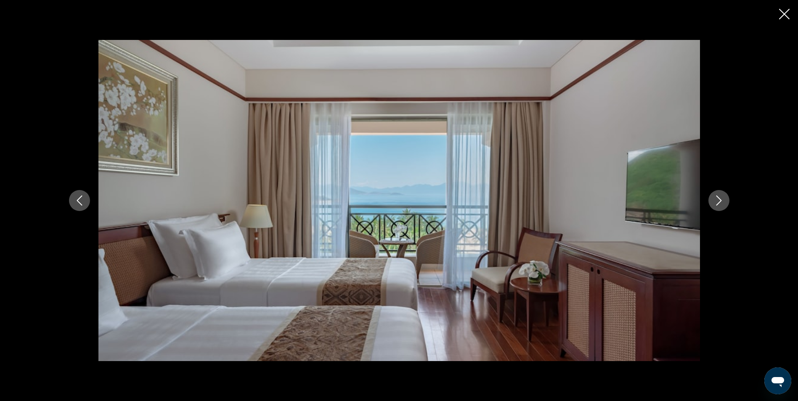
click at [721, 201] on icon "Next image" at bounding box center [718, 200] width 10 height 10
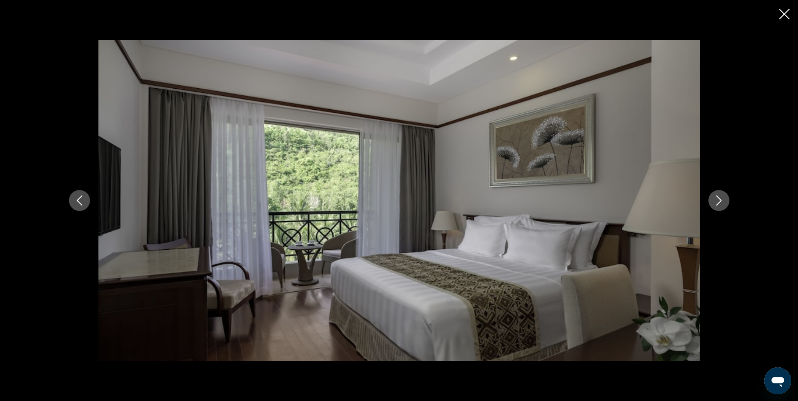
click at [721, 201] on icon "Next image" at bounding box center [718, 200] width 10 height 10
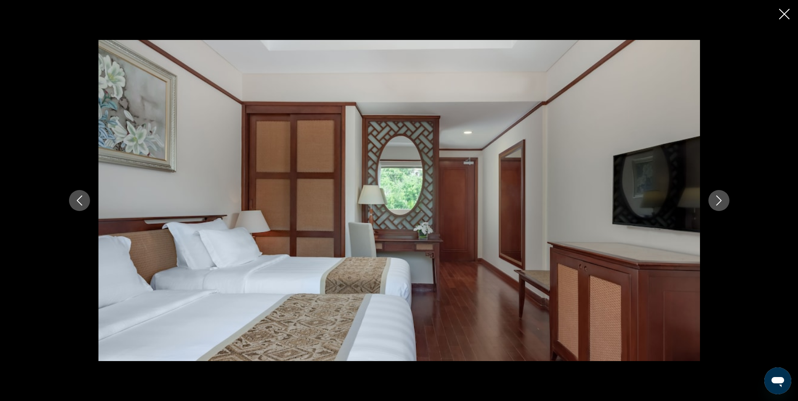
click at [721, 201] on icon "Next image" at bounding box center [718, 200] width 10 height 10
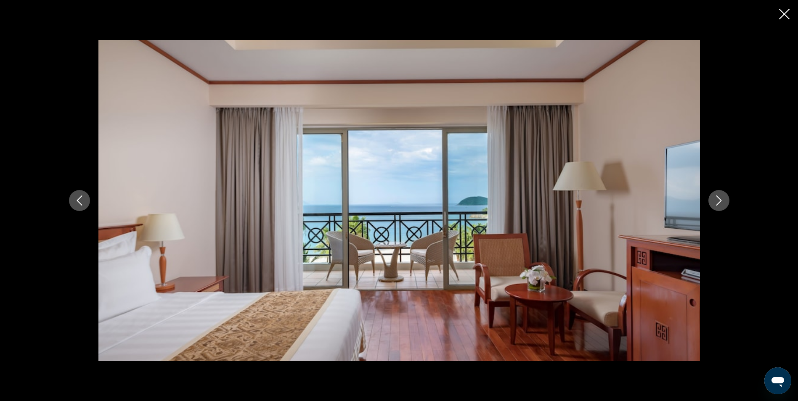
click at [721, 201] on icon "Next image" at bounding box center [718, 200] width 10 height 10
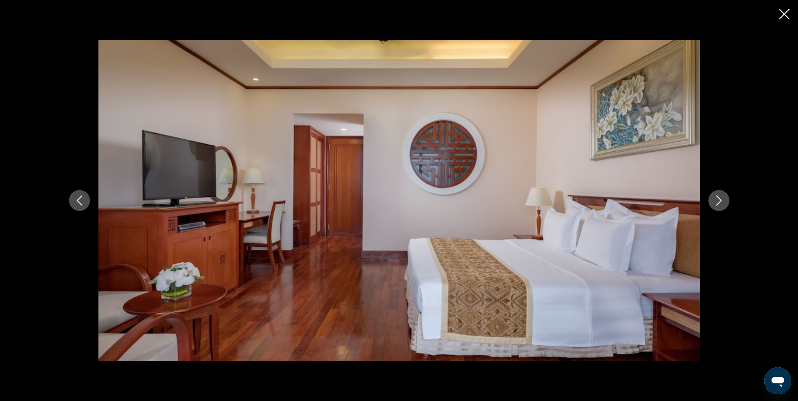
click at [721, 201] on icon "Next image" at bounding box center [718, 200] width 10 height 10
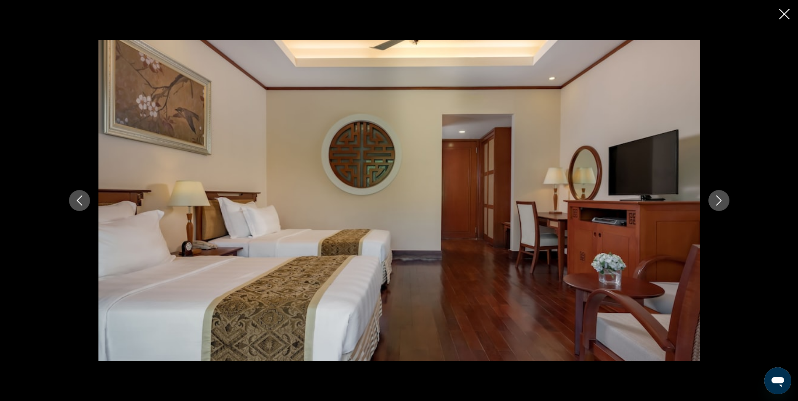
click at [721, 201] on icon "Next image" at bounding box center [718, 200] width 10 height 10
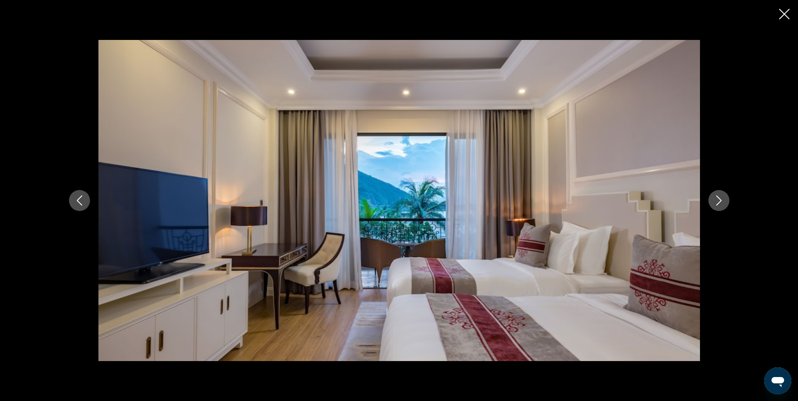
click at [721, 201] on icon "Next image" at bounding box center [718, 200] width 10 height 10
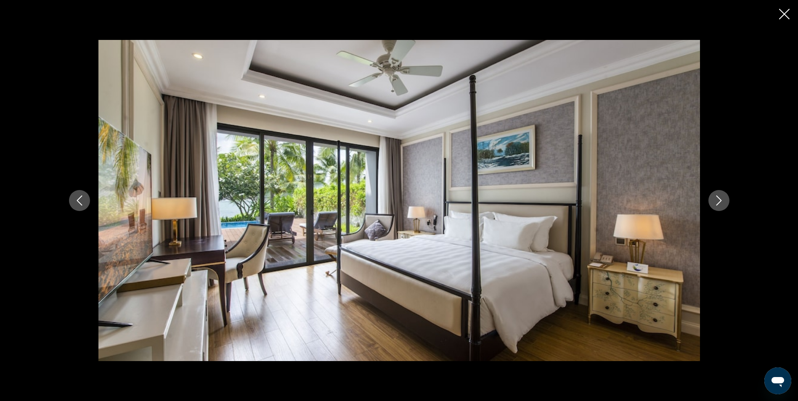
click at [721, 201] on icon "Next image" at bounding box center [718, 200] width 10 height 10
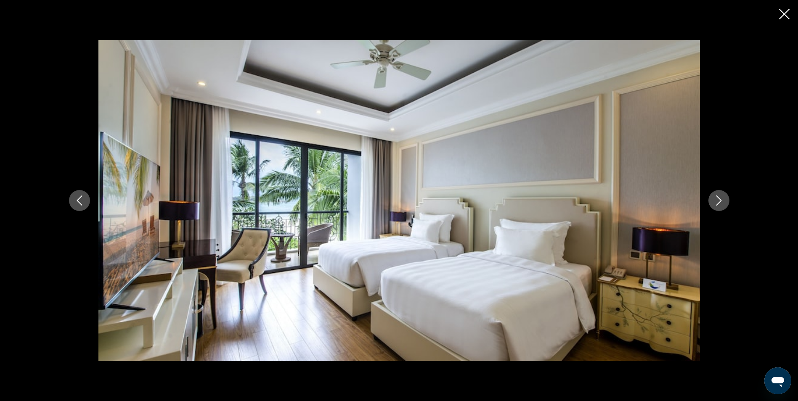
click at [721, 201] on icon "Next image" at bounding box center [718, 200] width 10 height 10
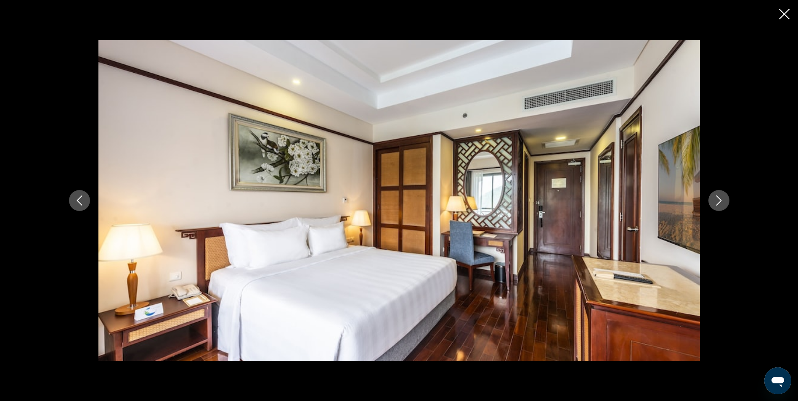
click at [721, 201] on icon "Next image" at bounding box center [718, 200] width 10 height 10
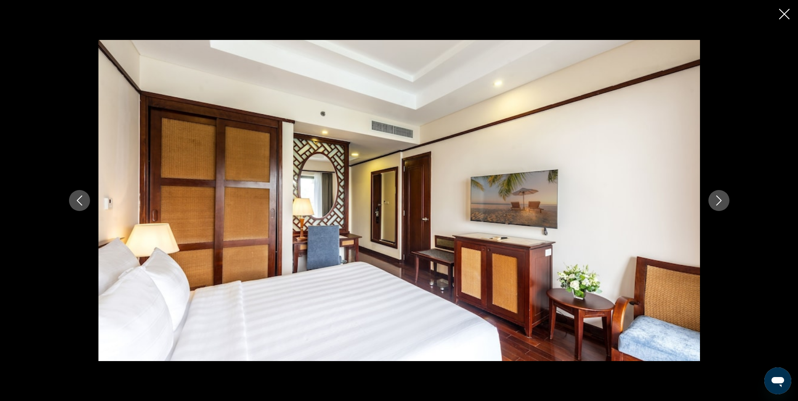
click at [721, 201] on icon "Next image" at bounding box center [718, 200] width 10 height 10
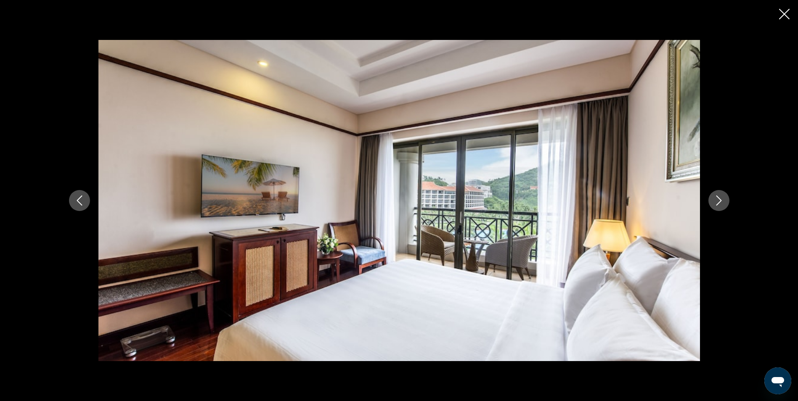
click at [721, 201] on icon "Next image" at bounding box center [718, 200] width 10 height 10
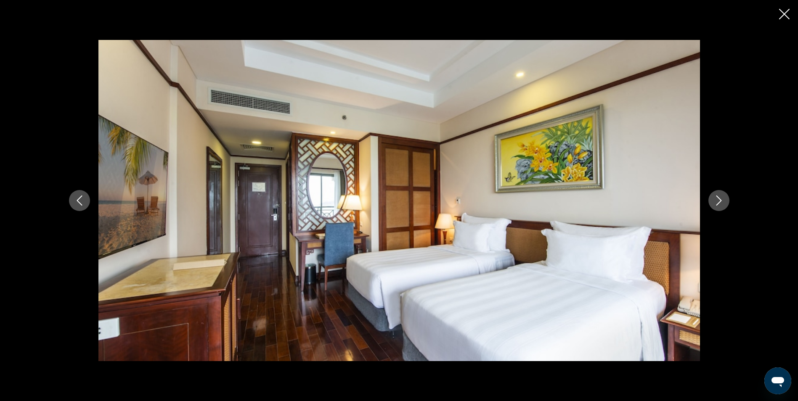
click at [721, 201] on icon "Next image" at bounding box center [718, 200] width 10 height 10
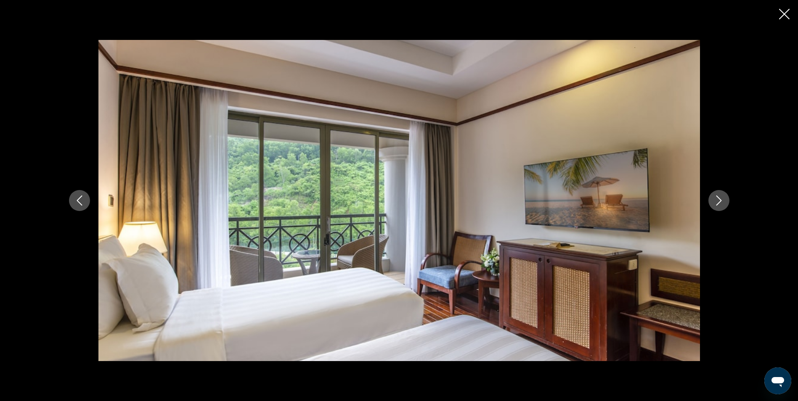
click at [783, 8] on div "prev next" at bounding box center [399, 200] width 798 height 401
click at [781, 16] on icon "Close slideshow" at bounding box center [784, 14] width 11 height 11
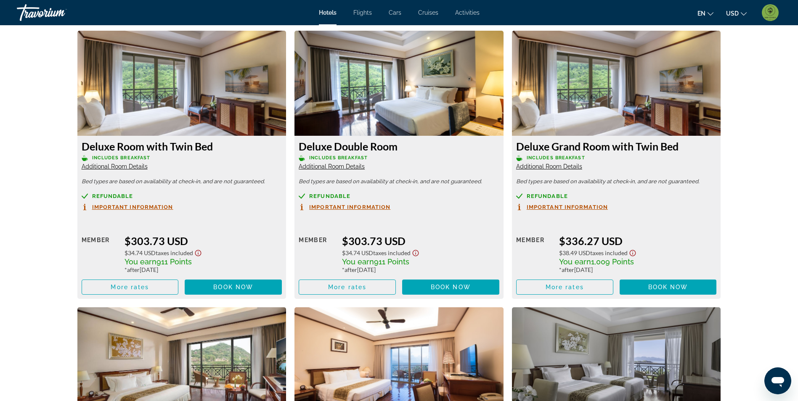
scroll to position [1167, 0]
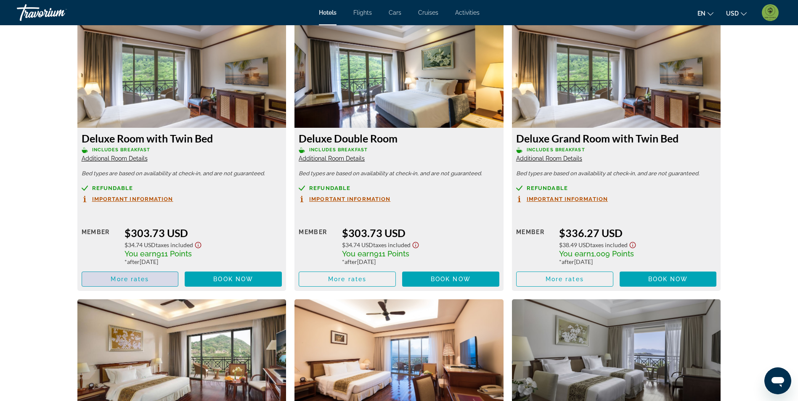
click at [139, 285] on span "Main content" at bounding box center [130, 279] width 96 height 20
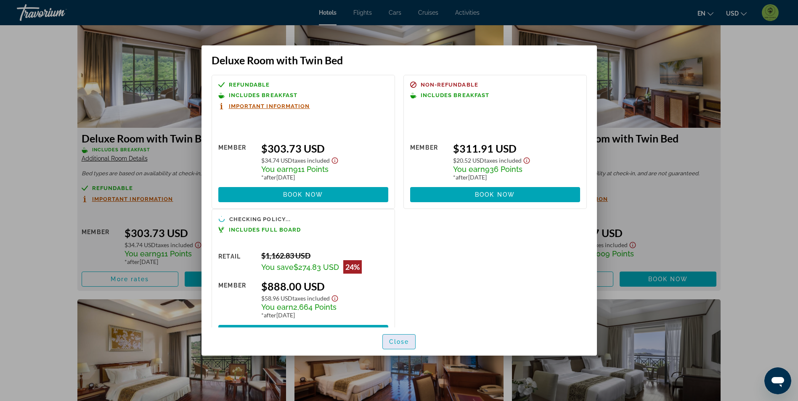
click at [403, 346] on span "button" at bounding box center [399, 342] width 33 height 20
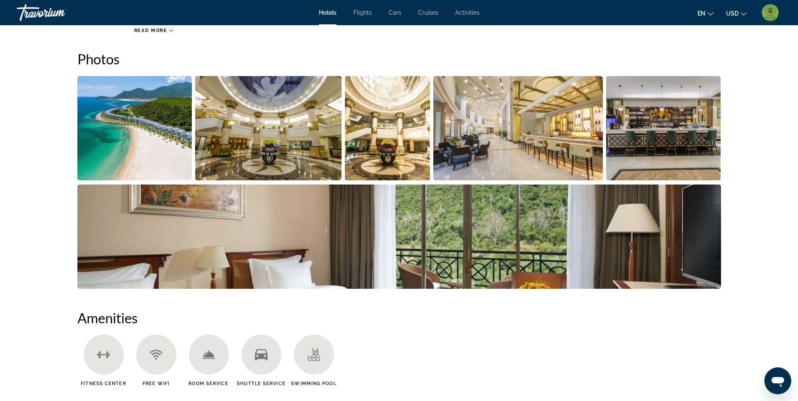
scroll to position [201, 0]
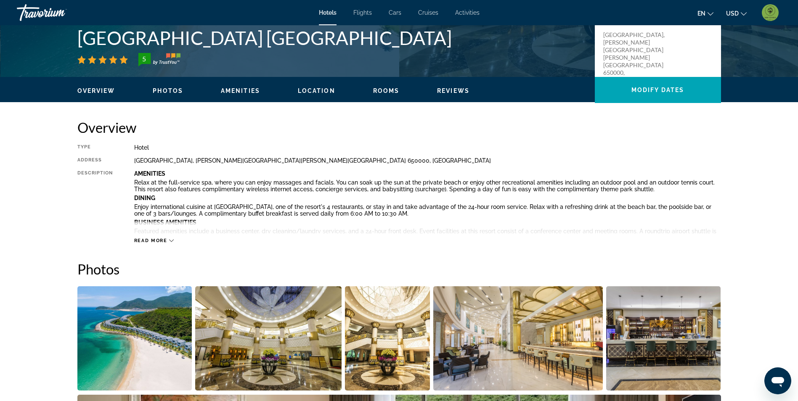
click at [136, 351] on img "Open full-screen image slider" at bounding box center [134, 338] width 115 height 104
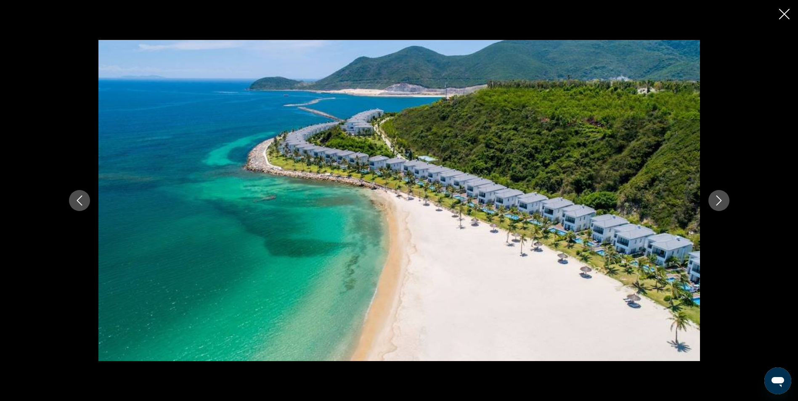
click at [782, 12] on icon "Close slideshow" at bounding box center [784, 14] width 11 height 11
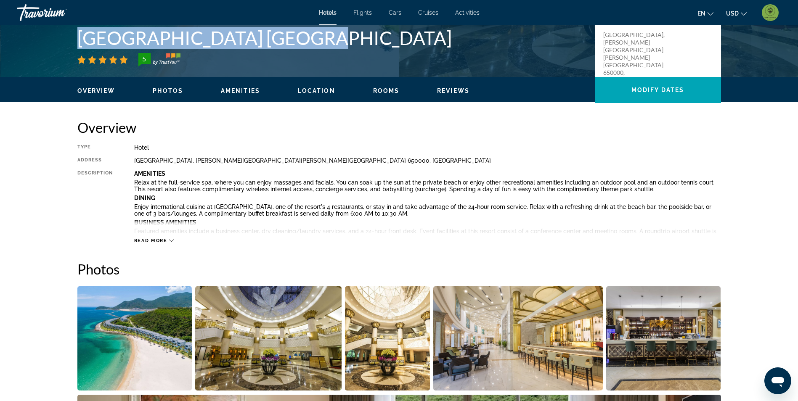
drag, startPoint x: 80, startPoint y: 39, endPoint x: 292, endPoint y: 40, distance: 211.9
click at [292, 40] on h1 "[GEOGRAPHIC_DATA] [GEOGRAPHIC_DATA]" at bounding box center [331, 38] width 509 height 22
drag, startPoint x: 292, startPoint y: 40, endPoint x: 281, endPoint y: 40, distance: 11.4
copy h1 "[GEOGRAPHIC_DATA] [GEOGRAPHIC_DATA]"
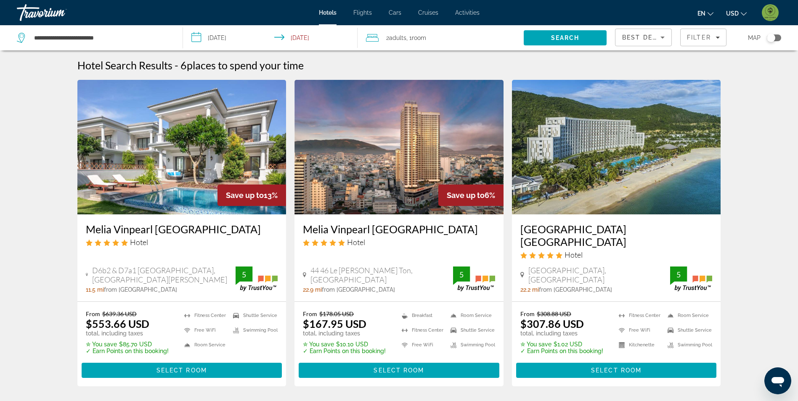
click at [381, 172] on img "Main content" at bounding box center [398, 147] width 209 height 135
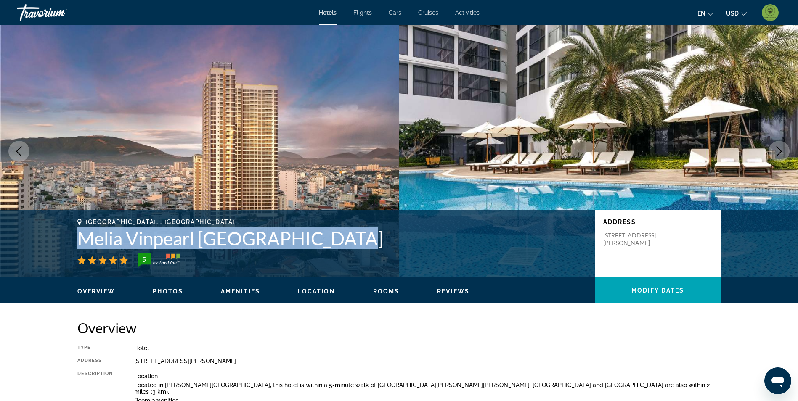
drag, startPoint x: 81, startPoint y: 241, endPoint x: 344, endPoint y: 245, distance: 263.6
click at [344, 245] on h1 "Melia Vinpearl [GEOGRAPHIC_DATA]" at bounding box center [331, 238] width 509 height 22
drag, startPoint x: 344, startPoint y: 245, endPoint x: 335, endPoint y: 237, distance: 12.5
copy h1 "Melia Vinpearl [GEOGRAPHIC_DATA]"
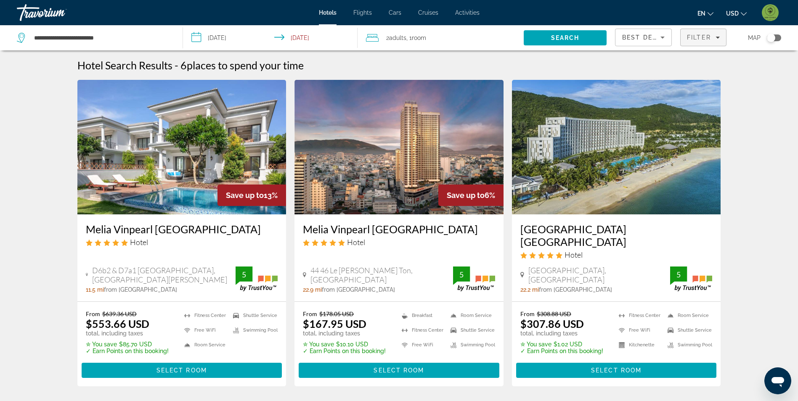
click at [705, 37] on span "Filter" at bounding box center [699, 37] width 24 height 7
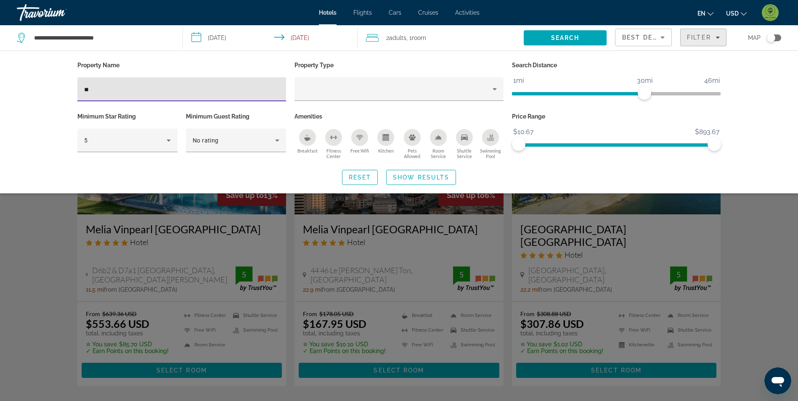
type input "*"
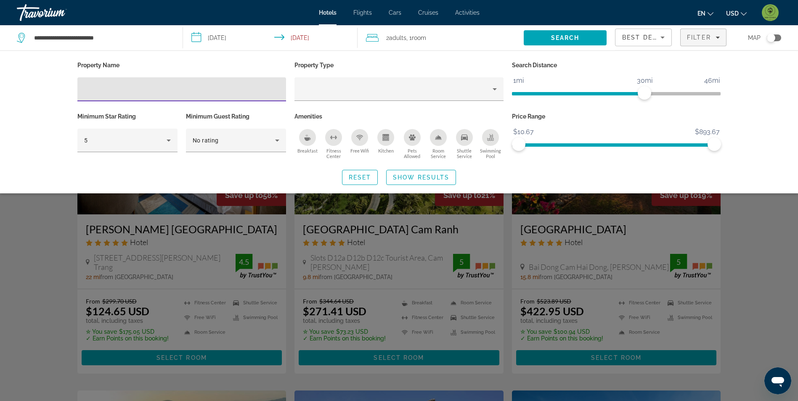
click at [57, 217] on div "Search widget" at bounding box center [399, 263] width 798 height 275
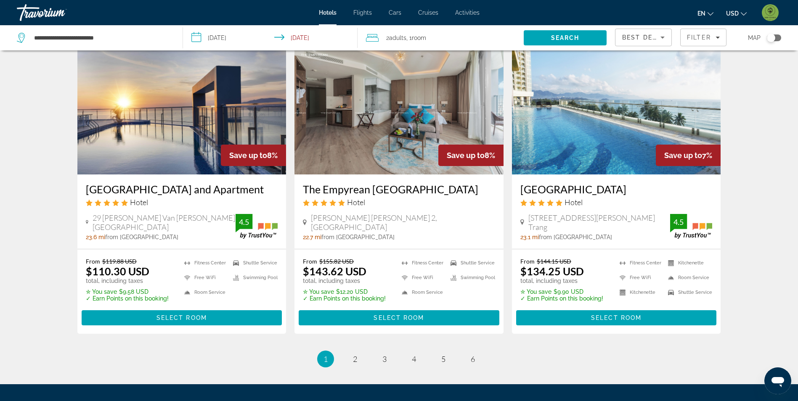
scroll to position [1009, 0]
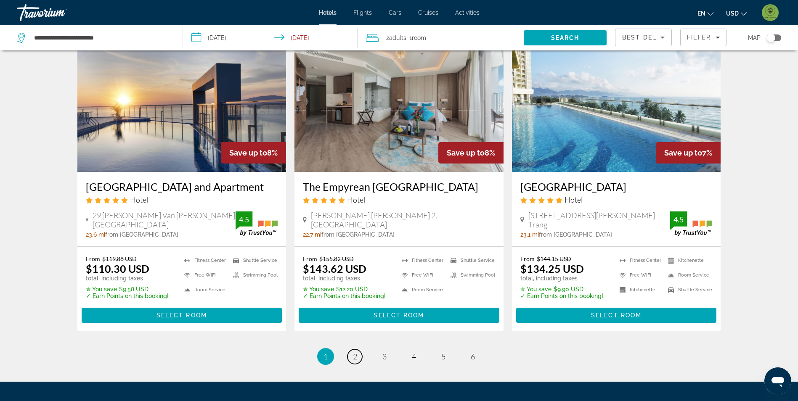
click at [351, 349] on link "page 2" at bounding box center [354, 356] width 15 height 15
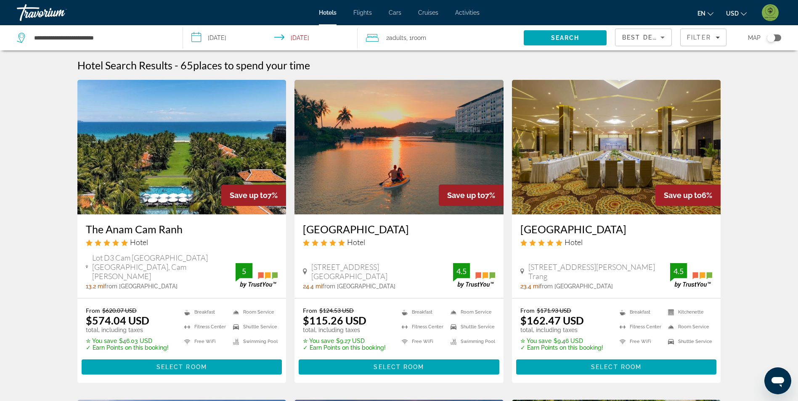
click at [684, 48] on div "Filter" at bounding box center [703, 37] width 46 height 25
click at [693, 37] on span "Filter" at bounding box center [699, 37] width 24 height 7
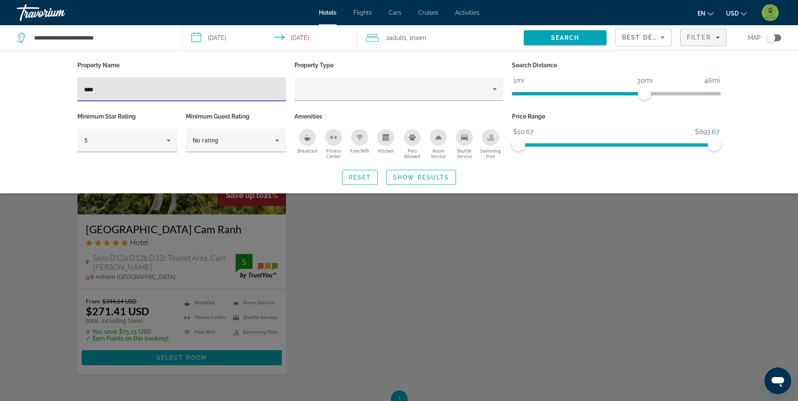
type input "****"
click at [496, 248] on div "Search widget" at bounding box center [399, 263] width 798 height 275
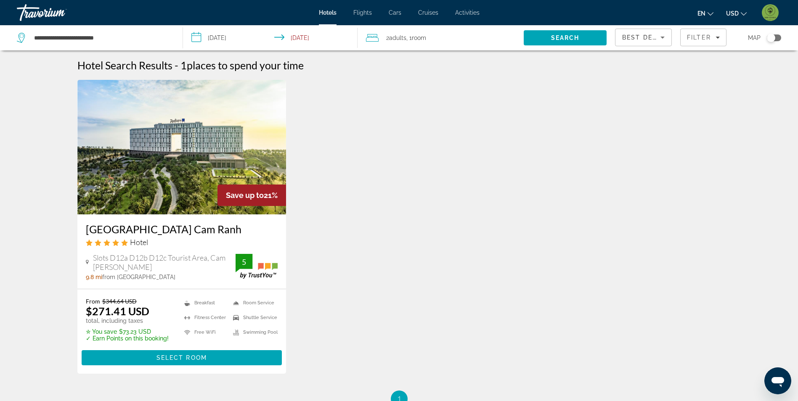
click at [165, 148] on img "Main content" at bounding box center [181, 147] width 209 height 135
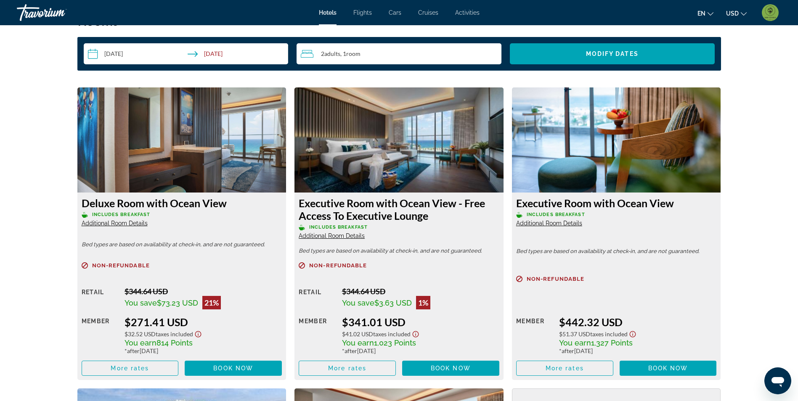
scroll to position [1135, 0]
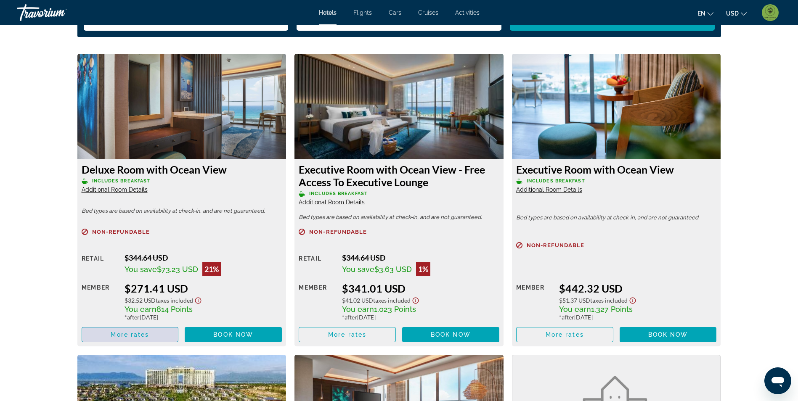
click at [137, 331] on span "More rates" at bounding box center [130, 334] width 38 height 7
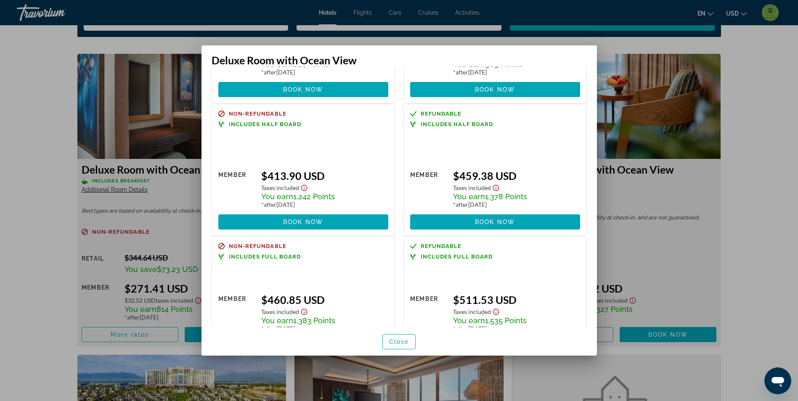
scroll to position [126, 0]
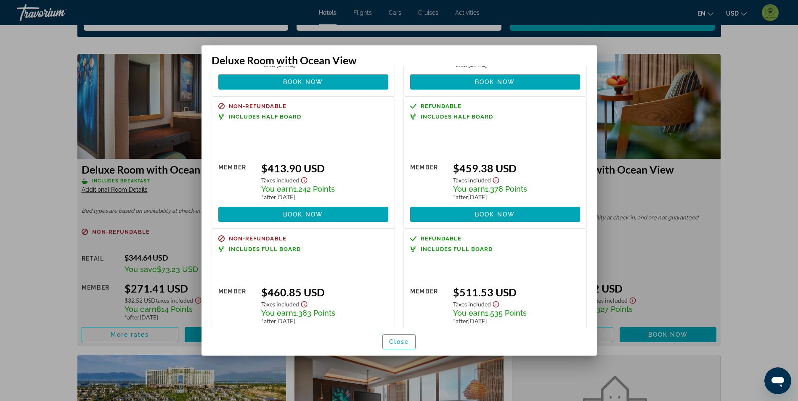
click at [21, 143] on div at bounding box center [399, 200] width 798 height 401
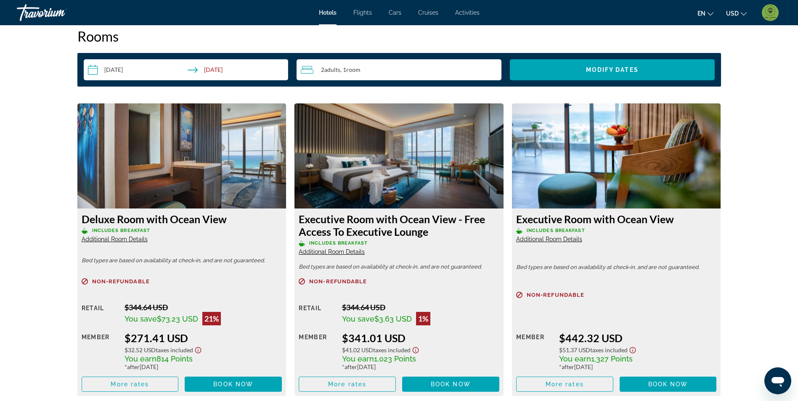
scroll to position [1093, 0]
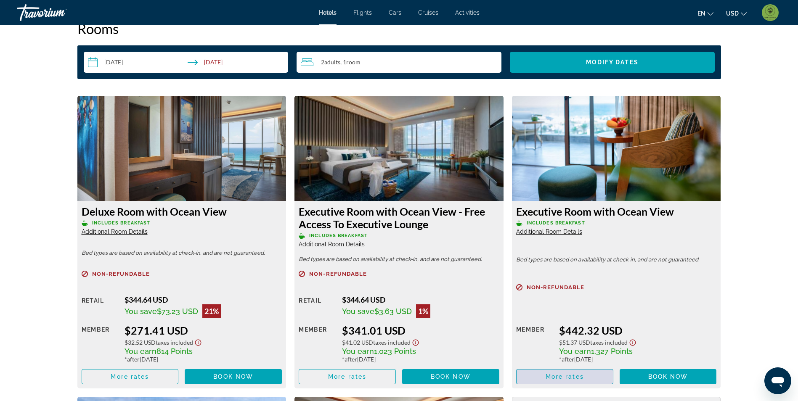
click at [591, 378] on span "Main content" at bounding box center [564, 377] width 96 height 20
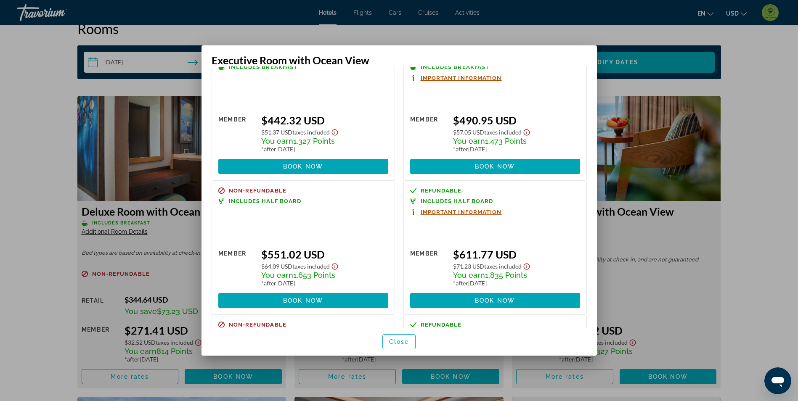
scroll to position [42, 0]
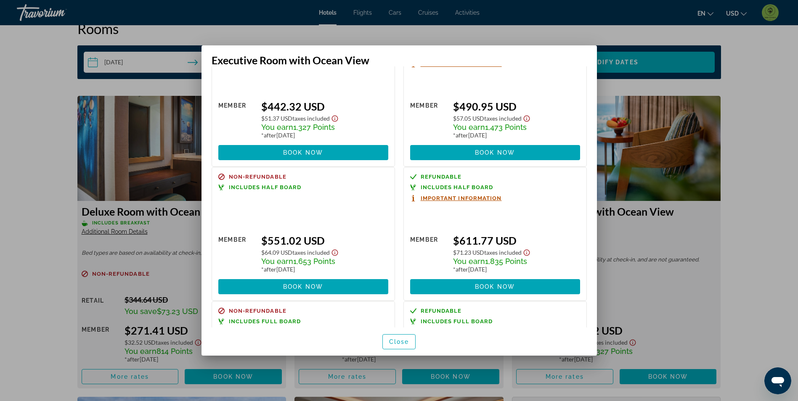
click at [430, 200] on span "Important Information" at bounding box center [460, 197] width 81 height 5
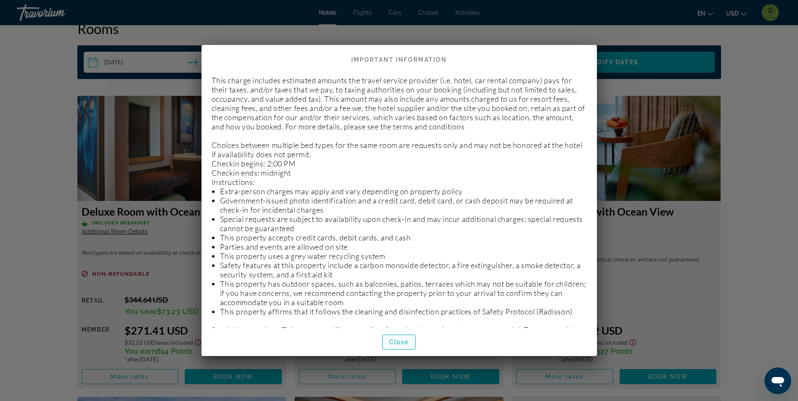
click at [406, 342] on span "Close" at bounding box center [399, 342] width 20 height 7
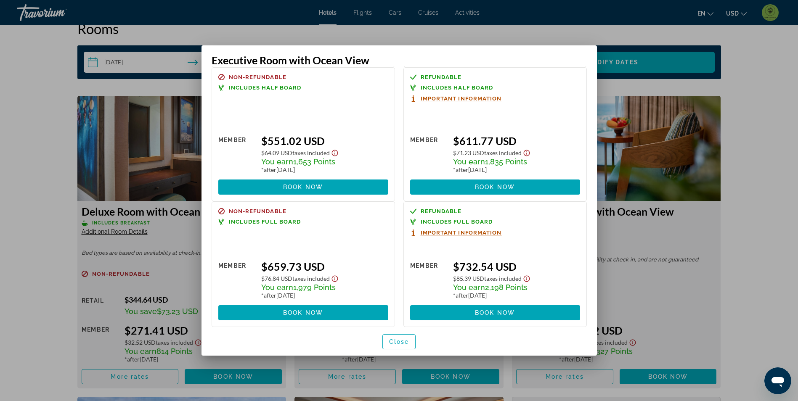
scroll to position [150, 0]
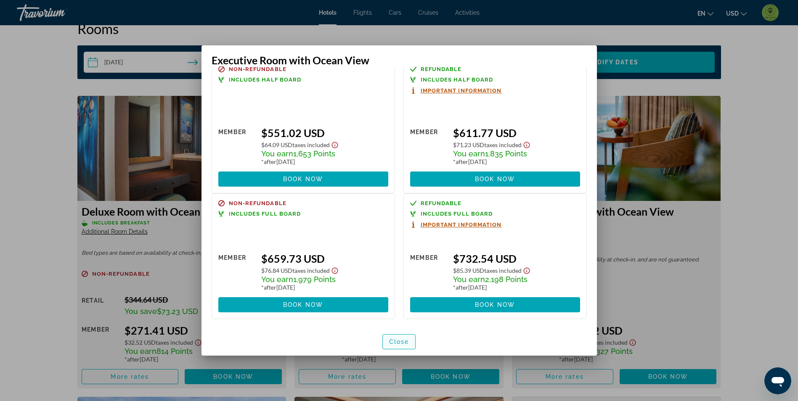
click at [398, 341] on span "Close" at bounding box center [399, 341] width 20 height 7
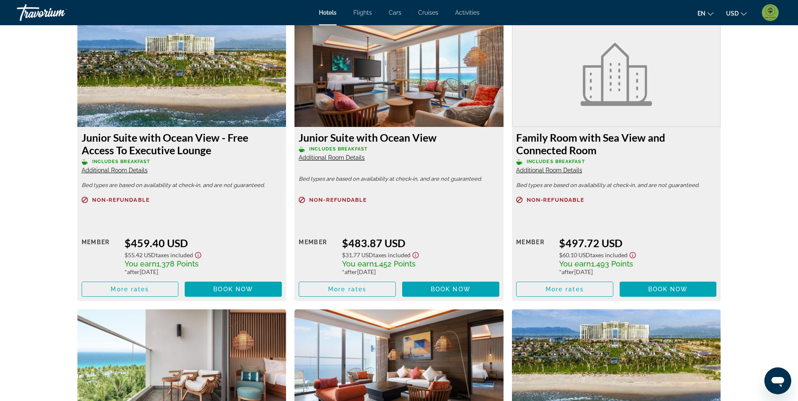
scroll to position [1471, 0]
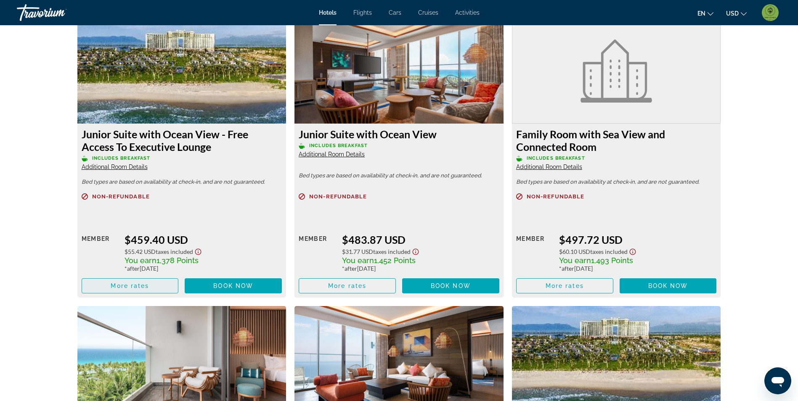
click at [115, 286] on span "More rates" at bounding box center [130, 286] width 38 height 7
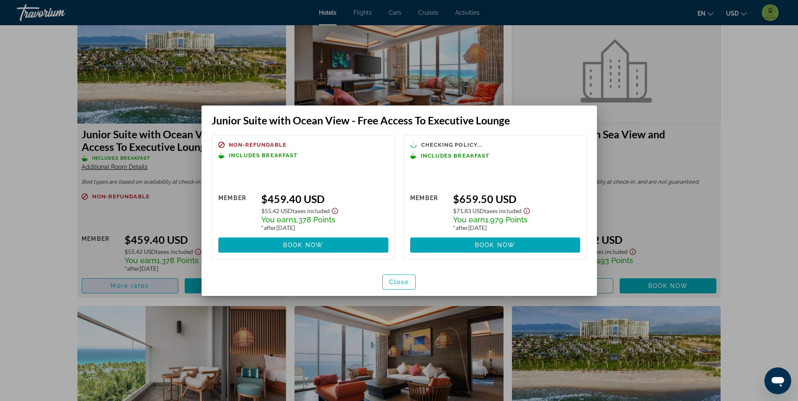
scroll to position [0, 0]
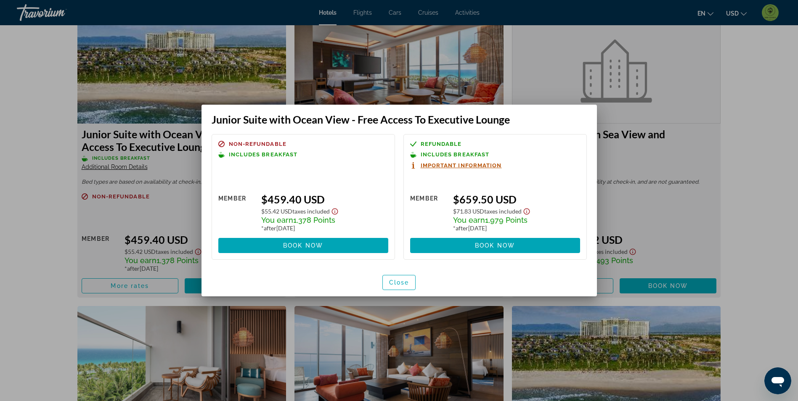
click at [11, 271] on div at bounding box center [399, 200] width 798 height 401
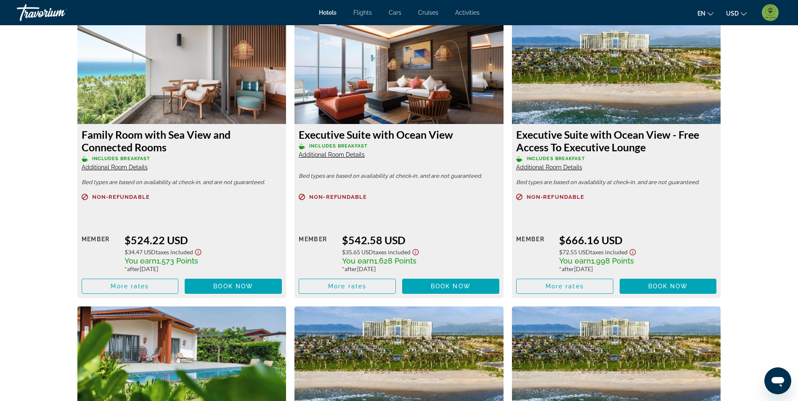
scroll to position [1766, 0]
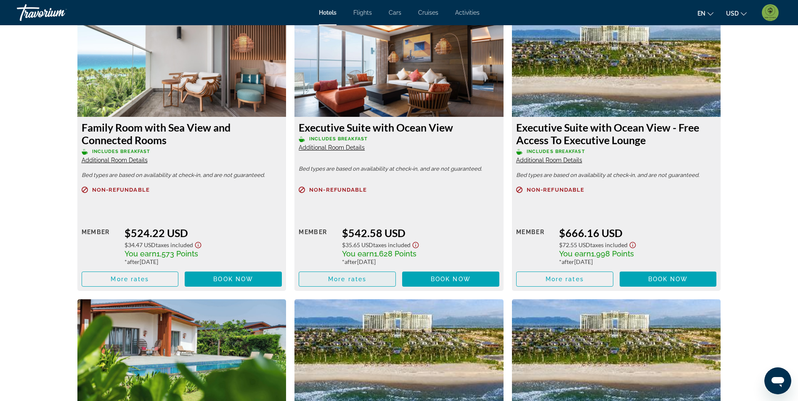
click at [374, 274] on span "Main content" at bounding box center [347, 279] width 96 height 20
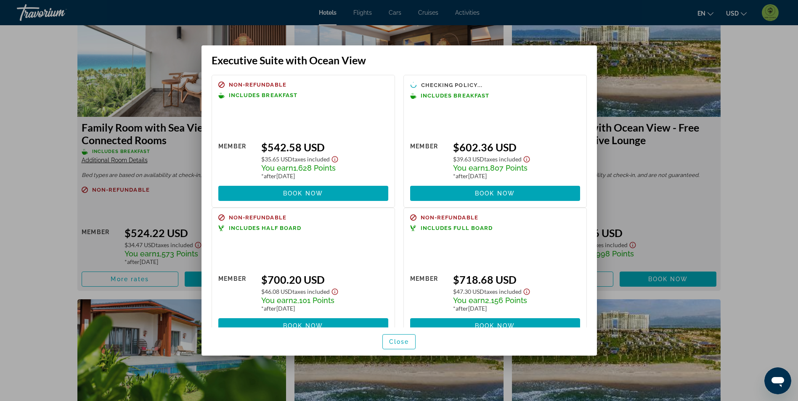
scroll to position [0, 0]
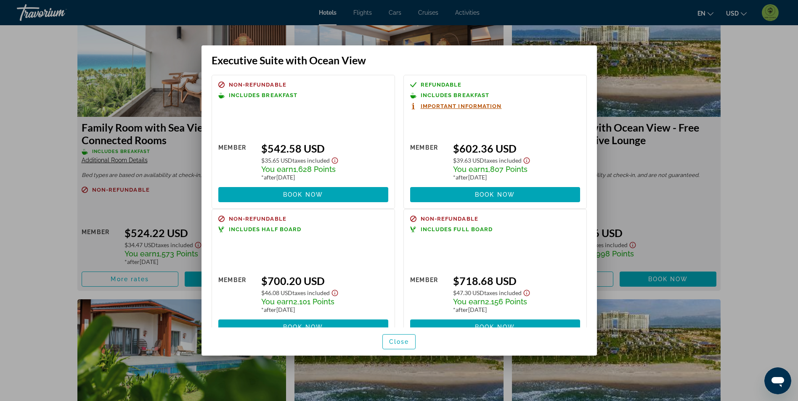
click at [43, 148] on div at bounding box center [399, 200] width 798 height 401
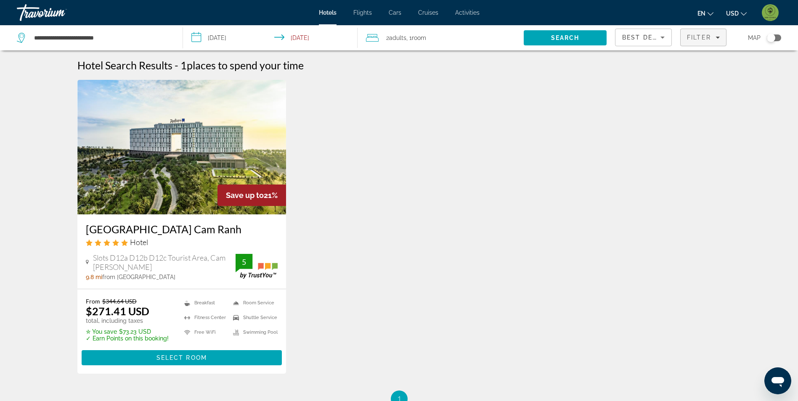
click at [708, 38] on span "Filter" at bounding box center [699, 37] width 24 height 7
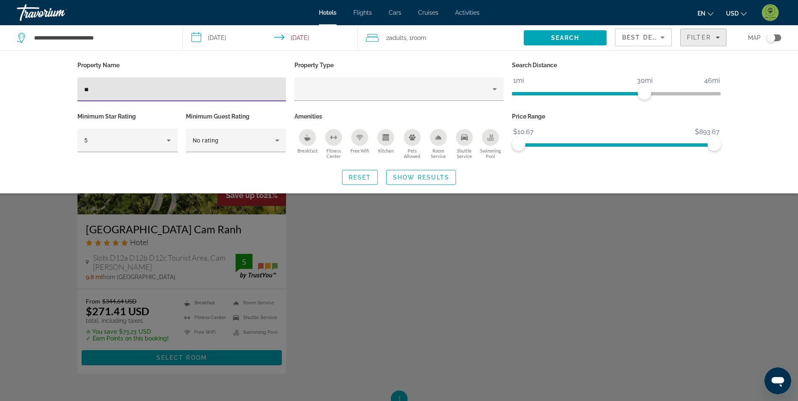
type input "*"
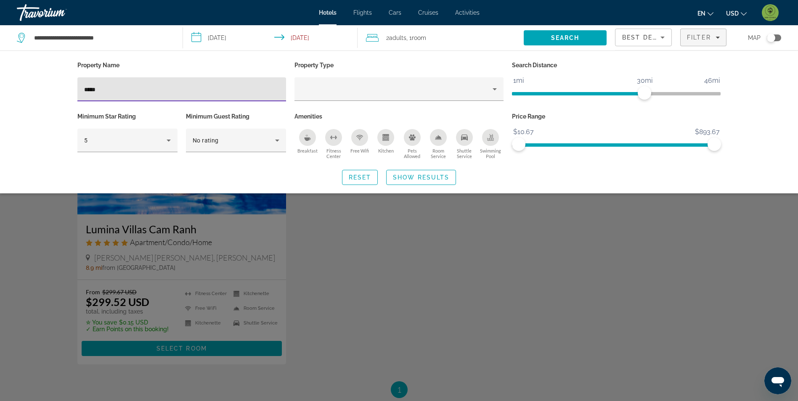
type input "*****"
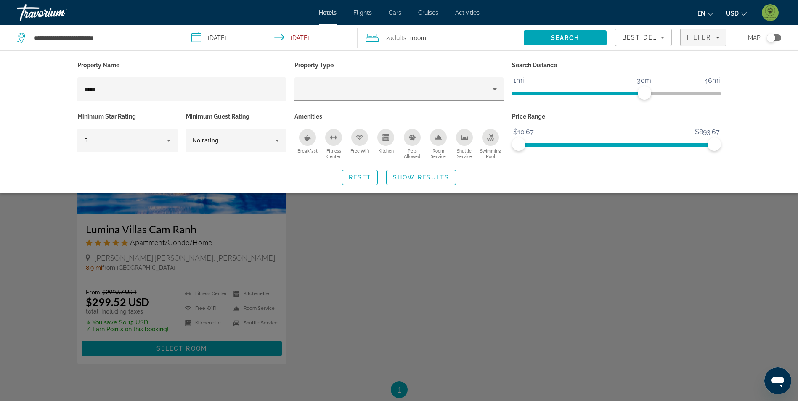
click at [502, 261] on div "Search widget" at bounding box center [399, 263] width 798 height 275
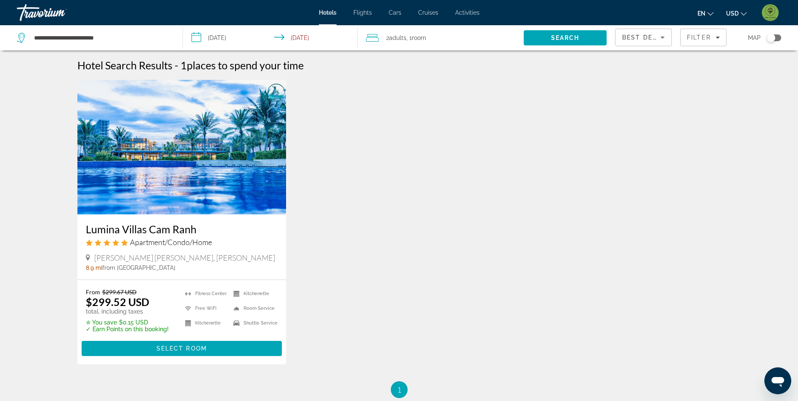
click at [222, 165] on img "Main content" at bounding box center [181, 147] width 209 height 135
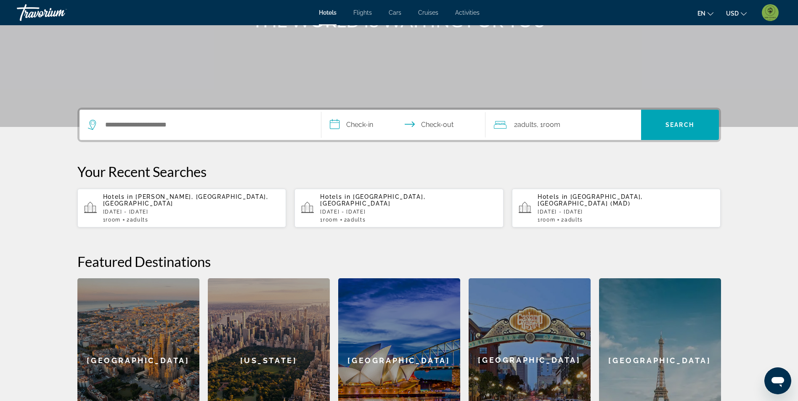
scroll to position [126, 0]
click at [237, 201] on div "Hotels in [GEOGRAPHIC_DATA], [GEOGRAPHIC_DATA], [GEOGRAPHIC_DATA] [DATE] - [DAT…" at bounding box center [191, 207] width 177 height 29
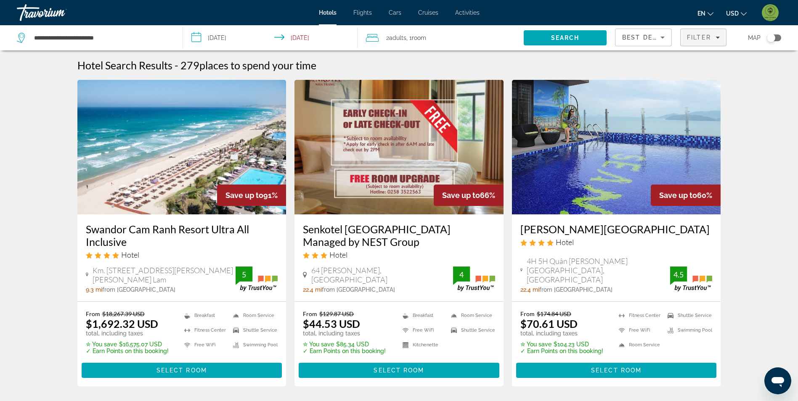
click at [696, 30] on span "Filters" at bounding box center [702, 37] width 45 height 20
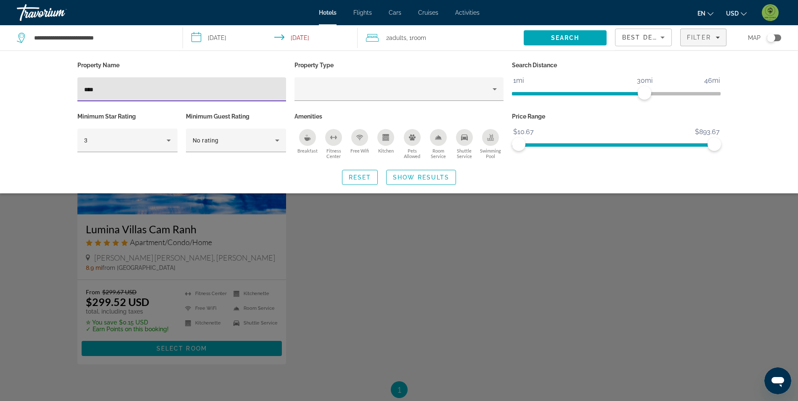
type input "****"
click at [530, 271] on div "Search widget" at bounding box center [399, 263] width 798 height 275
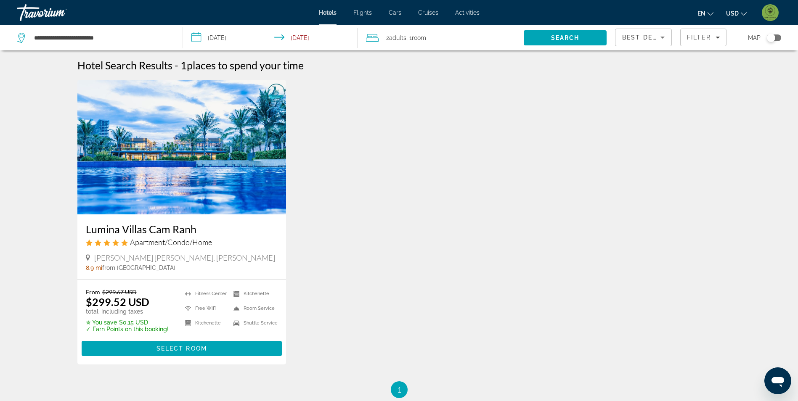
click at [154, 161] on img "Main content" at bounding box center [181, 147] width 209 height 135
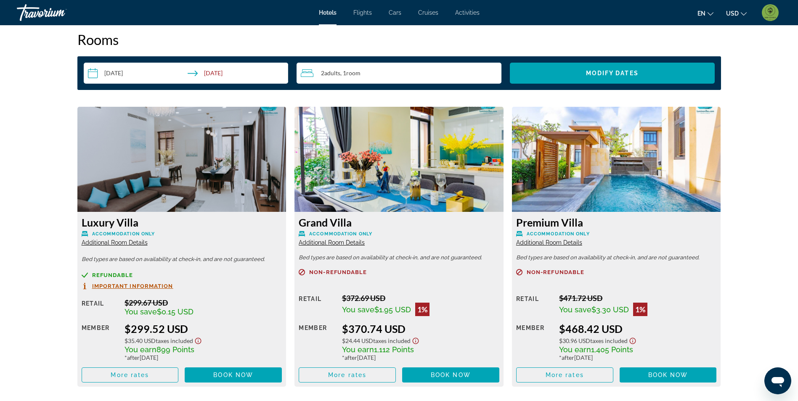
scroll to position [1080, 0]
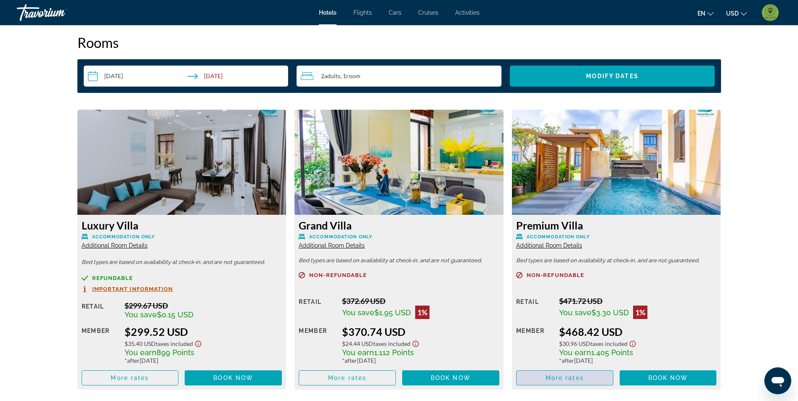
click at [584, 374] on span "Main content" at bounding box center [564, 378] width 96 height 20
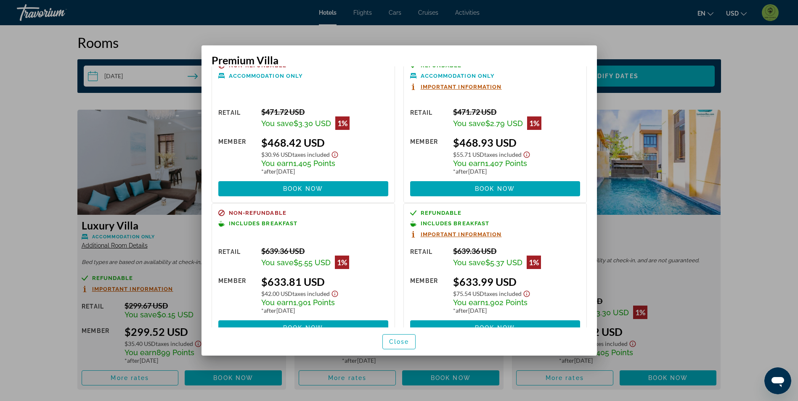
scroll to position [42, 0]
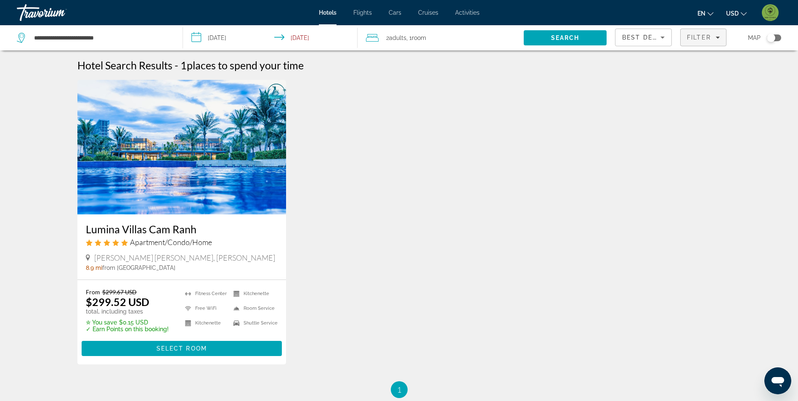
click at [693, 34] on span "Filter" at bounding box center [699, 37] width 24 height 7
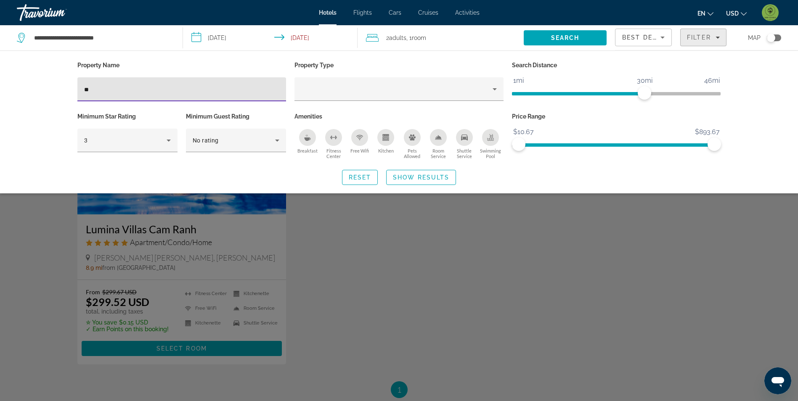
type input "*"
click at [653, 286] on div "Search widget" at bounding box center [399, 263] width 798 height 275
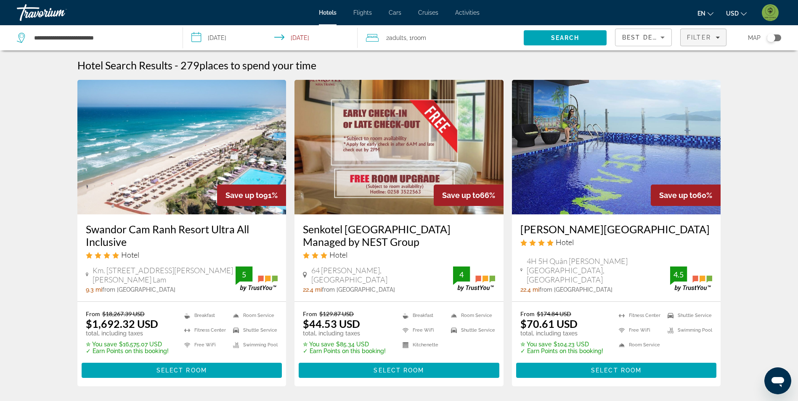
click at [709, 30] on span "Filters" at bounding box center [702, 37] width 45 height 20
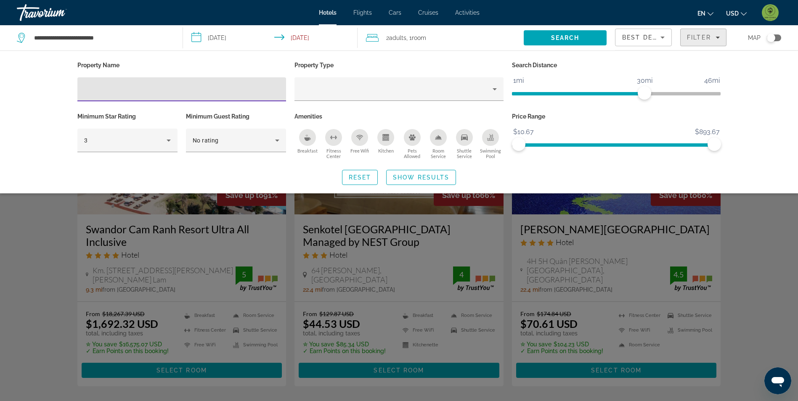
type input "*"
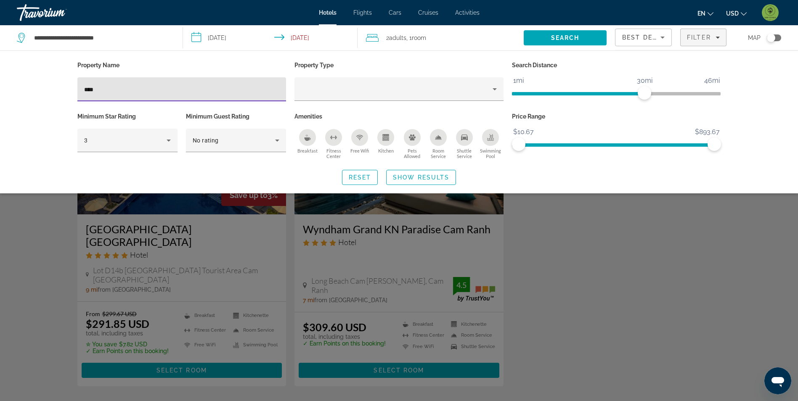
type input "****"
click at [623, 250] on div "Search widget" at bounding box center [399, 263] width 798 height 275
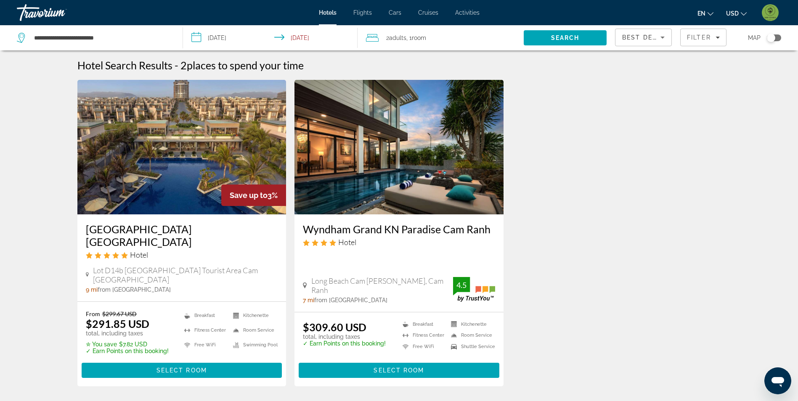
click at [243, 138] on img "Main content" at bounding box center [181, 147] width 209 height 135
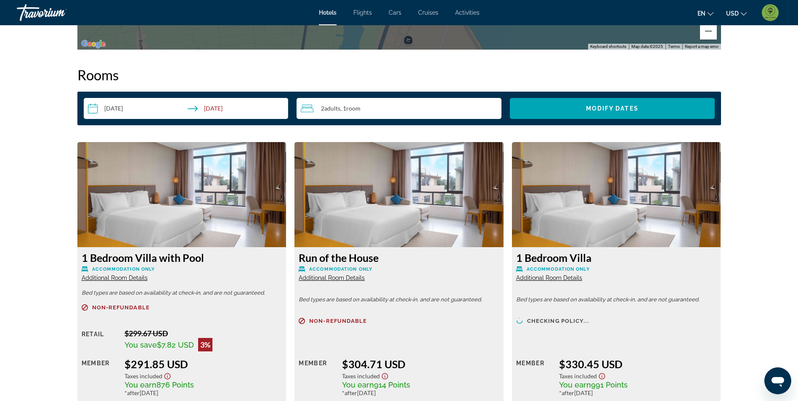
scroll to position [1135, 0]
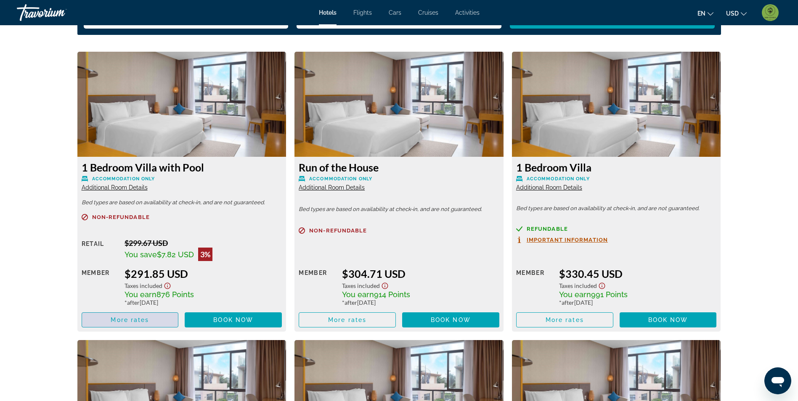
click at [151, 320] on span "Main content" at bounding box center [130, 320] width 96 height 20
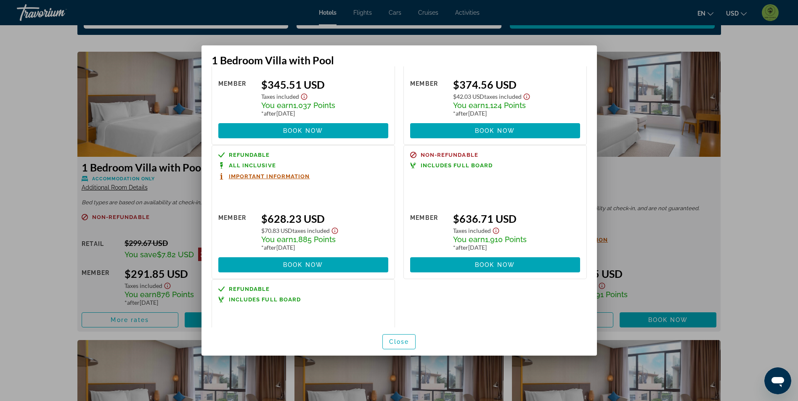
scroll to position [210, 0]
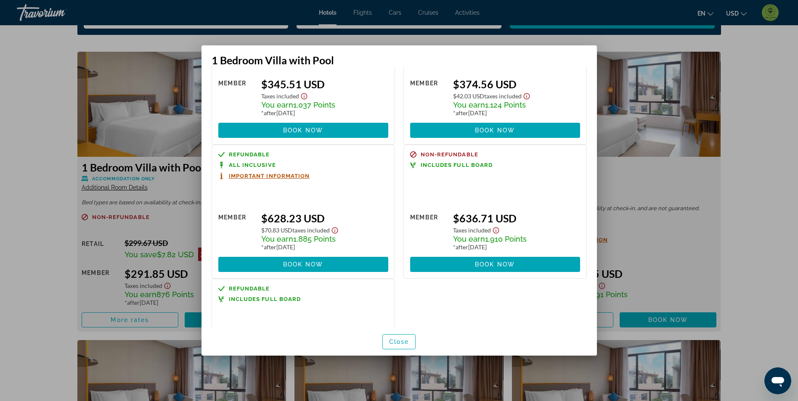
click at [36, 174] on div at bounding box center [399, 200] width 798 height 401
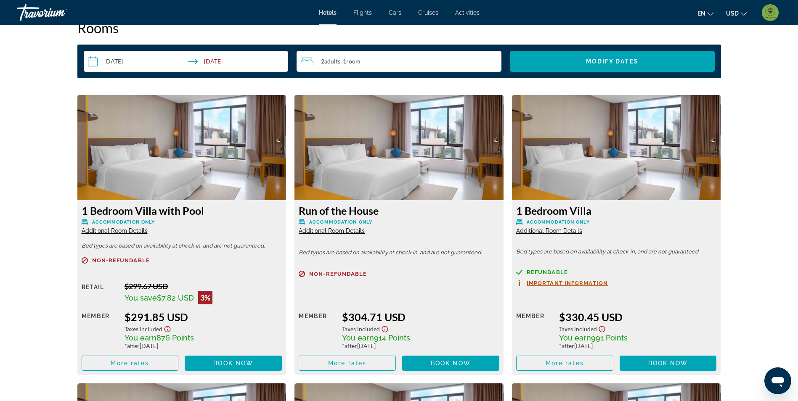
scroll to position [1220, 0]
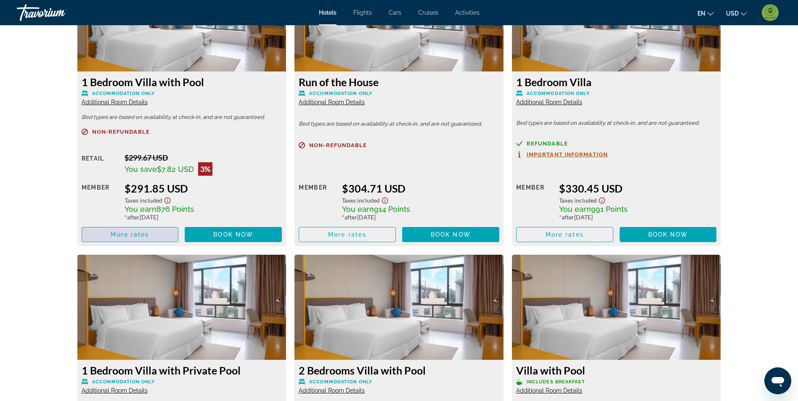
click at [150, 239] on span "Main content" at bounding box center [130, 235] width 96 height 20
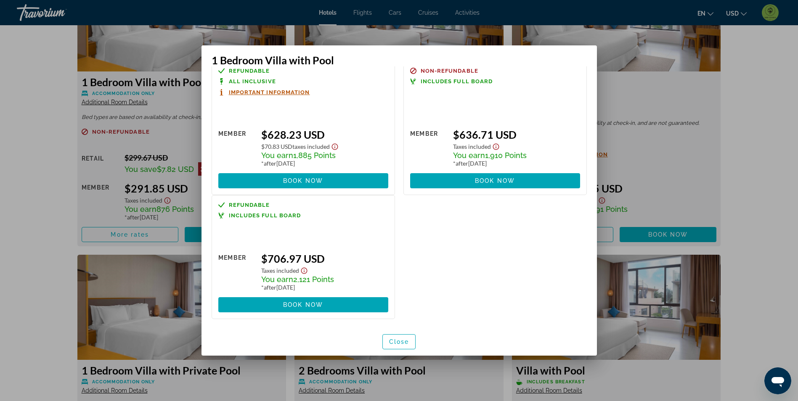
scroll to position [252, 0]
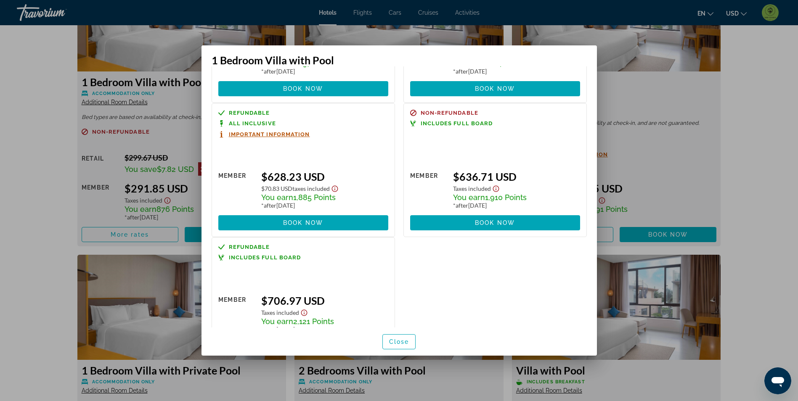
click at [250, 135] on span "Important Information" at bounding box center [269, 134] width 81 height 5
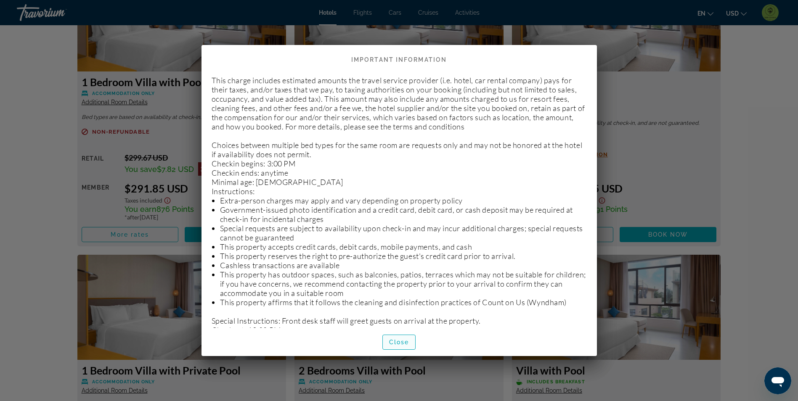
click at [399, 341] on span "Close" at bounding box center [399, 342] width 20 height 7
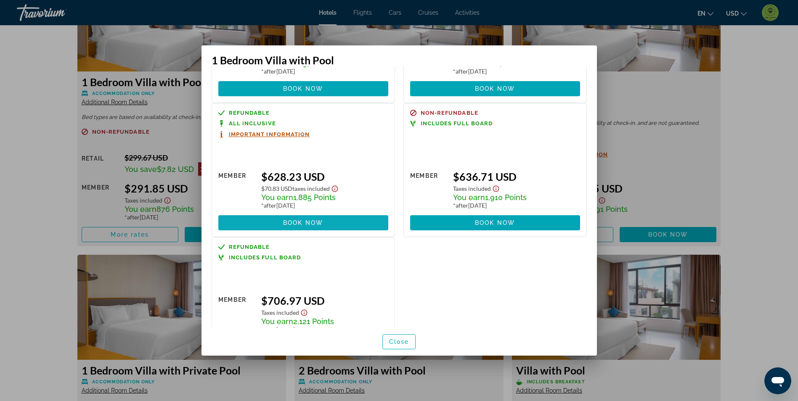
click at [346, 226] on span at bounding box center [303, 223] width 170 height 20
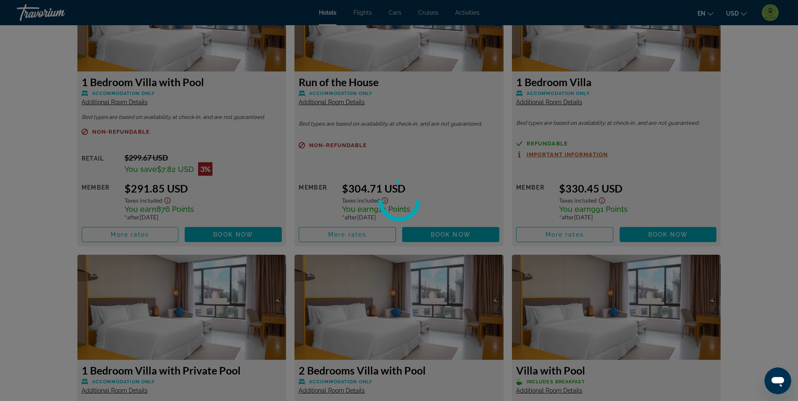
scroll to position [1220, 0]
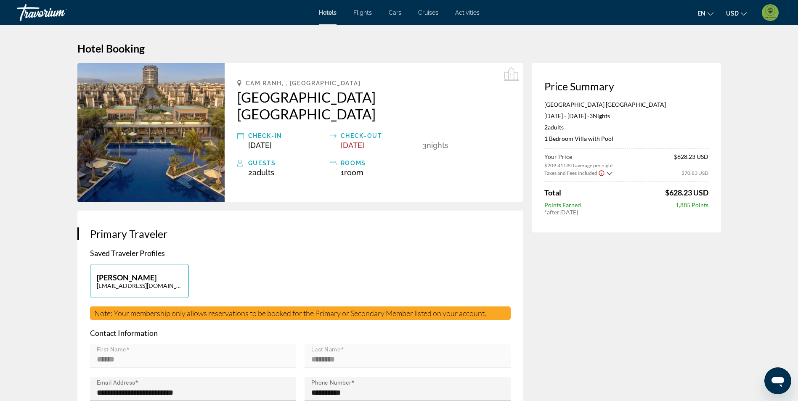
click at [608, 173] on icon "Show Taxes and Fees breakdown" at bounding box center [609, 173] width 6 height 7
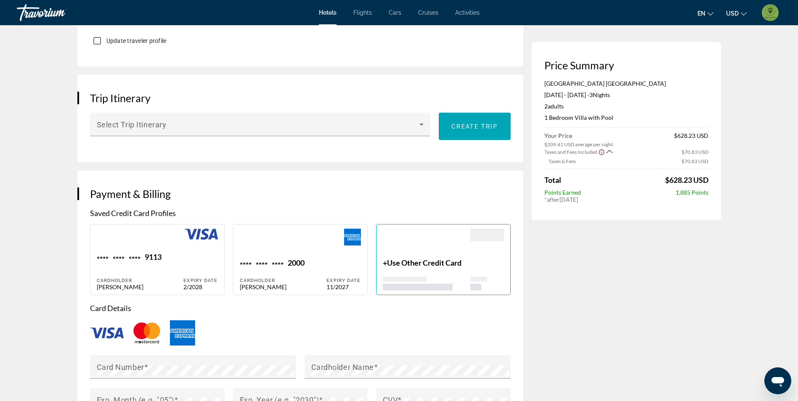
scroll to position [462, 0]
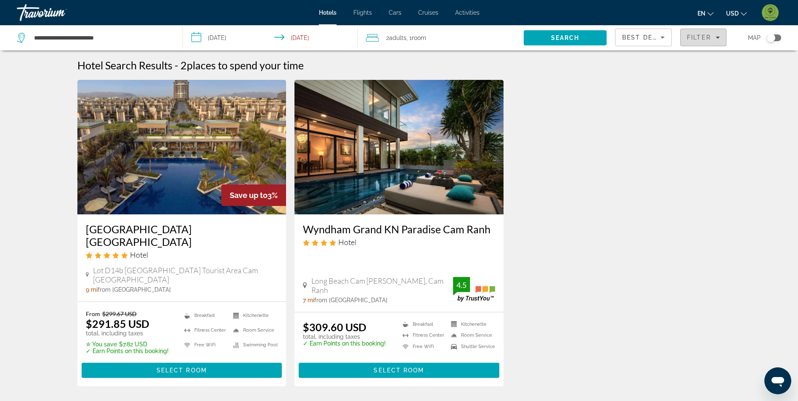
click at [704, 40] on span "Filter" at bounding box center [699, 37] width 24 height 7
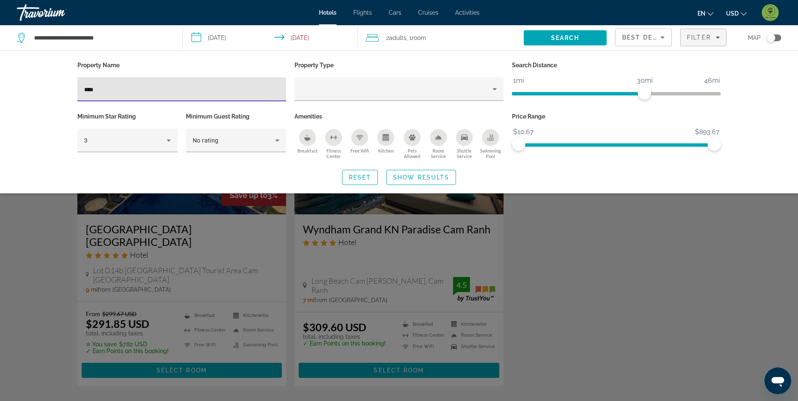
drag, startPoint x: 187, startPoint y: 84, endPoint x: 62, endPoint y: 76, distance: 125.1
click at [63, 76] on div "Property Name **** Property Type Search Distance 1mi 46mi 30mi Minimum Star Rat…" at bounding box center [399, 122] width 677 height 126
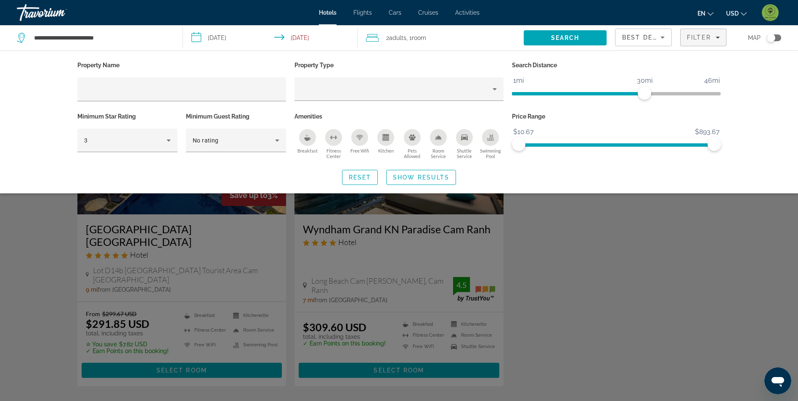
click at [573, 275] on div "Search widget" at bounding box center [399, 263] width 798 height 275
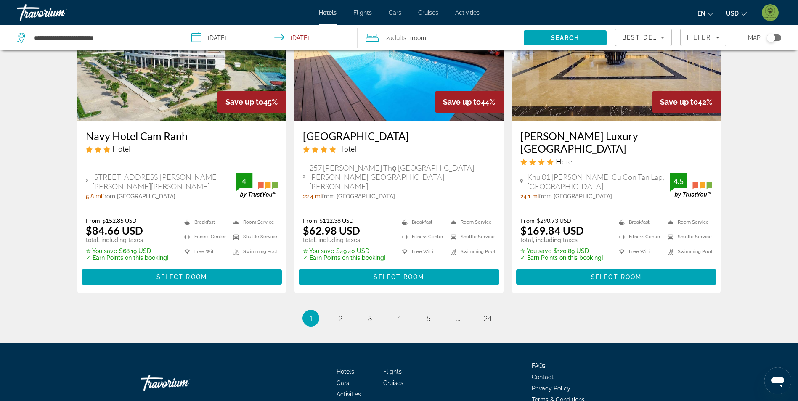
scroll to position [1069, 0]
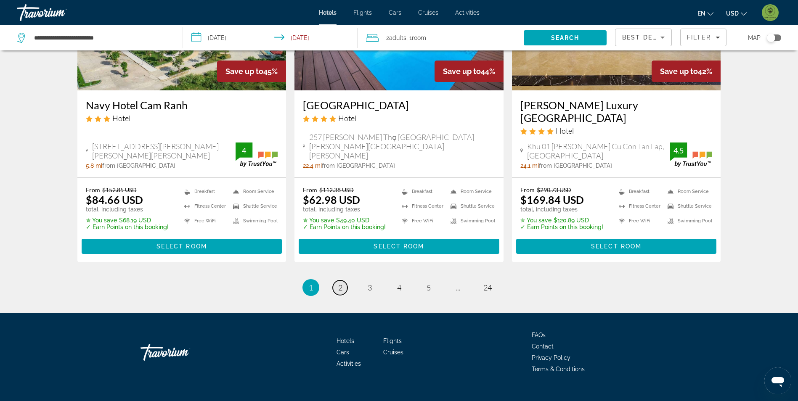
click at [340, 283] on span "2" at bounding box center [340, 287] width 4 height 9
